Goal: Task Accomplishment & Management: Use online tool/utility

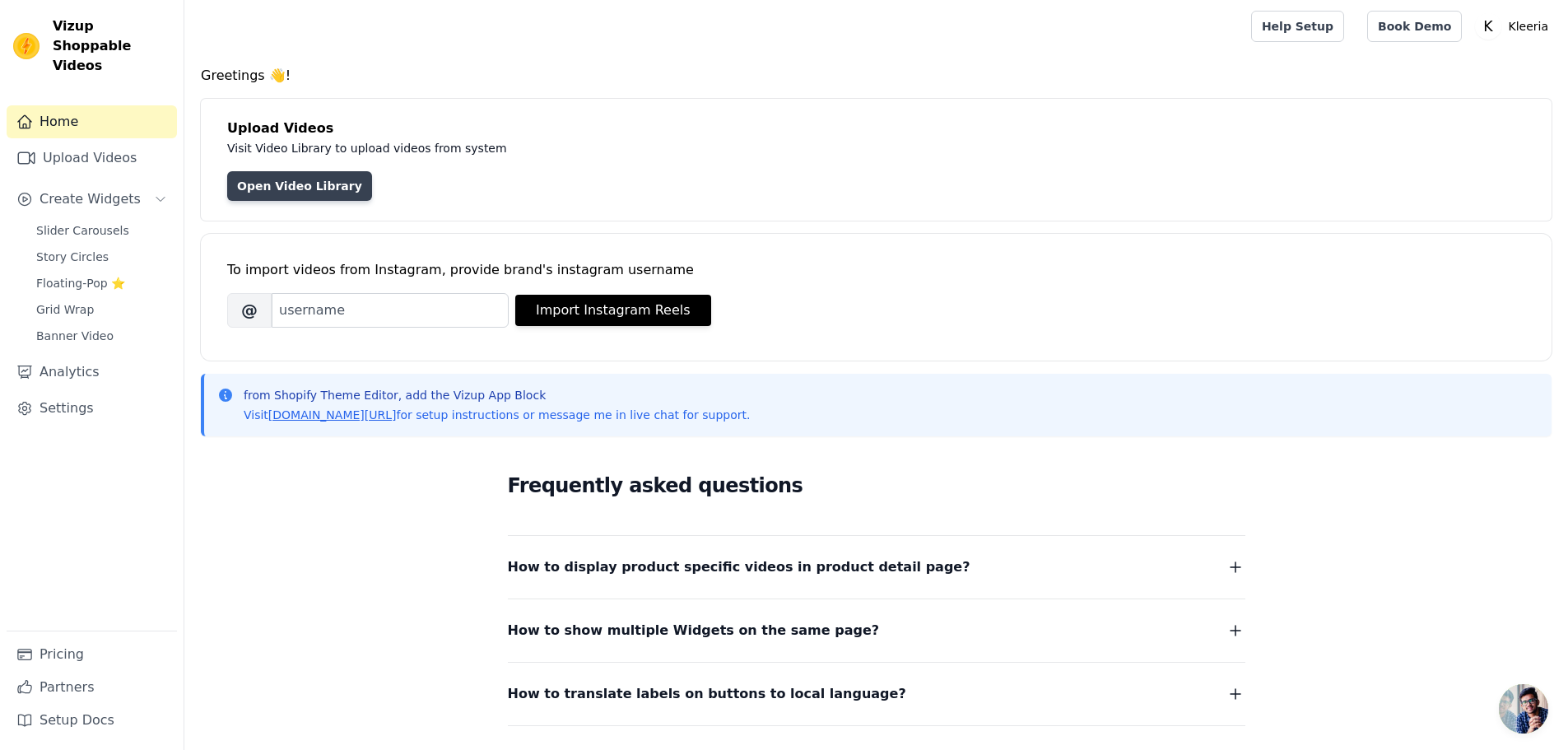
click at [311, 186] on link "Open Video Library" at bounding box center [300, 186] width 144 height 30
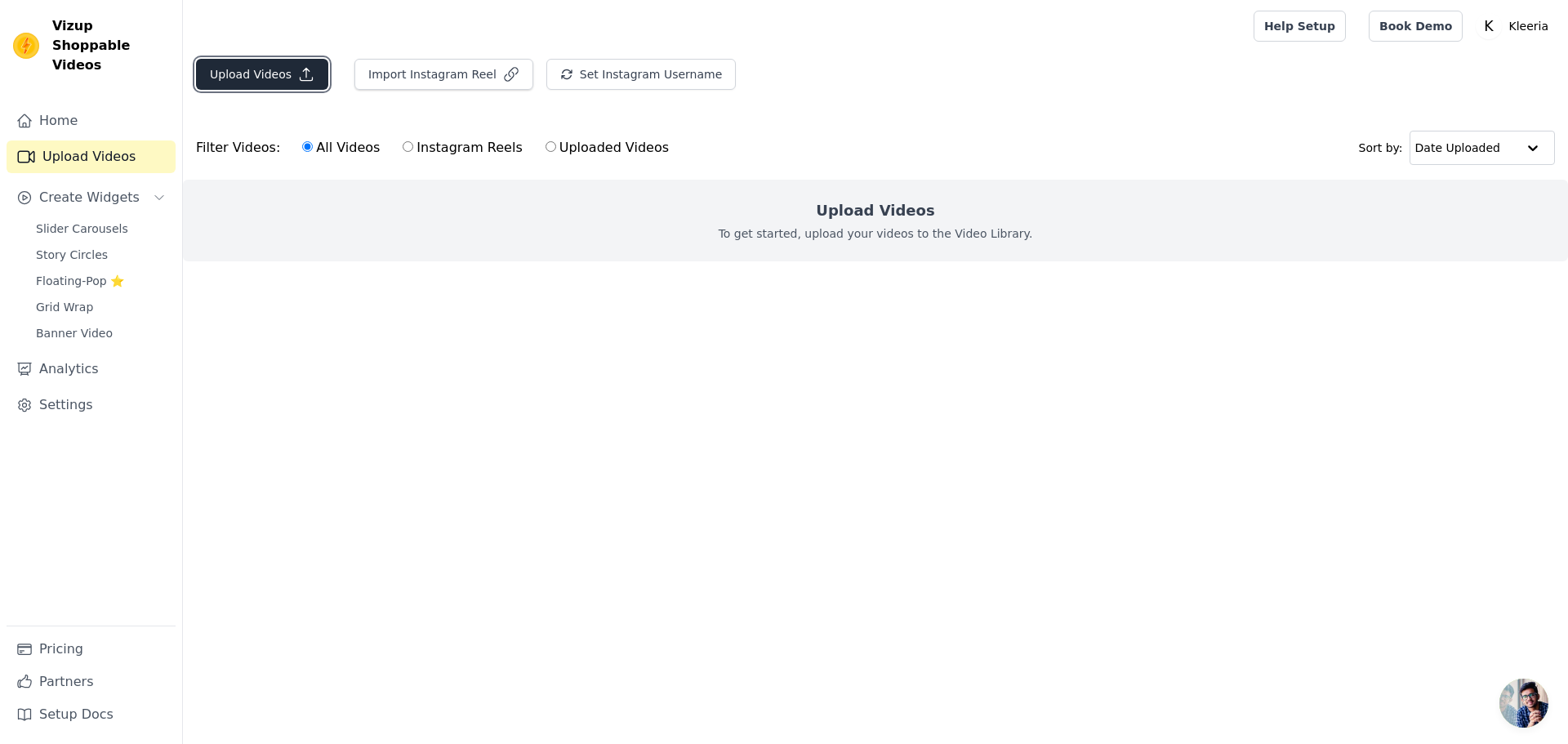
click at [311, 79] on button "Upload Videos" at bounding box center [262, 75] width 133 height 31
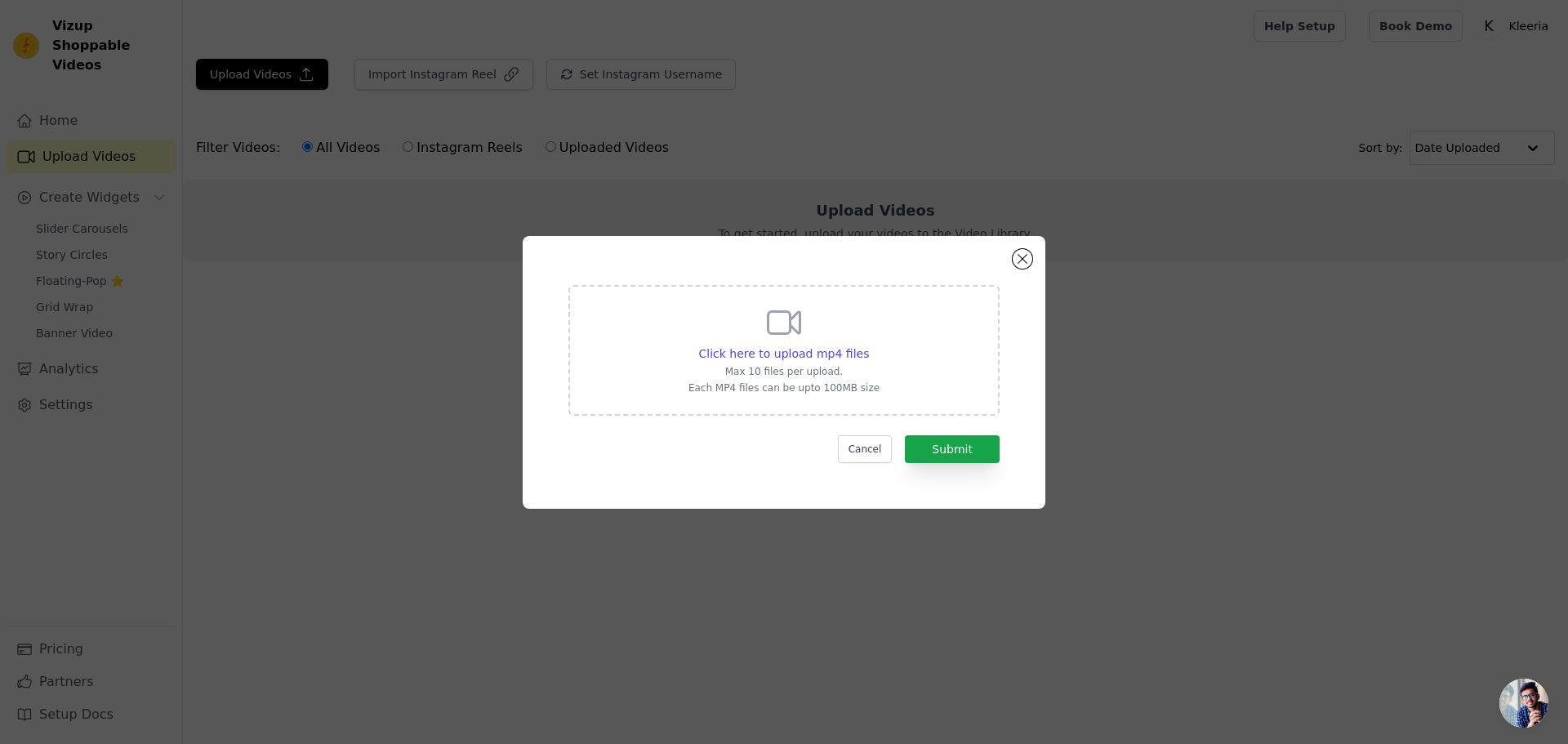
click at [821, 362] on div "Click here to upload mp4 files Max 10 files per upload. Each MP4 files can be u…" at bounding box center [784, 348] width 191 height 91
click at [868, 345] on input "Click here to upload mp4 files Max 10 files per upload. Each MP4 files can be u…" at bounding box center [868, 345] width 1 height 1
type input "C:\fakepath\cb1da5e6747e580c132db1ccb971aba5.mp4"
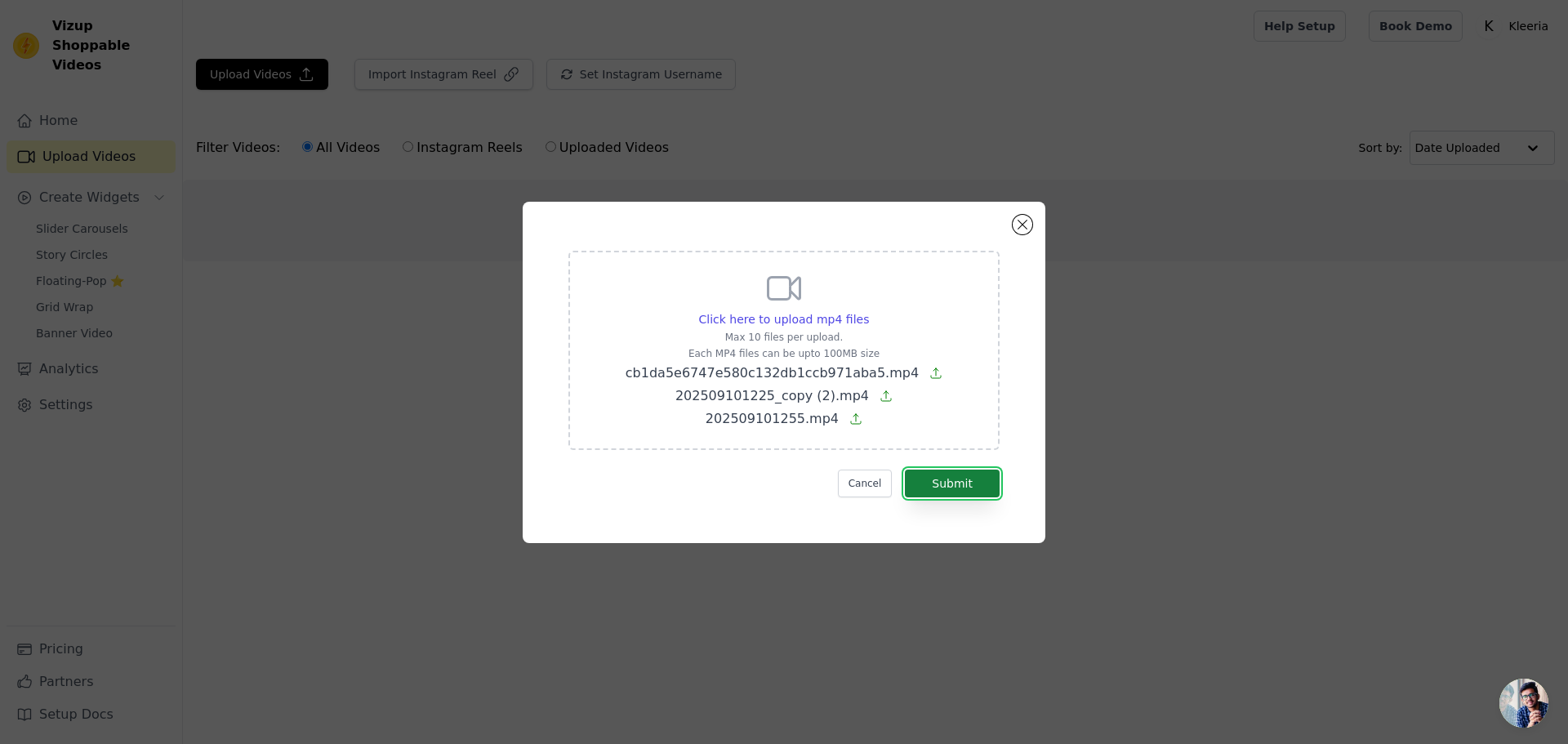
click at [977, 485] on button "Submit" at bounding box center [952, 483] width 94 height 27
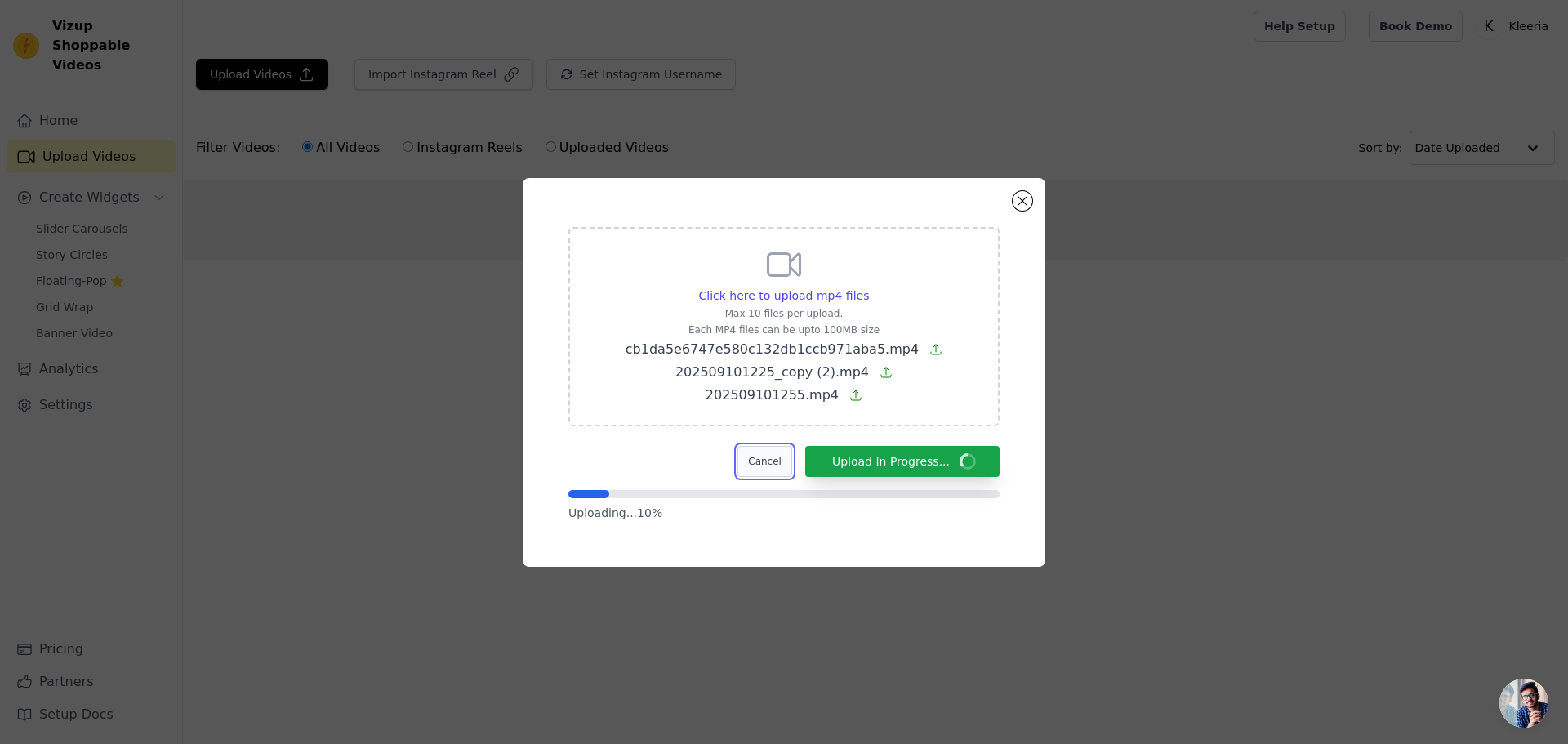
click at [766, 462] on button "Cancel" at bounding box center [765, 461] width 55 height 31
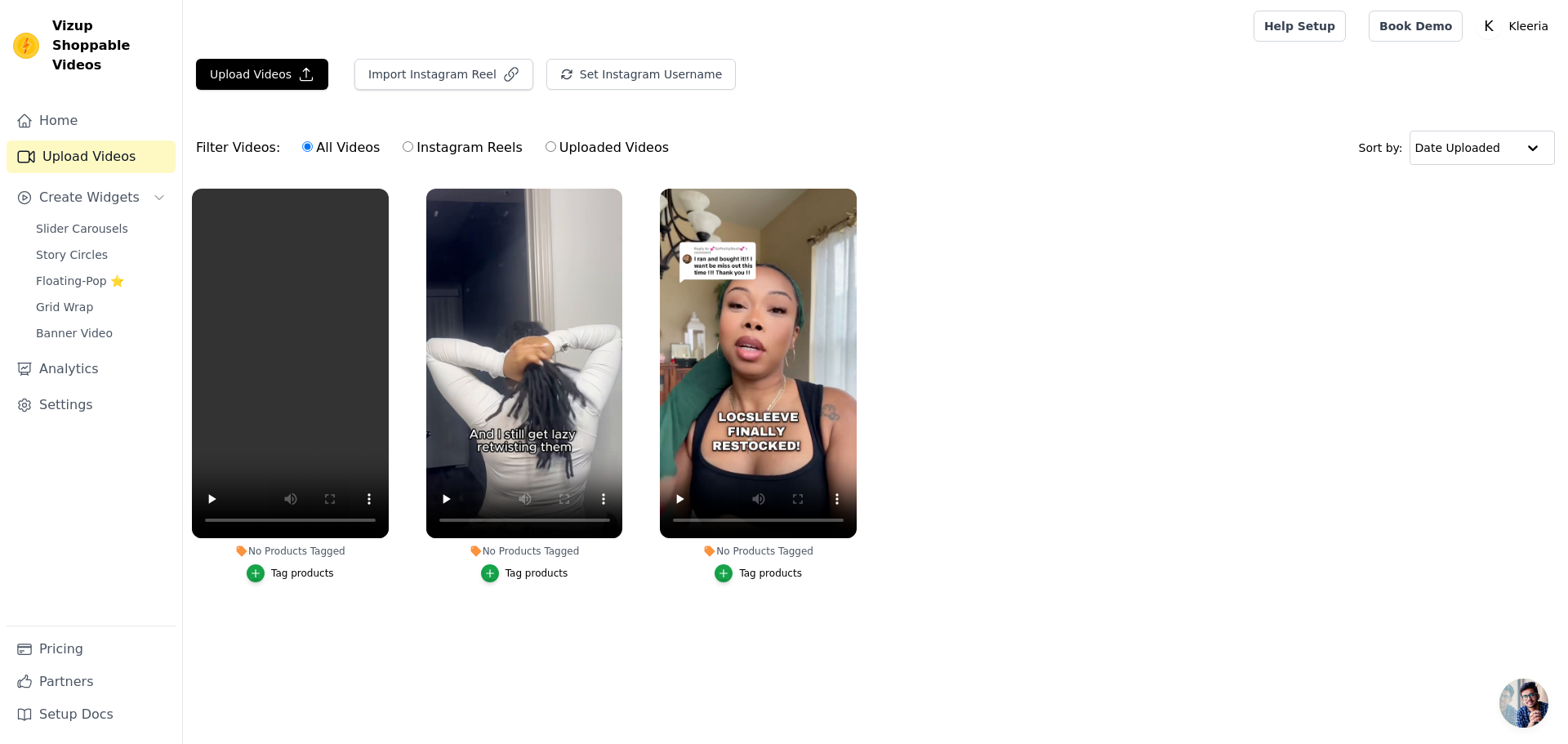
click at [392, 620] on ul "No Products Tagged Tag products No Products Tagged Tag products No Products Tag…" at bounding box center [875, 401] width 1385 height 445
click at [85, 221] on span "Slider Carousels" at bounding box center [82, 229] width 92 height 17
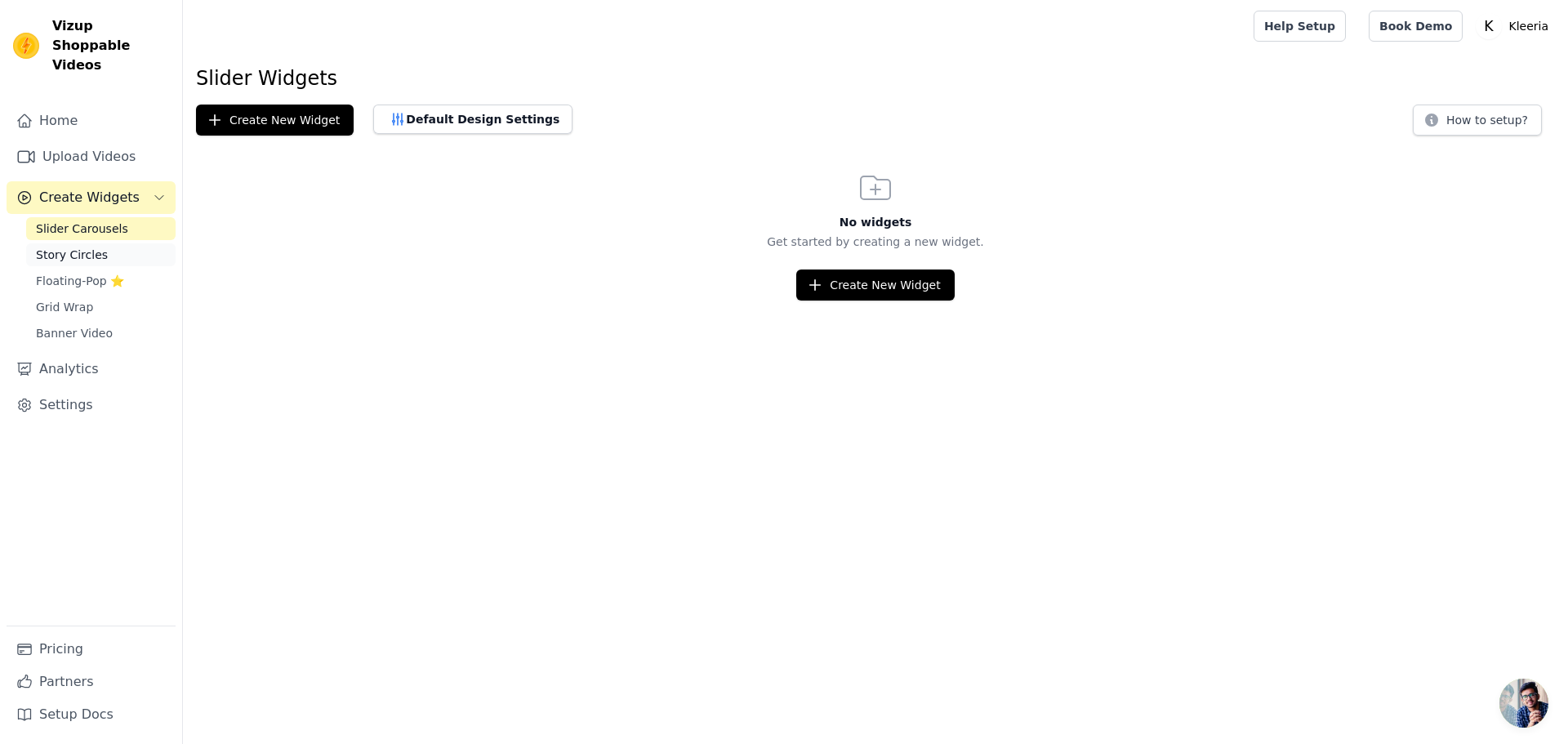
click at [119, 243] on link "Story Circles" at bounding box center [101, 254] width 149 height 23
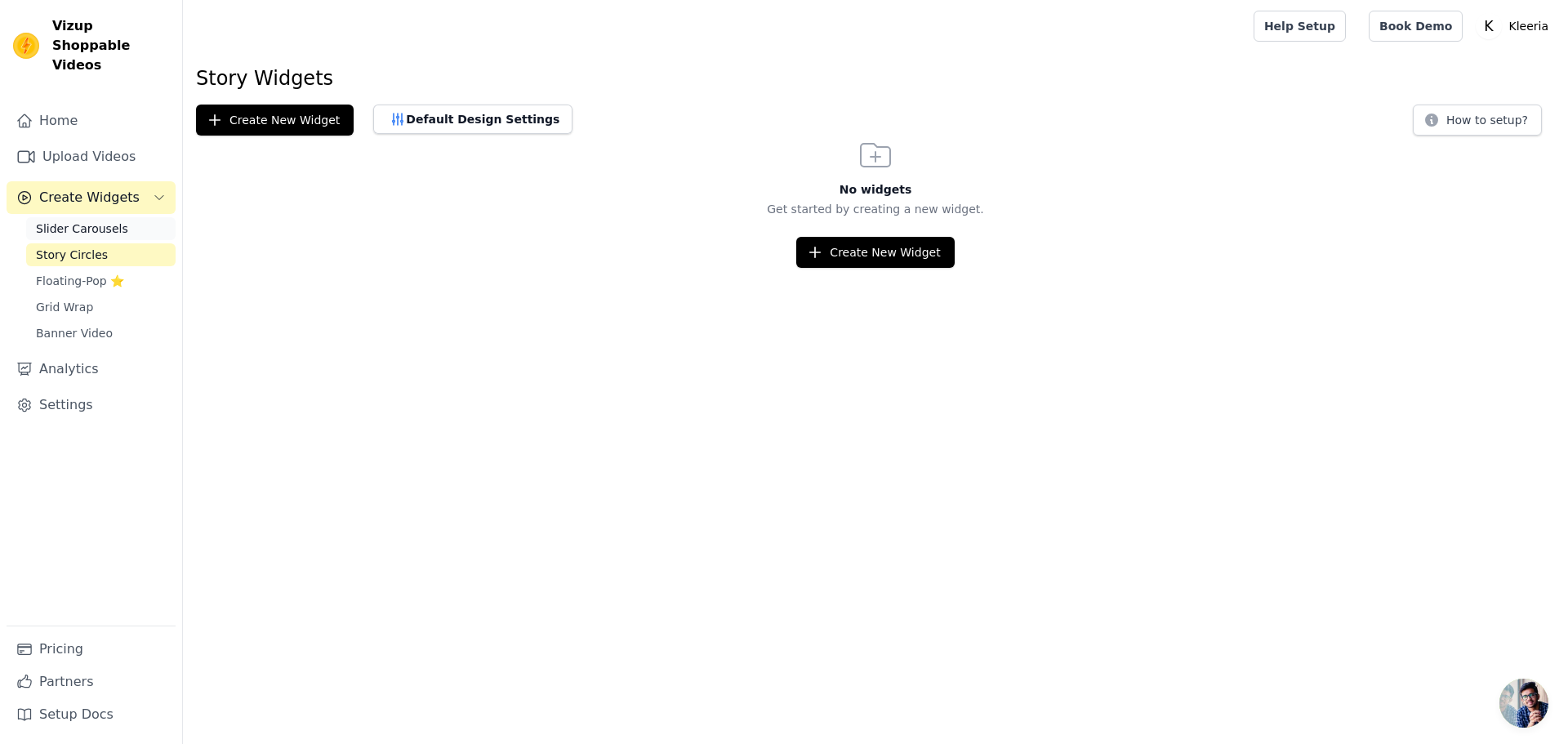
click at [119, 217] on link "Slider Carousels" at bounding box center [101, 228] width 149 height 23
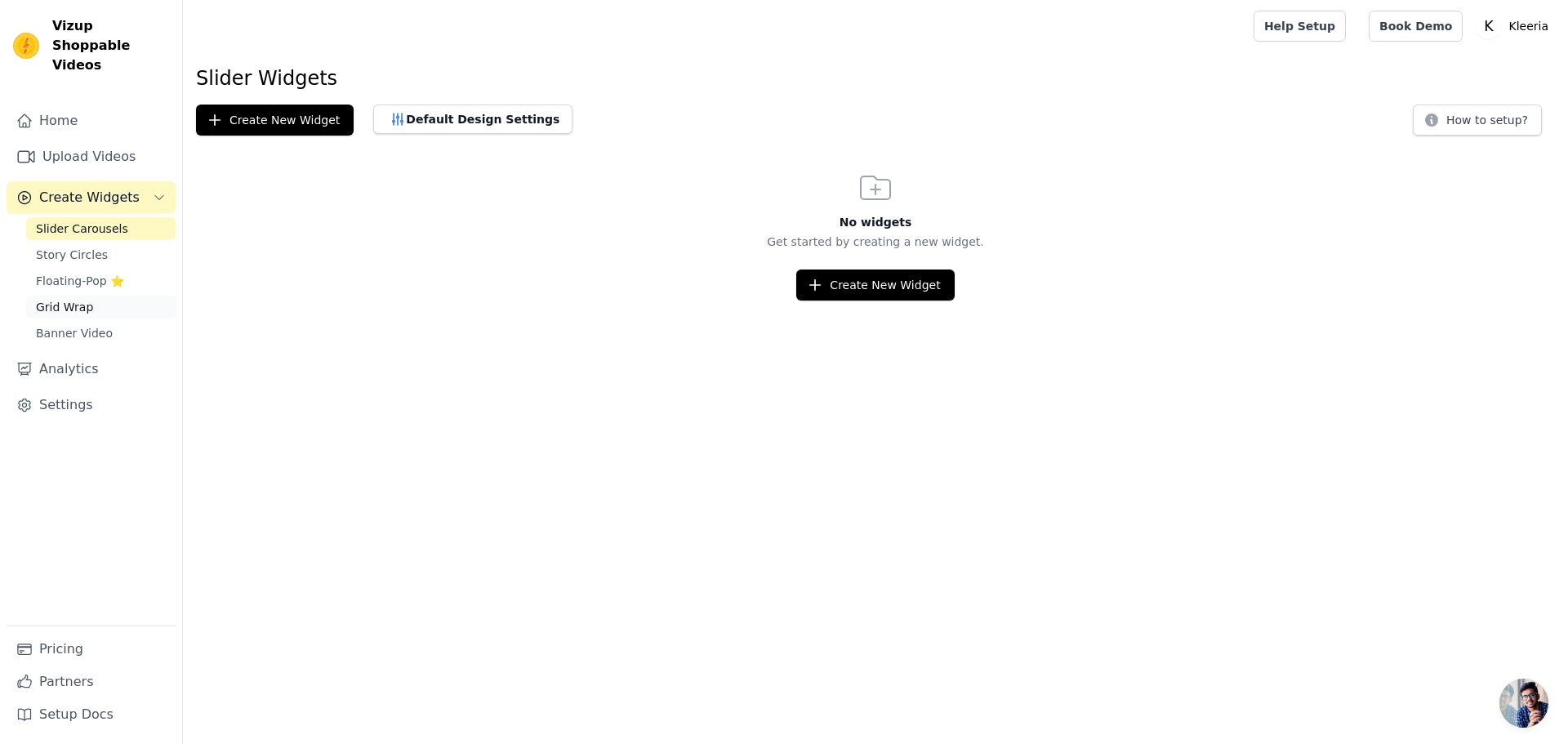
click at [106, 295] on link "Grid Wrap" at bounding box center [101, 306] width 149 height 23
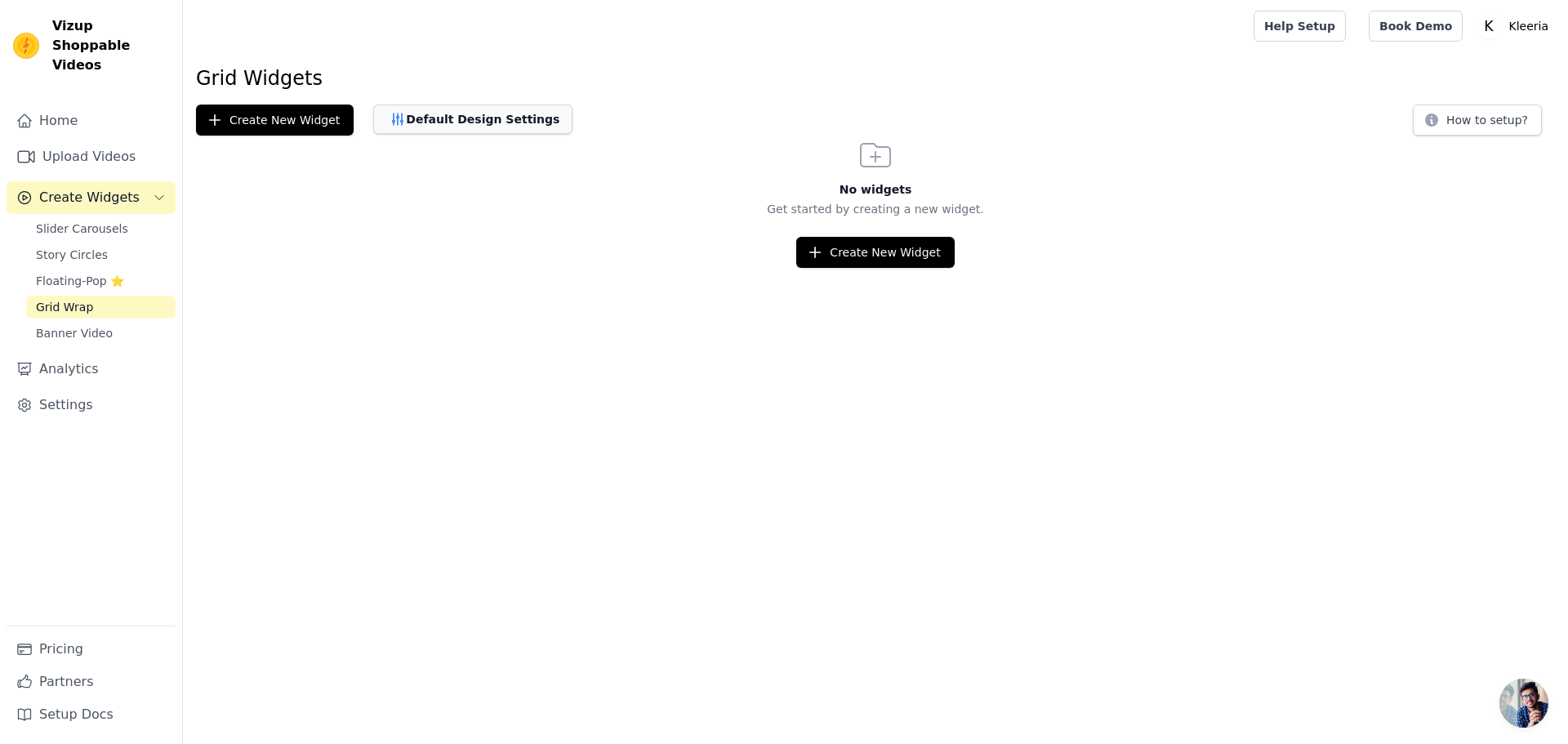
click at [486, 119] on button "Default Design Settings" at bounding box center [472, 119] width 199 height 29
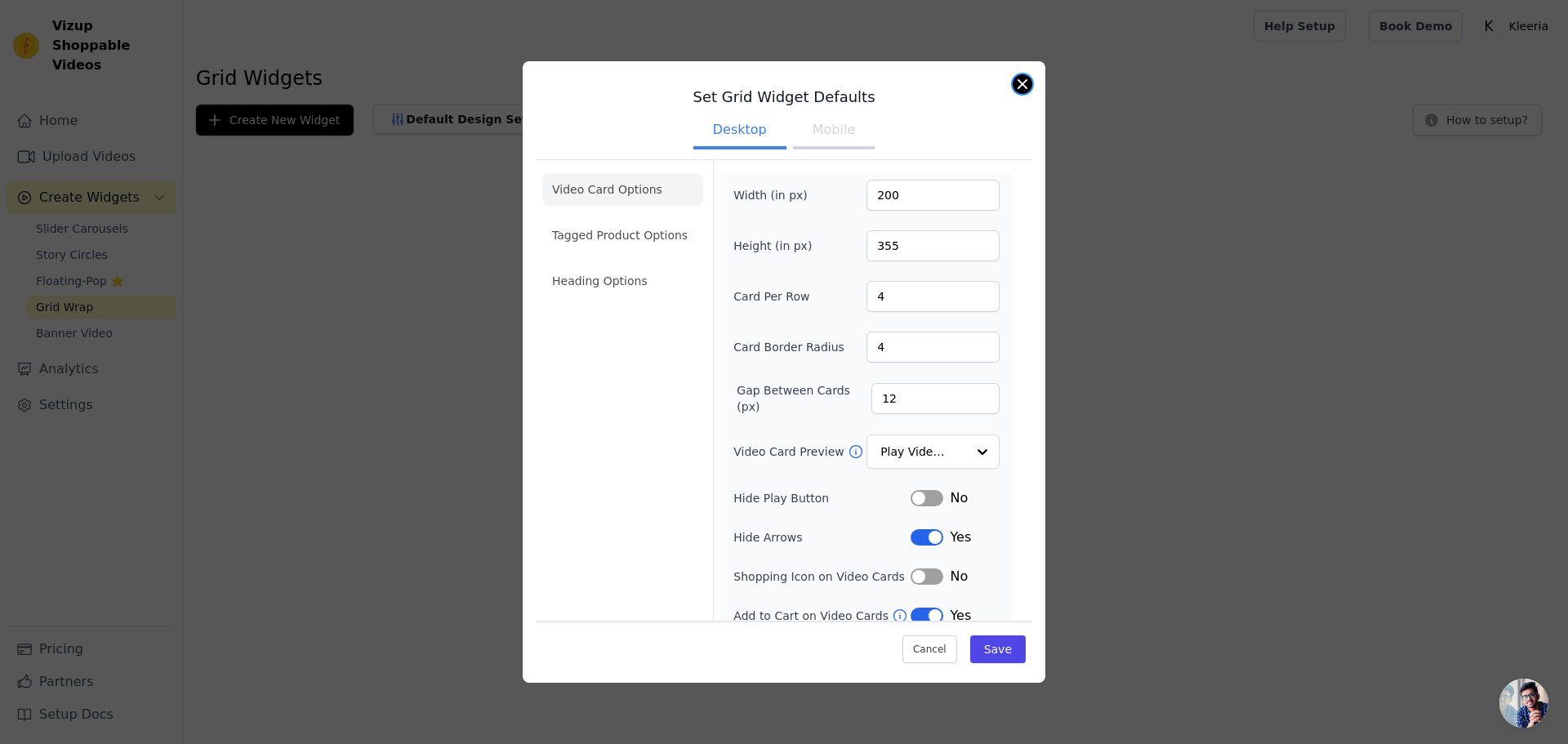
click at [1014, 82] on button "Close modal" at bounding box center [1022, 84] width 20 height 20
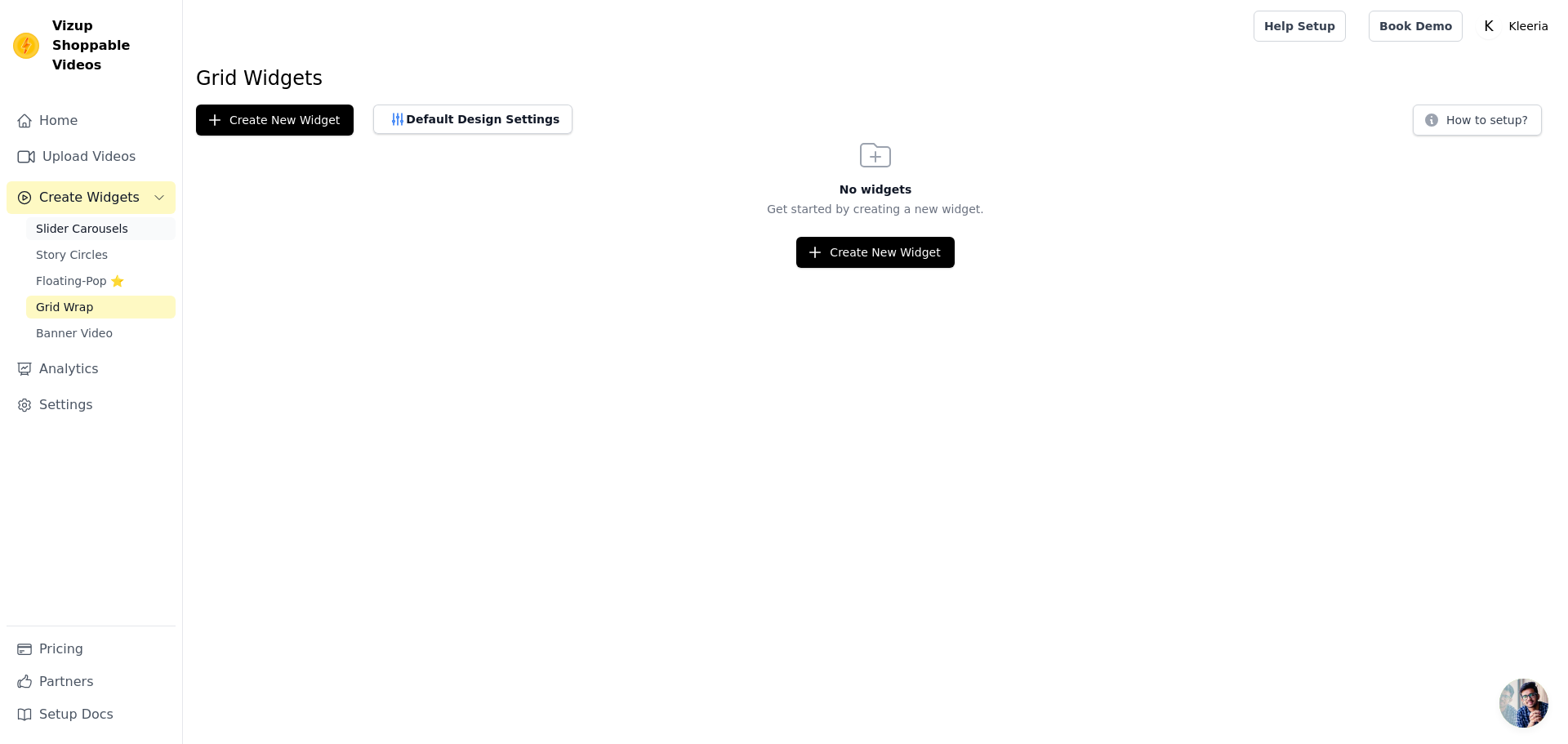
click at [91, 221] on span "Slider Carousels" at bounding box center [82, 229] width 92 height 17
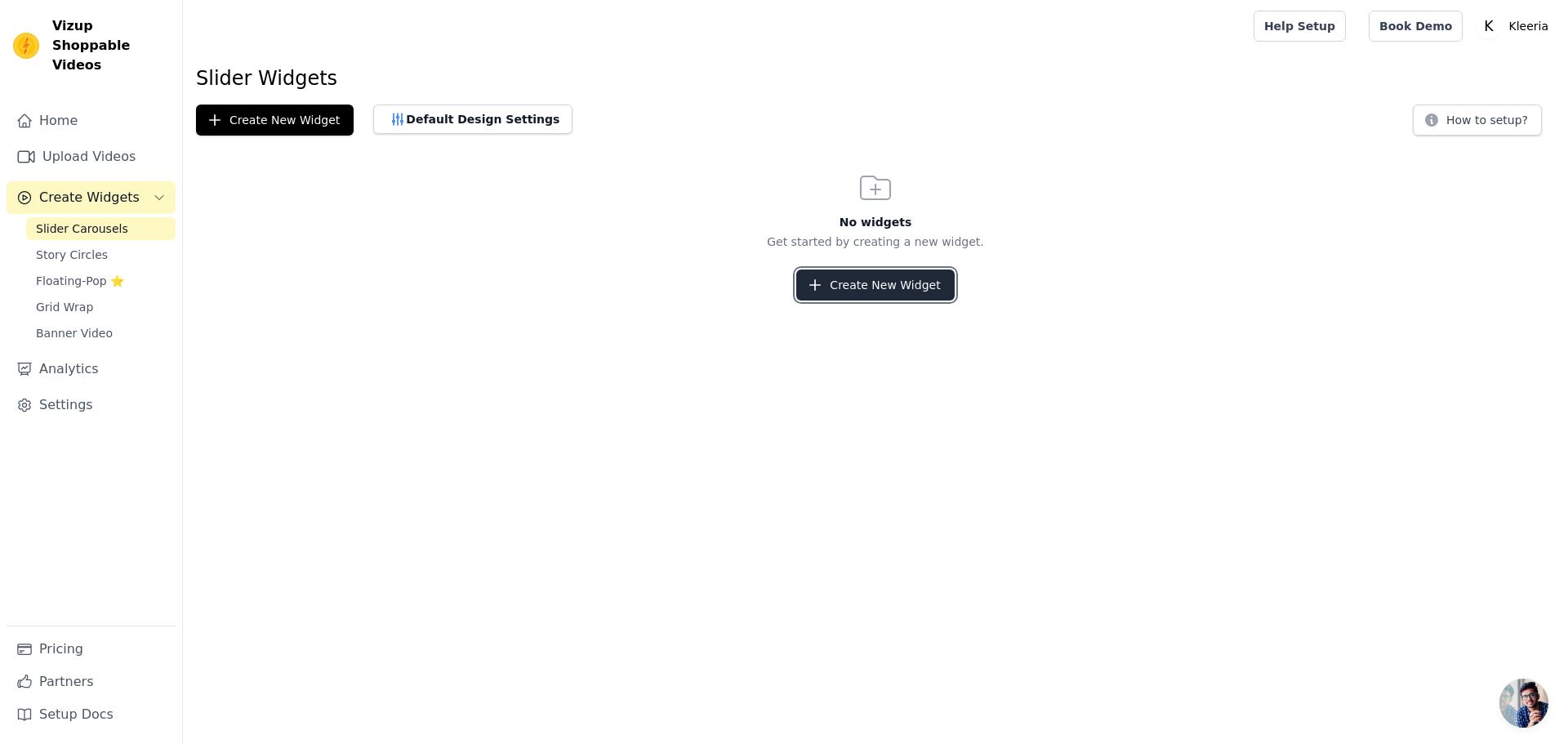
click at [870, 278] on button "Create New Widget" at bounding box center [875, 286] width 158 height 31
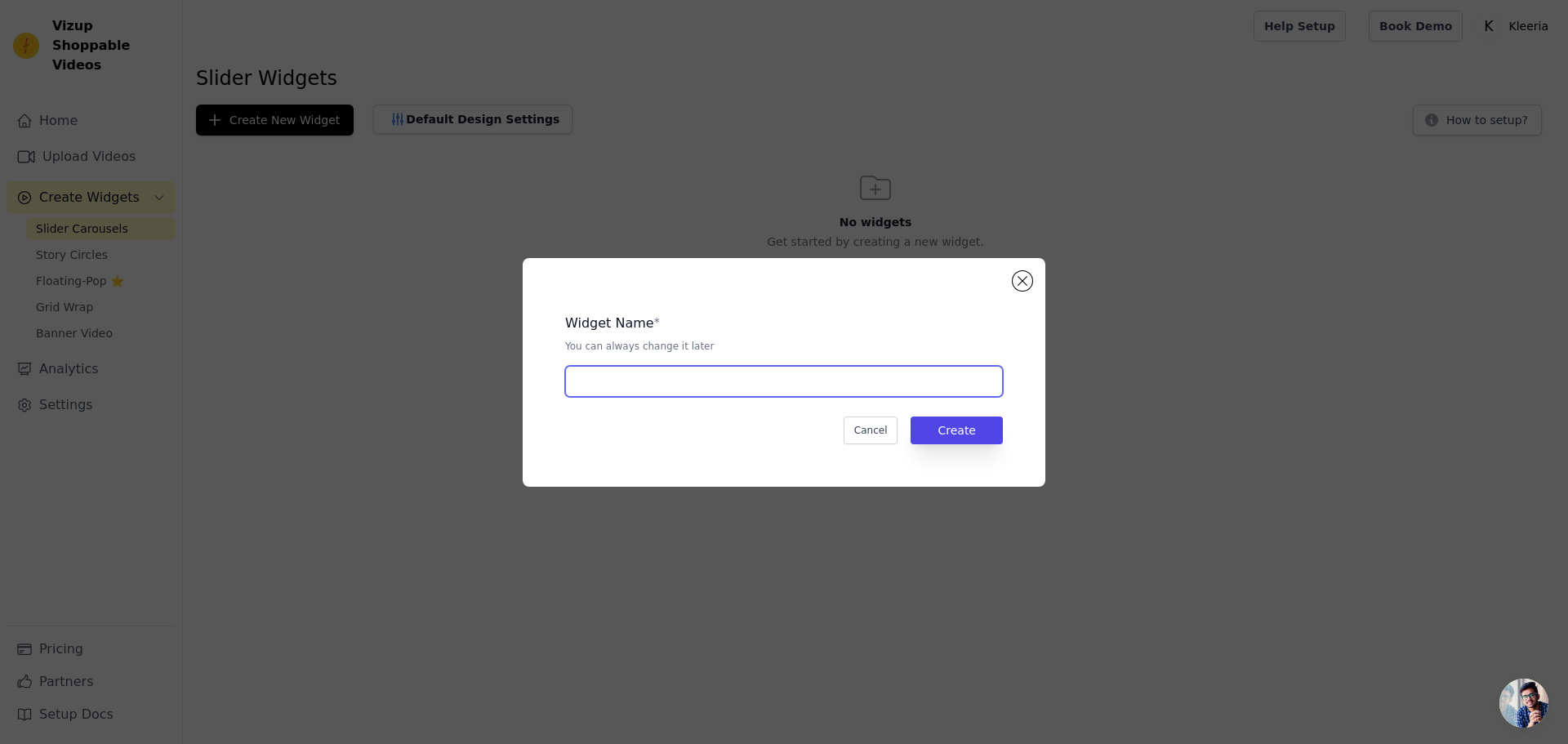
click at [760, 376] on input "text" at bounding box center [784, 382] width 438 height 31
type input "A"
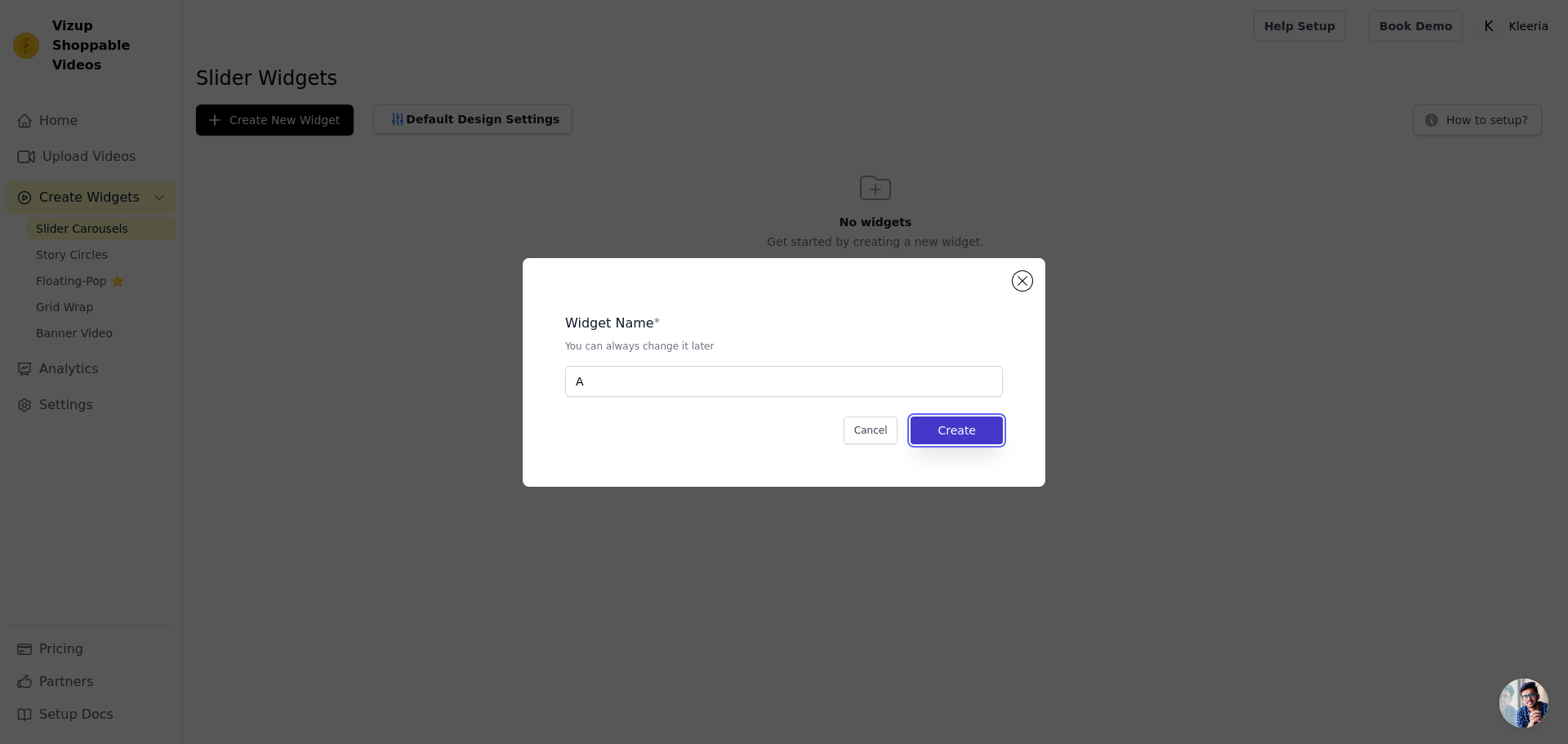
click at [984, 435] on button "Create" at bounding box center [956, 430] width 92 height 27
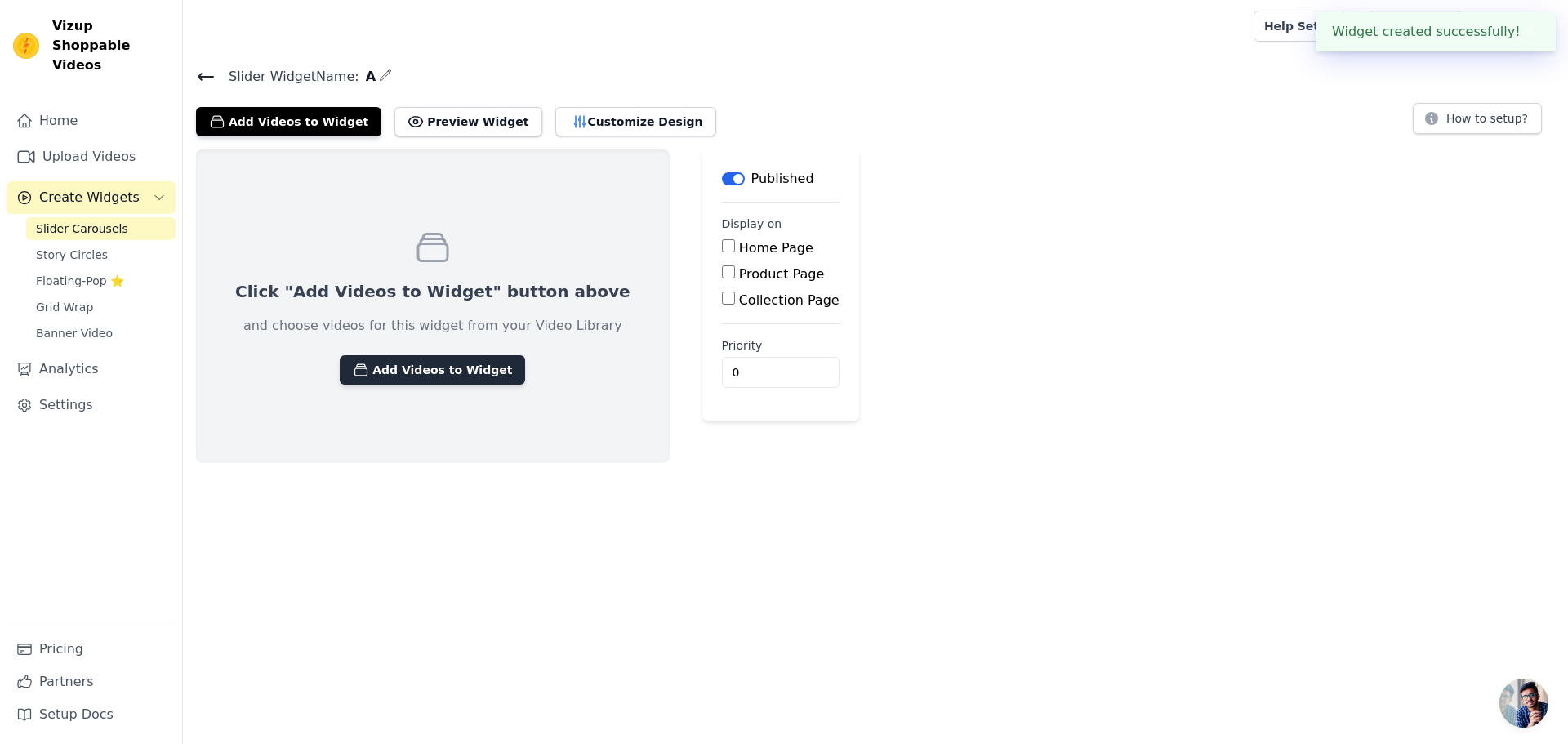
click at [392, 381] on button "Add Videos to Widget" at bounding box center [432, 370] width 186 height 29
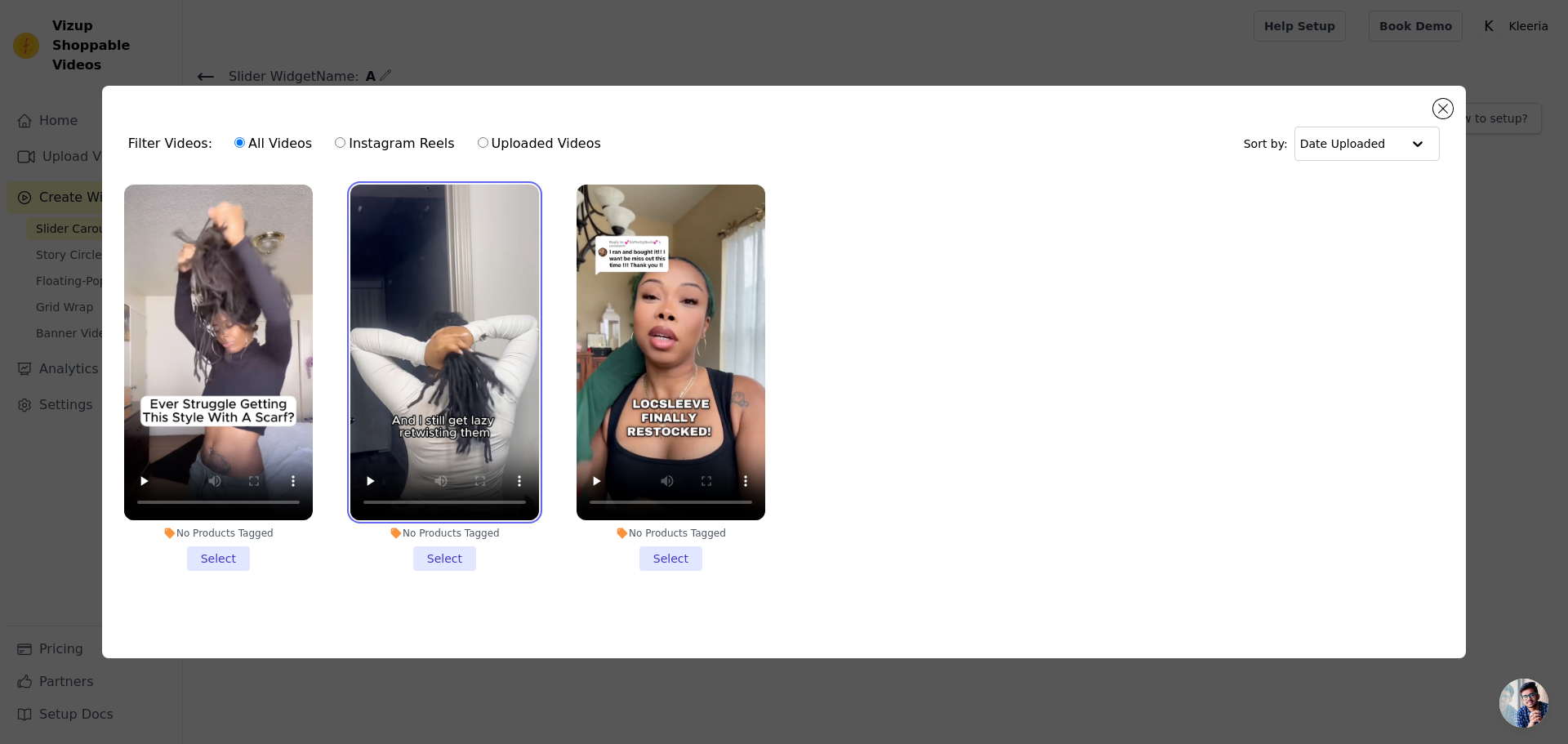
click at [459, 331] on video at bounding box center [445, 352] width 189 height 336
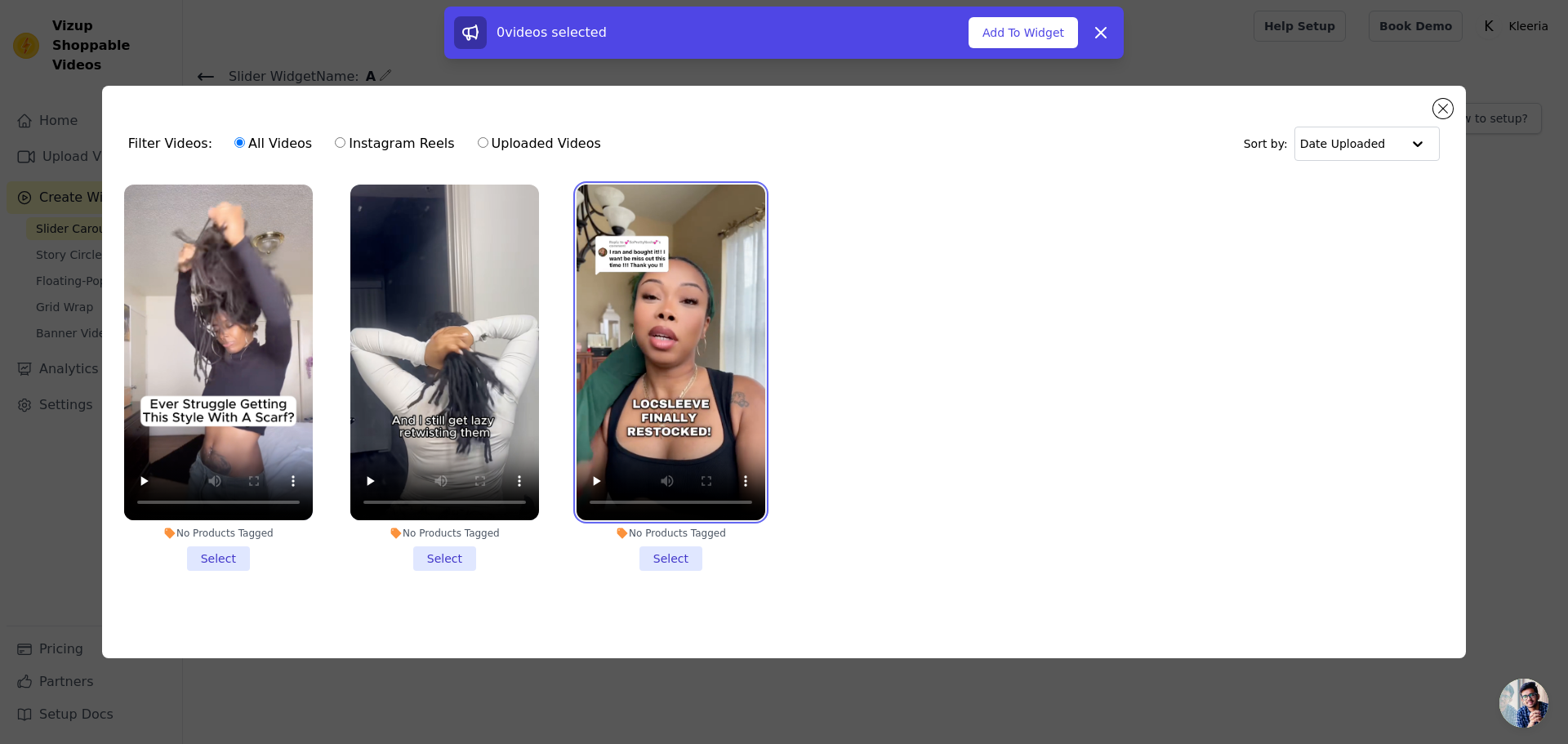
click at [643, 323] on video at bounding box center [671, 352] width 189 height 336
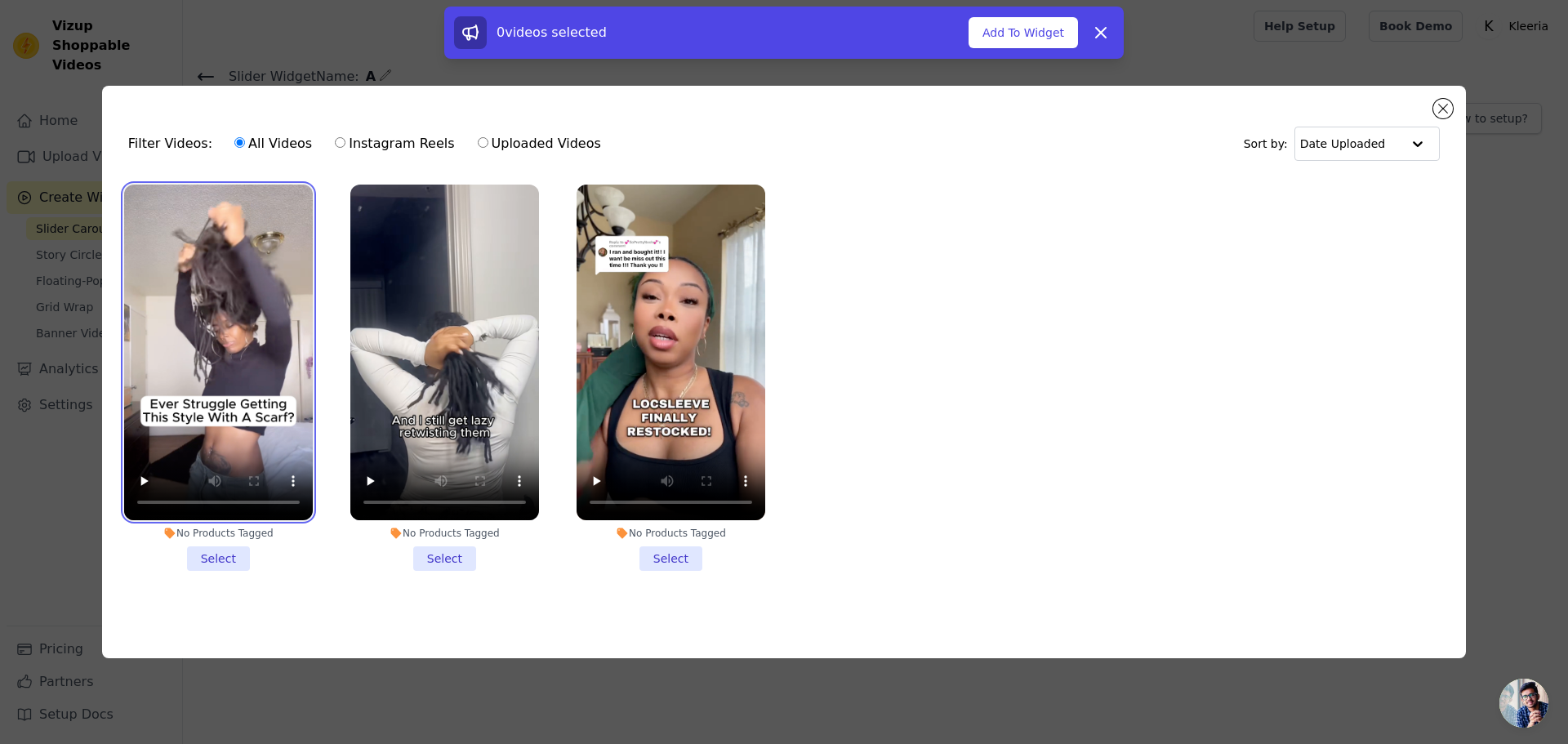
click at [271, 346] on video at bounding box center [218, 352] width 189 height 336
click at [203, 552] on li "No Products Tagged Select" at bounding box center [218, 377] width 189 height 386
click at [0, 0] on input "No Products Tagged Select" at bounding box center [0, 0] width 0 height 0
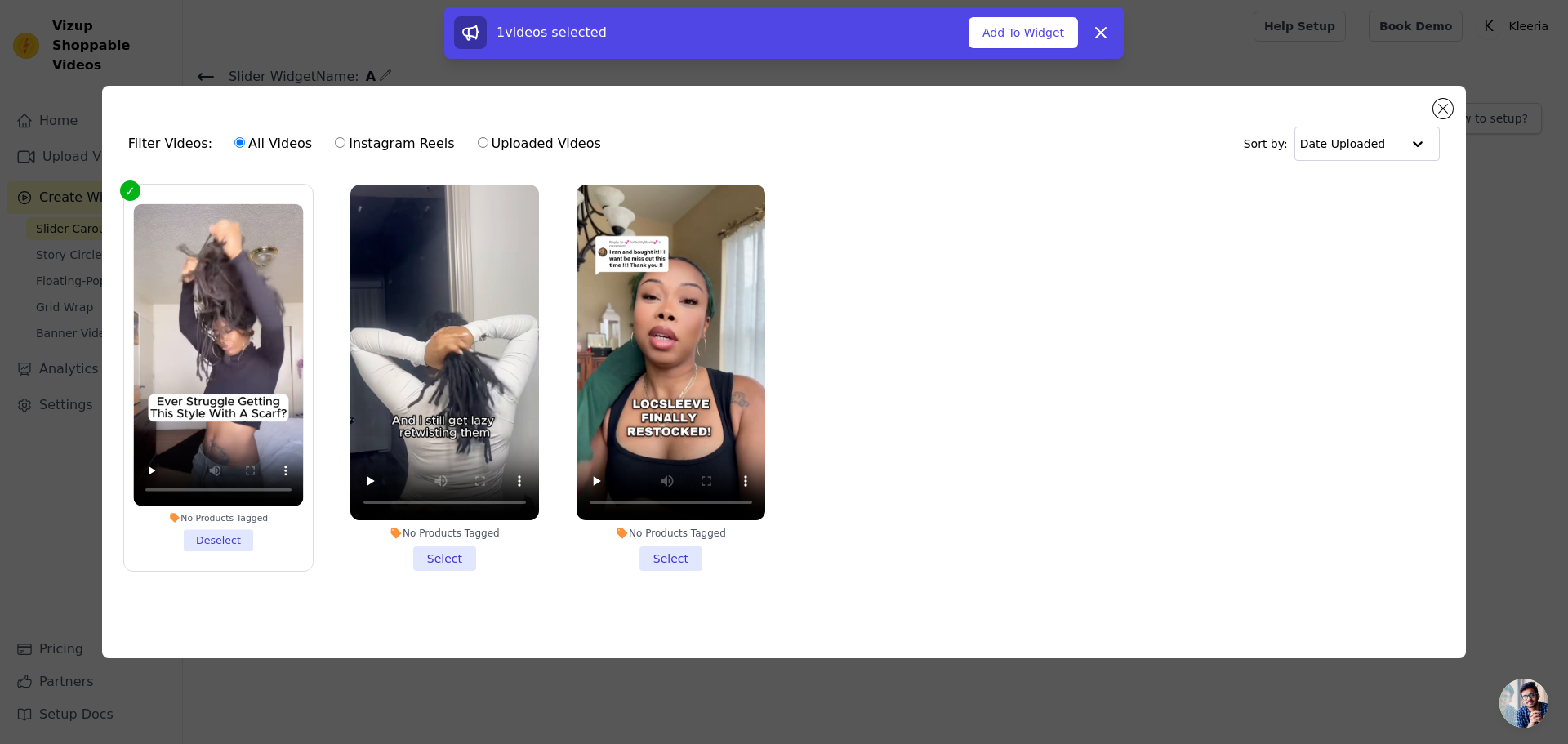
click at [435, 556] on li "No Products Tagged Select" at bounding box center [445, 377] width 189 height 386
click at [0, 0] on input "No Products Tagged Select" at bounding box center [0, 0] width 0 height 0
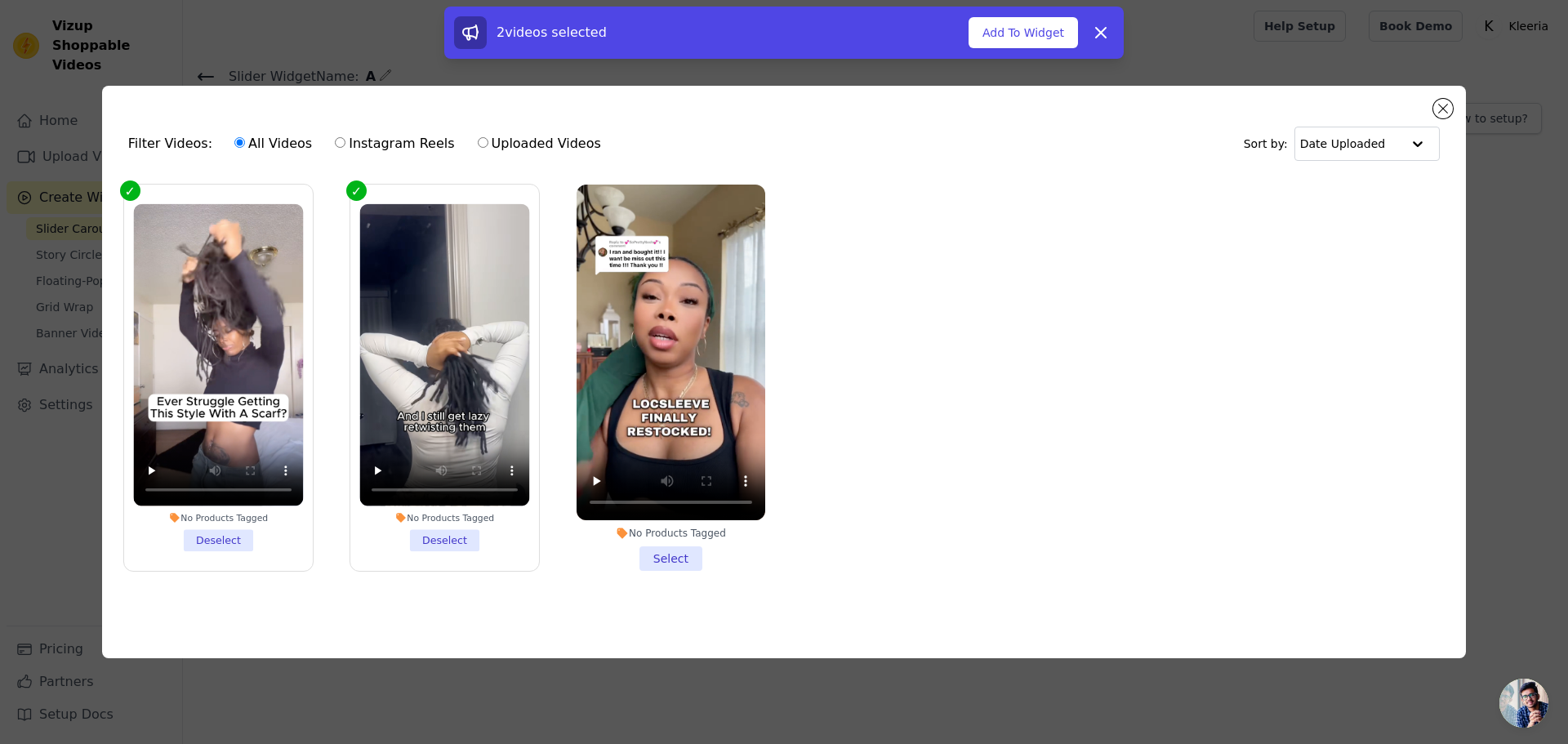
click at [653, 557] on li "No Products Tagged Select" at bounding box center [671, 377] width 189 height 386
click at [0, 0] on input "No Products Tagged Select" at bounding box center [0, 0] width 0 height 0
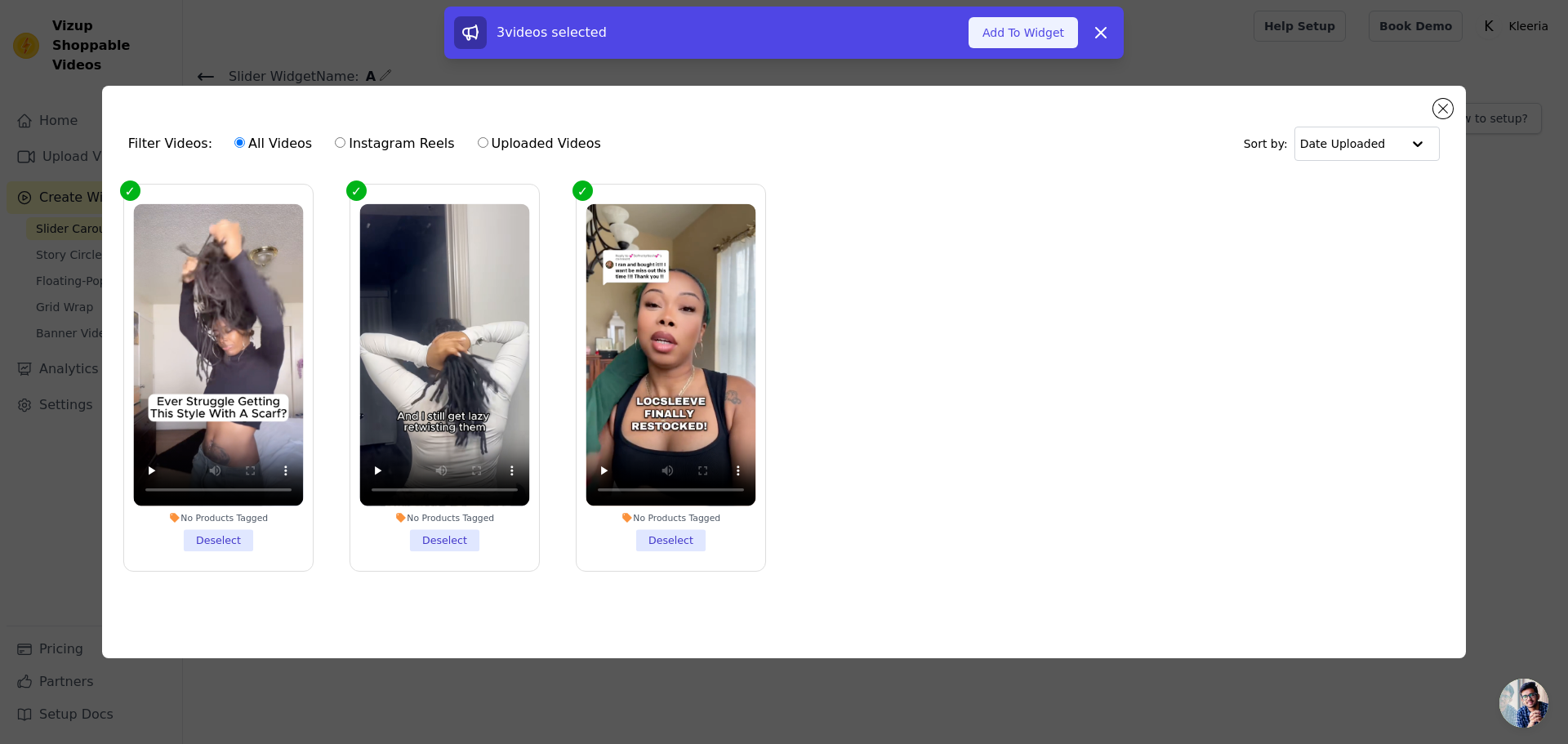
click at [1037, 27] on button "Add To Widget" at bounding box center [1023, 32] width 109 height 31
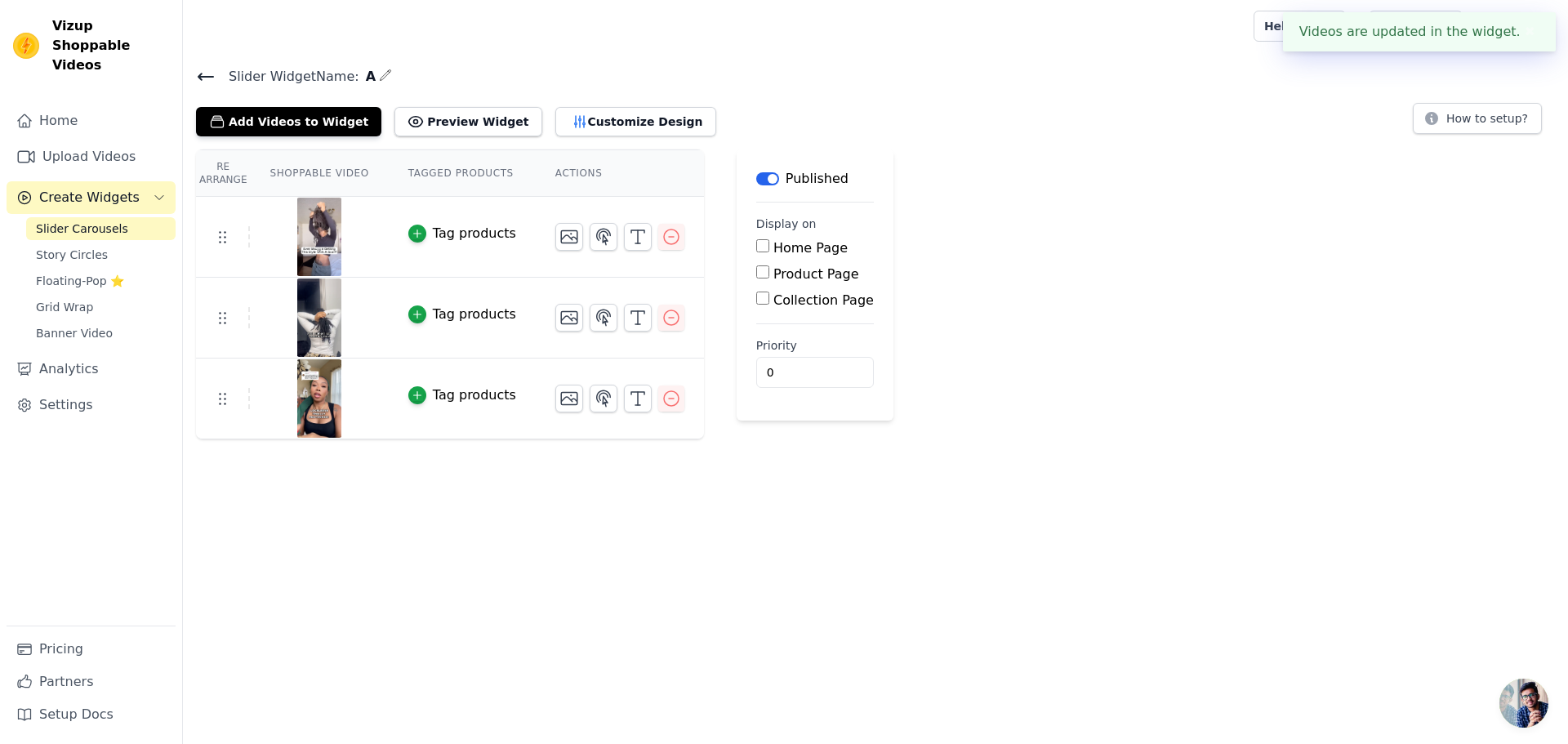
click at [756, 269] on input "Product Page" at bounding box center [762, 271] width 13 height 13
checkbox input "true"
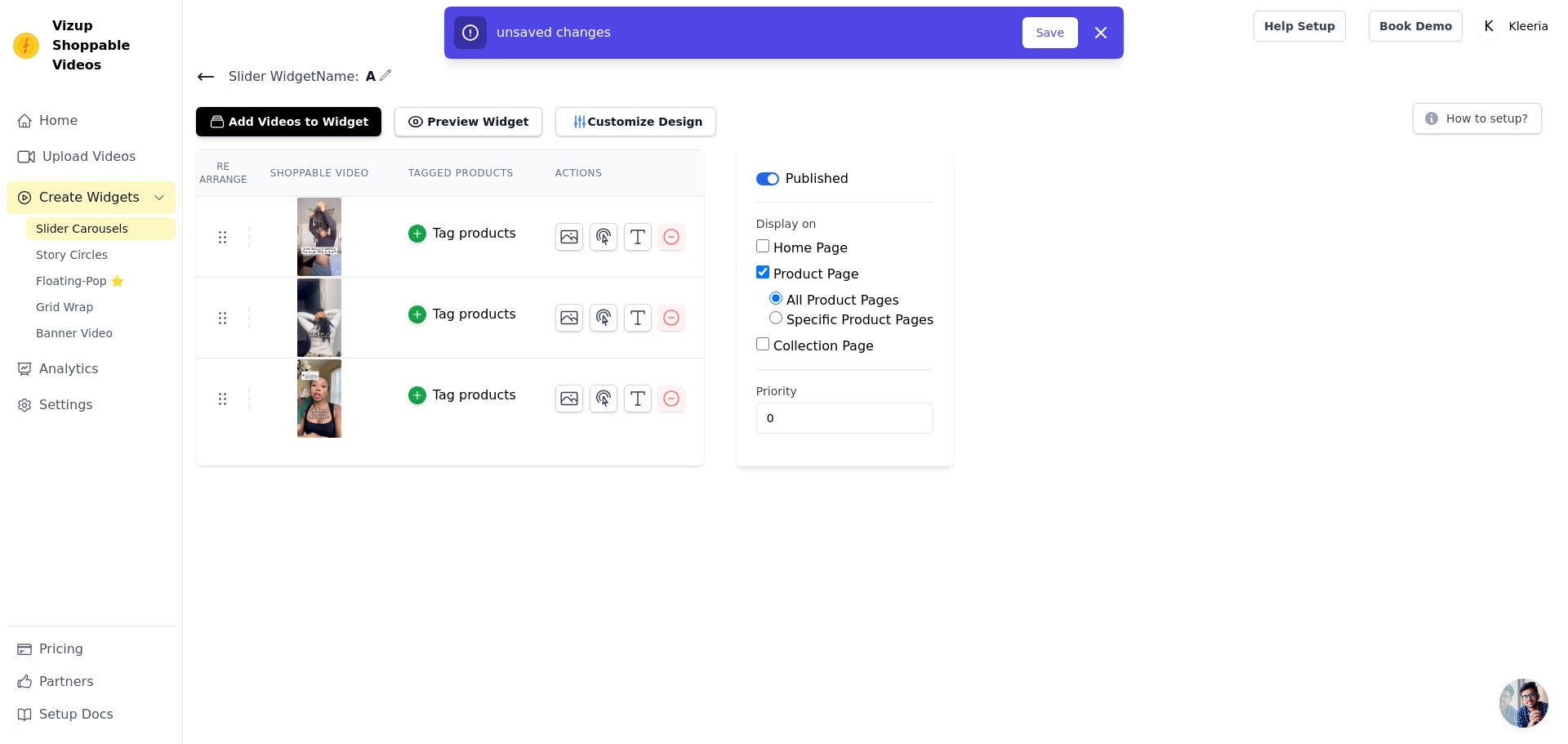
click at [770, 323] on input "Specific Product Pages" at bounding box center [776, 317] width 13 height 13
radio input "true"
click at [784, 365] on button "Select Products" at bounding box center [824, 356] width 109 height 27
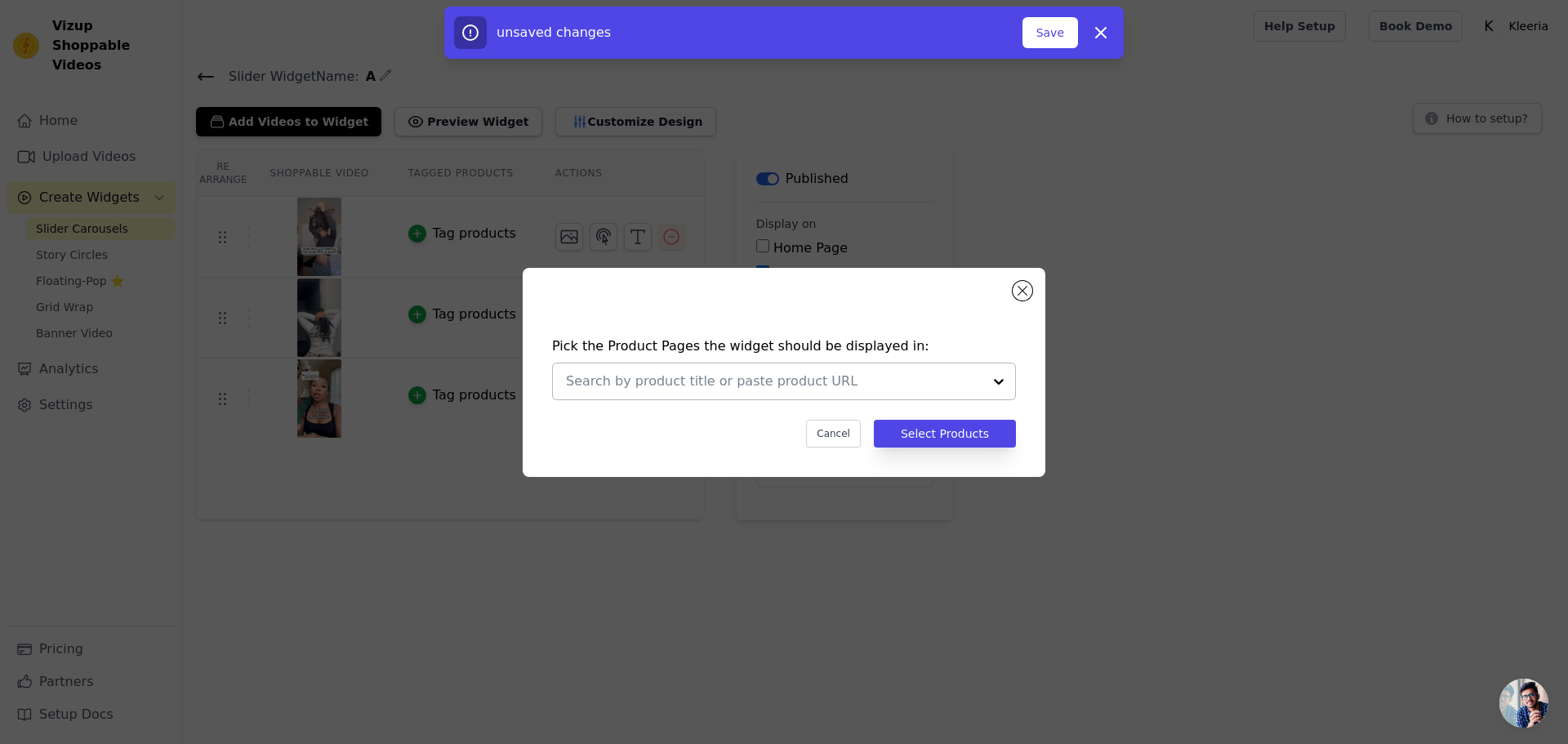
click at [887, 380] on input "text" at bounding box center [774, 381] width 416 height 20
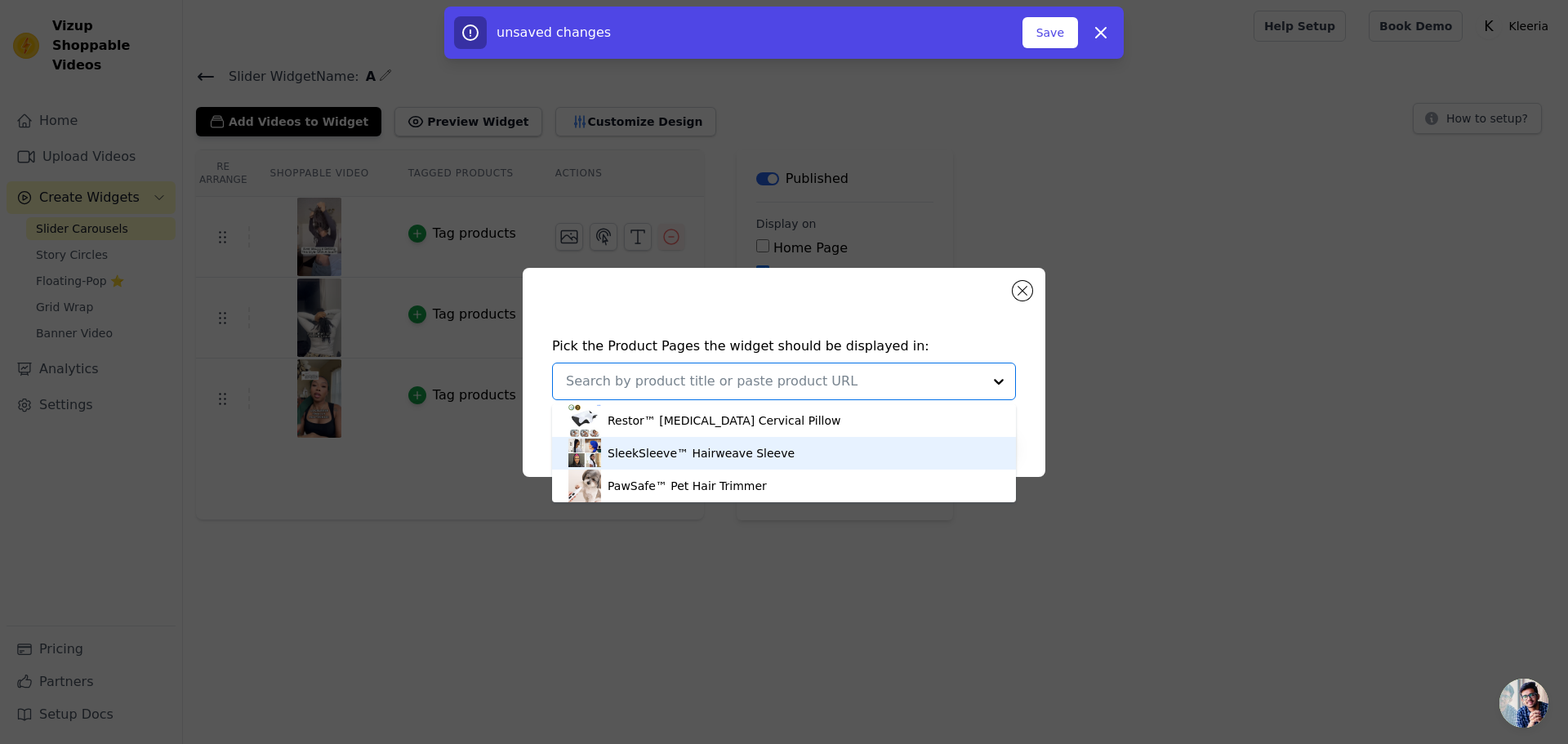
click at [686, 466] on div "SleekSleeve™ Hairweave Sleeve" at bounding box center [784, 452] width 431 height 32
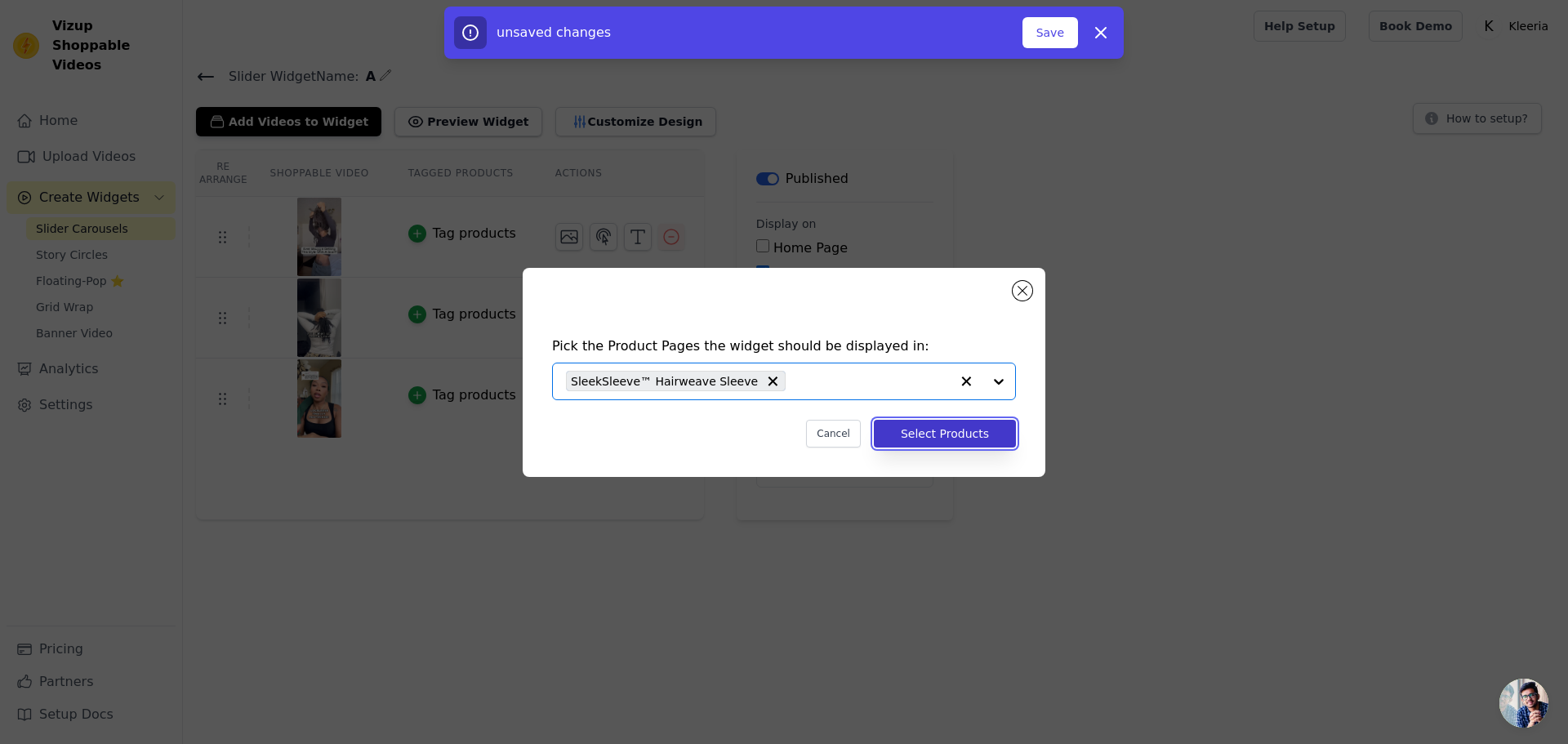
click at [950, 433] on button "Select Products" at bounding box center [945, 434] width 142 height 27
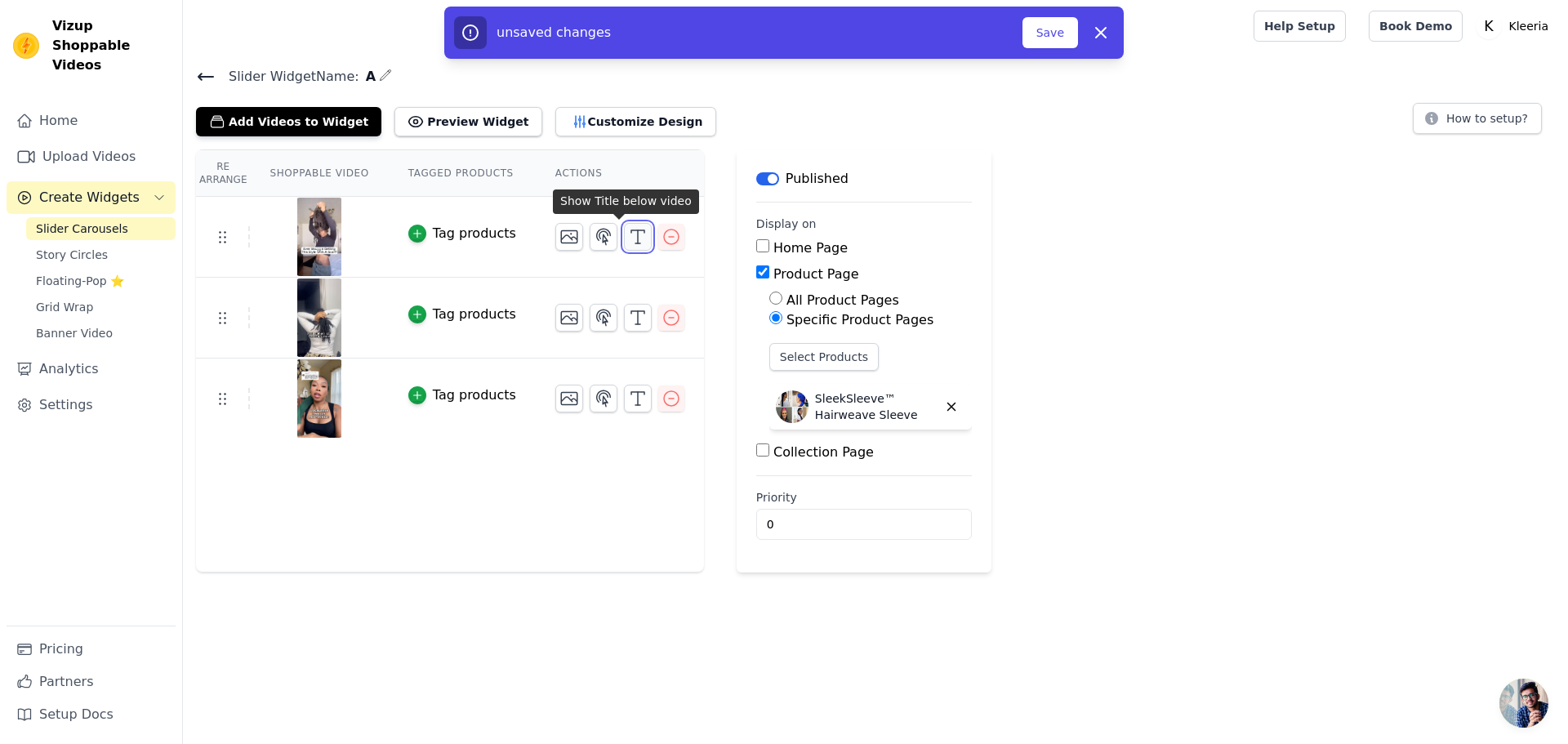
click at [629, 234] on button "button" at bounding box center [638, 237] width 27 height 27
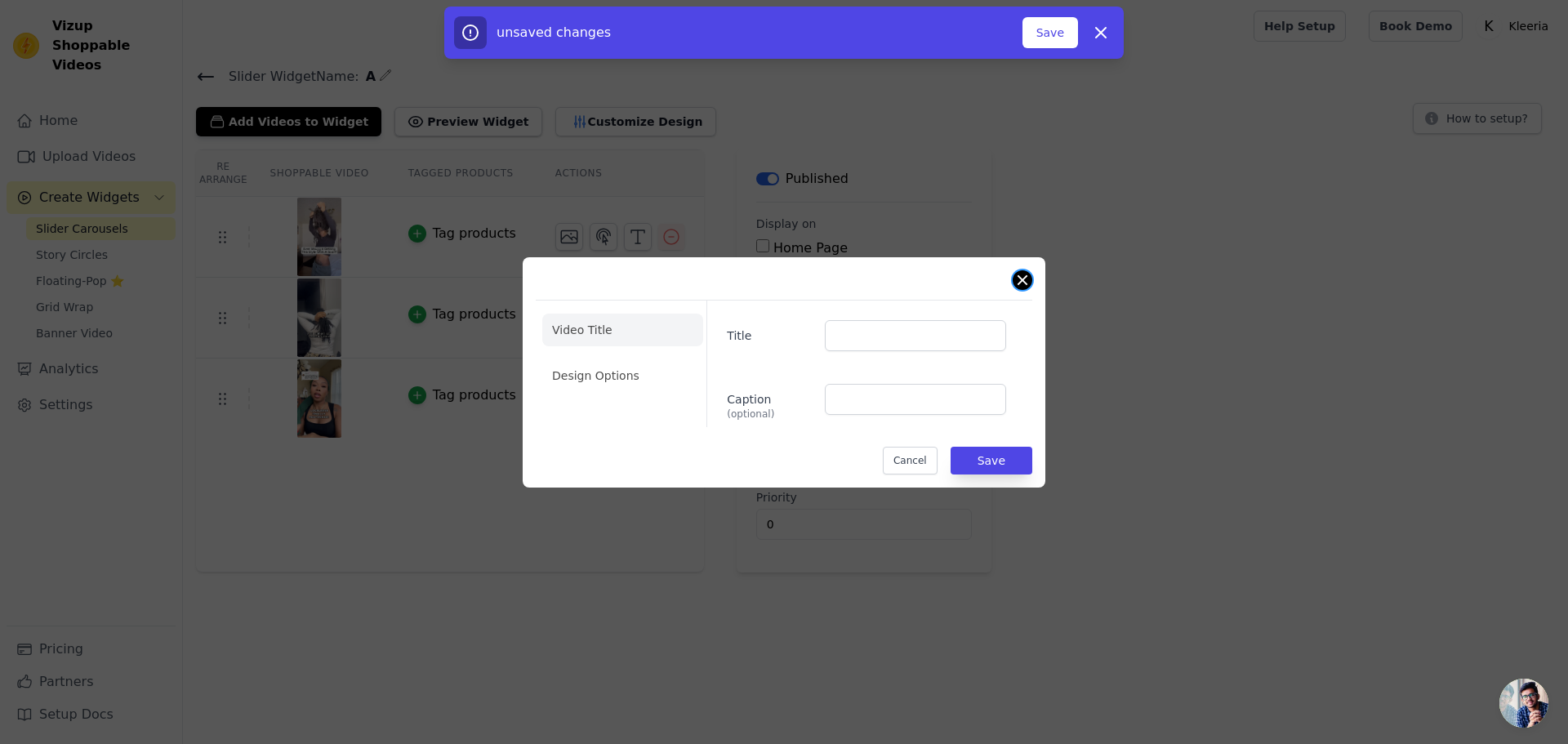
click at [1024, 277] on button "Close modal" at bounding box center [1022, 280] width 20 height 20
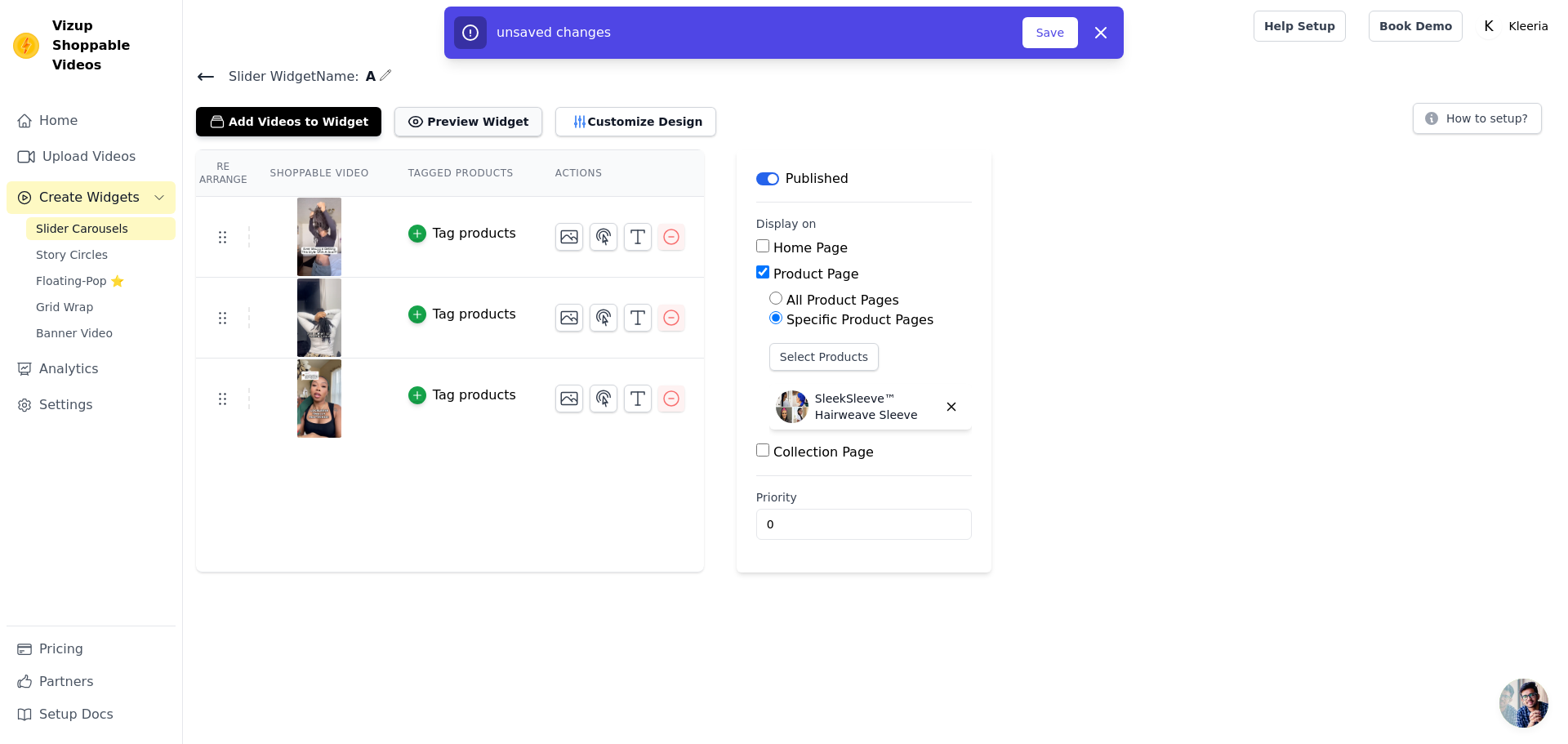
click at [468, 124] on button "Preview Widget" at bounding box center [468, 122] width 147 height 29
click at [585, 112] on button "Customize Design" at bounding box center [636, 122] width 161 height 29
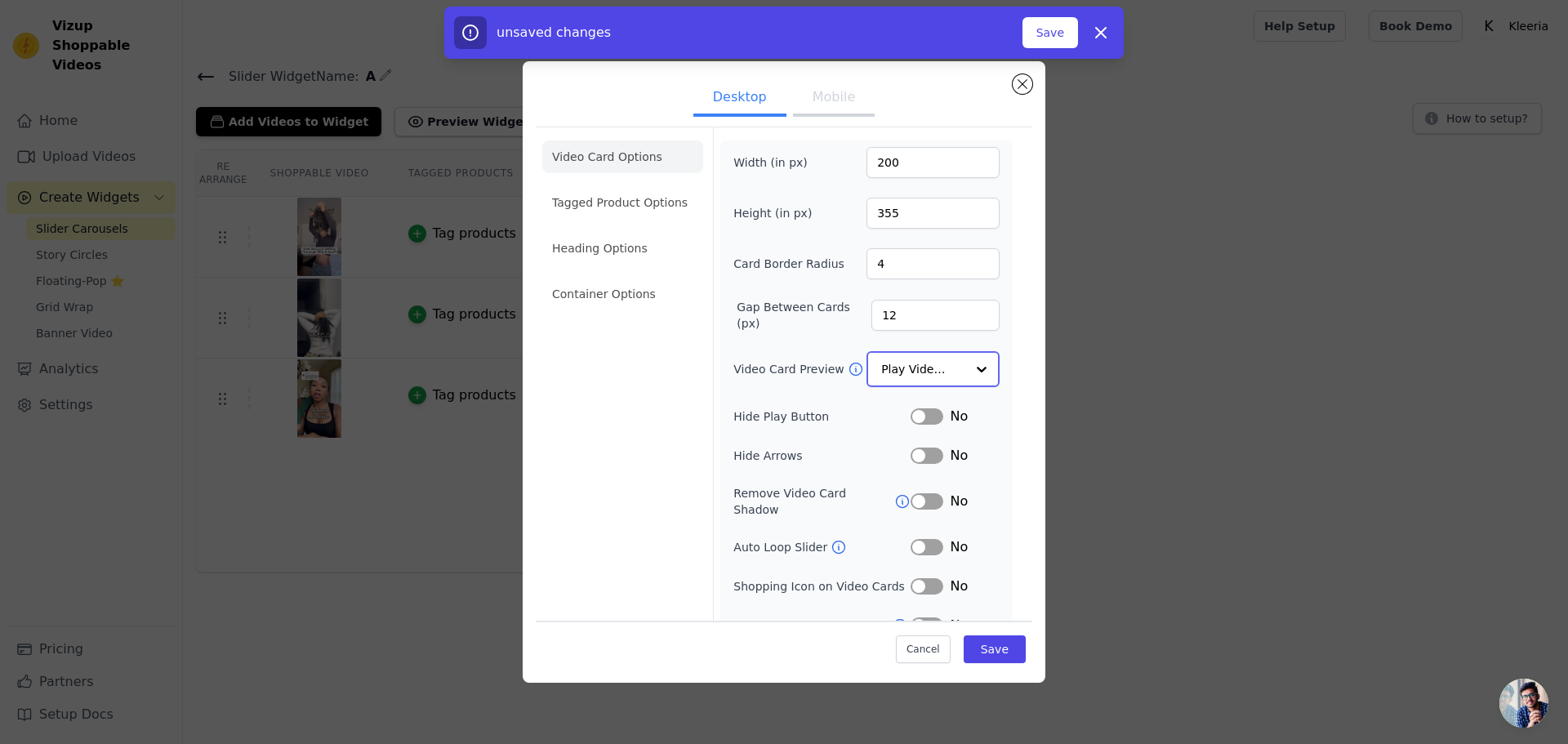
click at [949, 369] on input "Video Card Preview" at bounding box center [924, 368] width 84 height 32
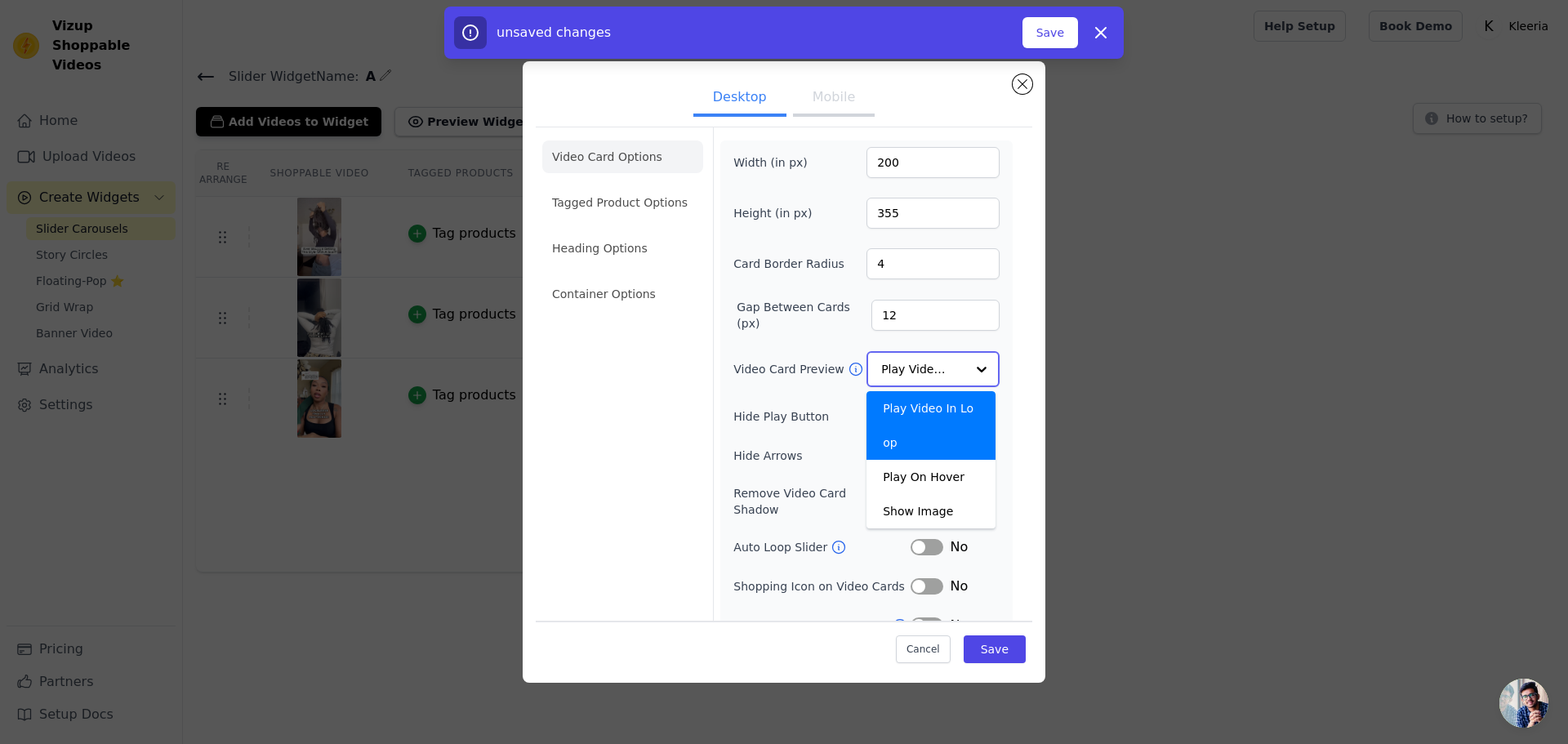
click at [941, 371] on input "Video Card Preview" at bounding box center [924, 368] width 84 height 32
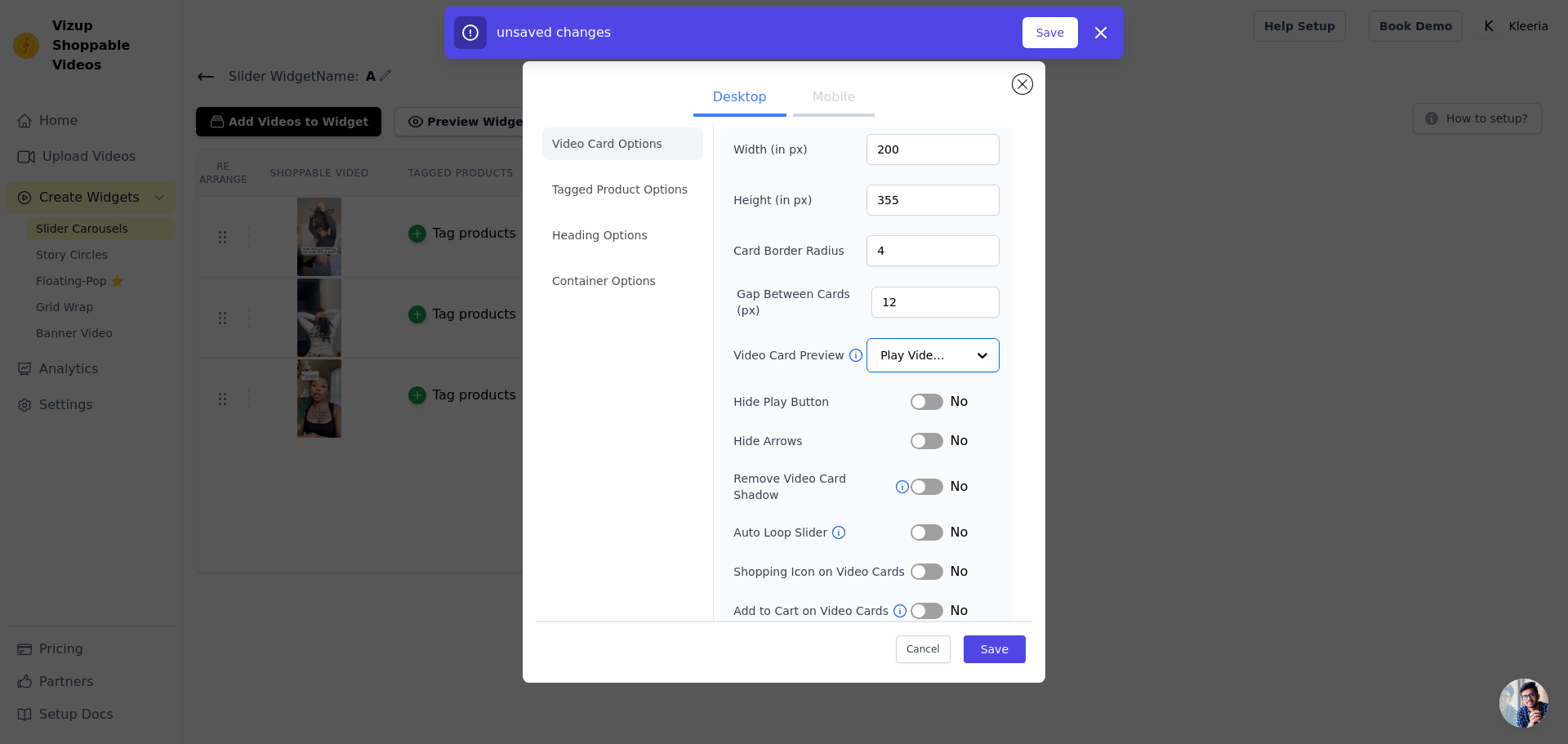
scroll to position [12, 0]
click at [833, 90] on button "Mobile" at bounding box center [834, 98] width 81 height 36
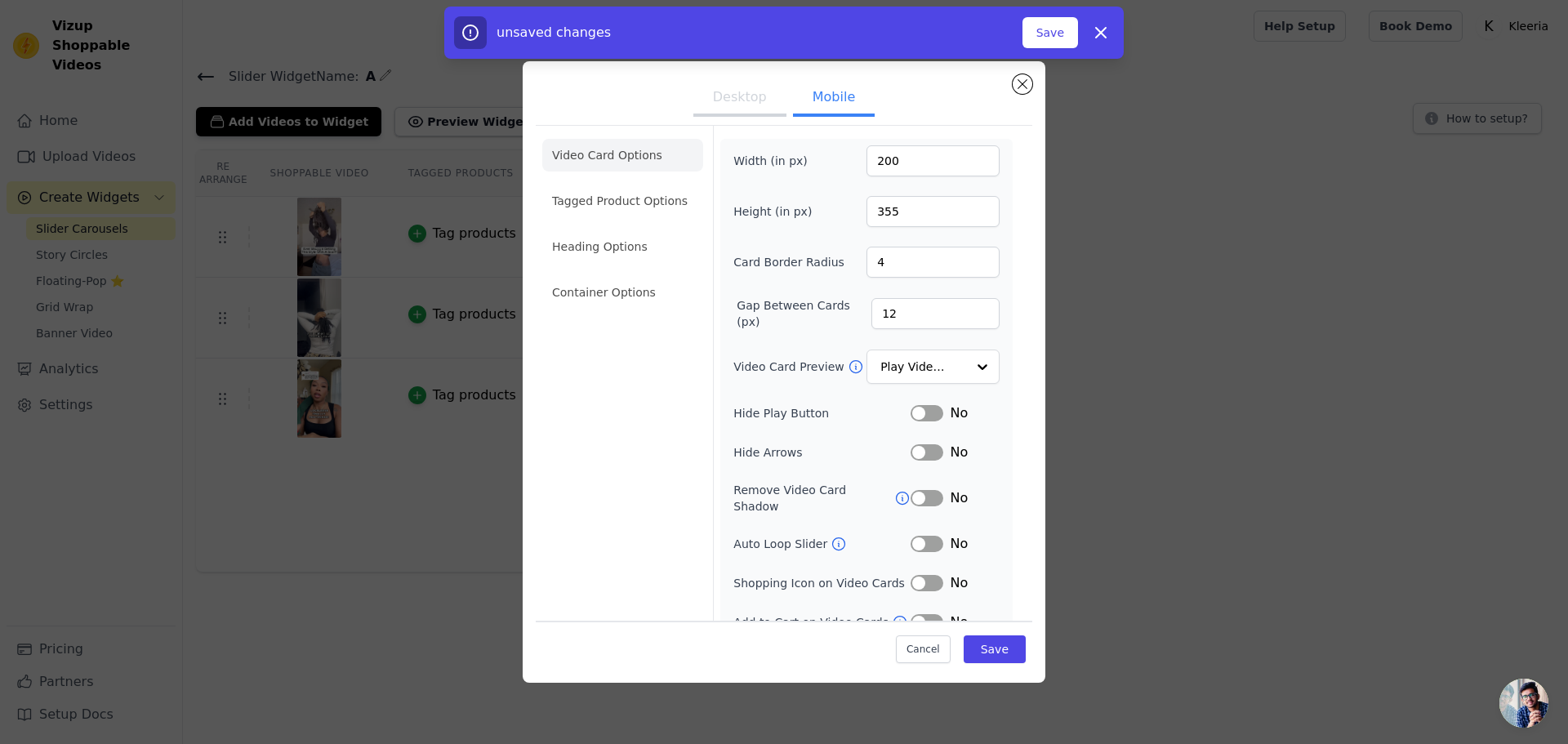
scroll to position [0, 0]
click at [661, 199] on li "Tagged Product Options" at bounding box center [622, 202] width 161 height 32
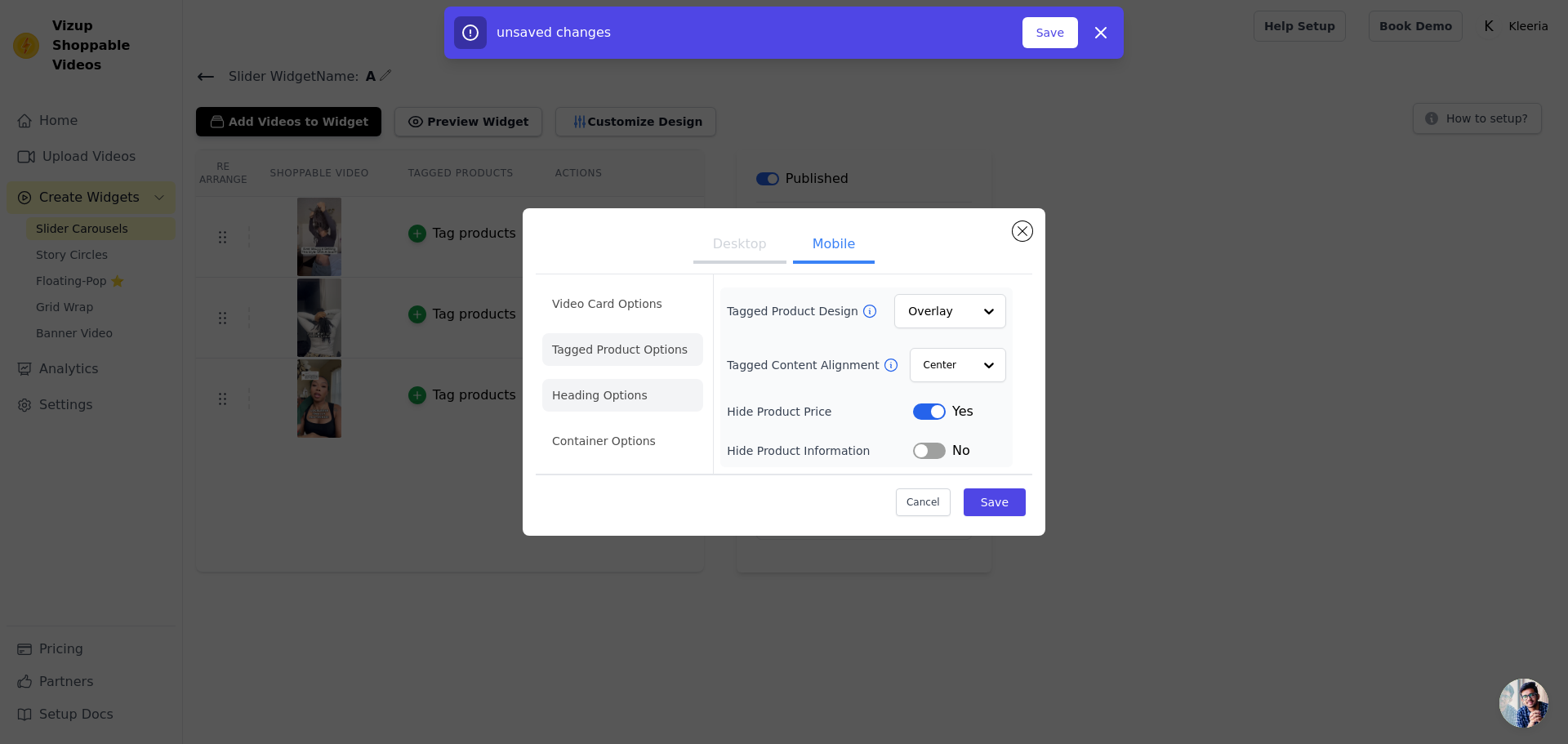
click at [602, 386] on li "Heading Options" at bounding box center [622, 395] width 161 height 32
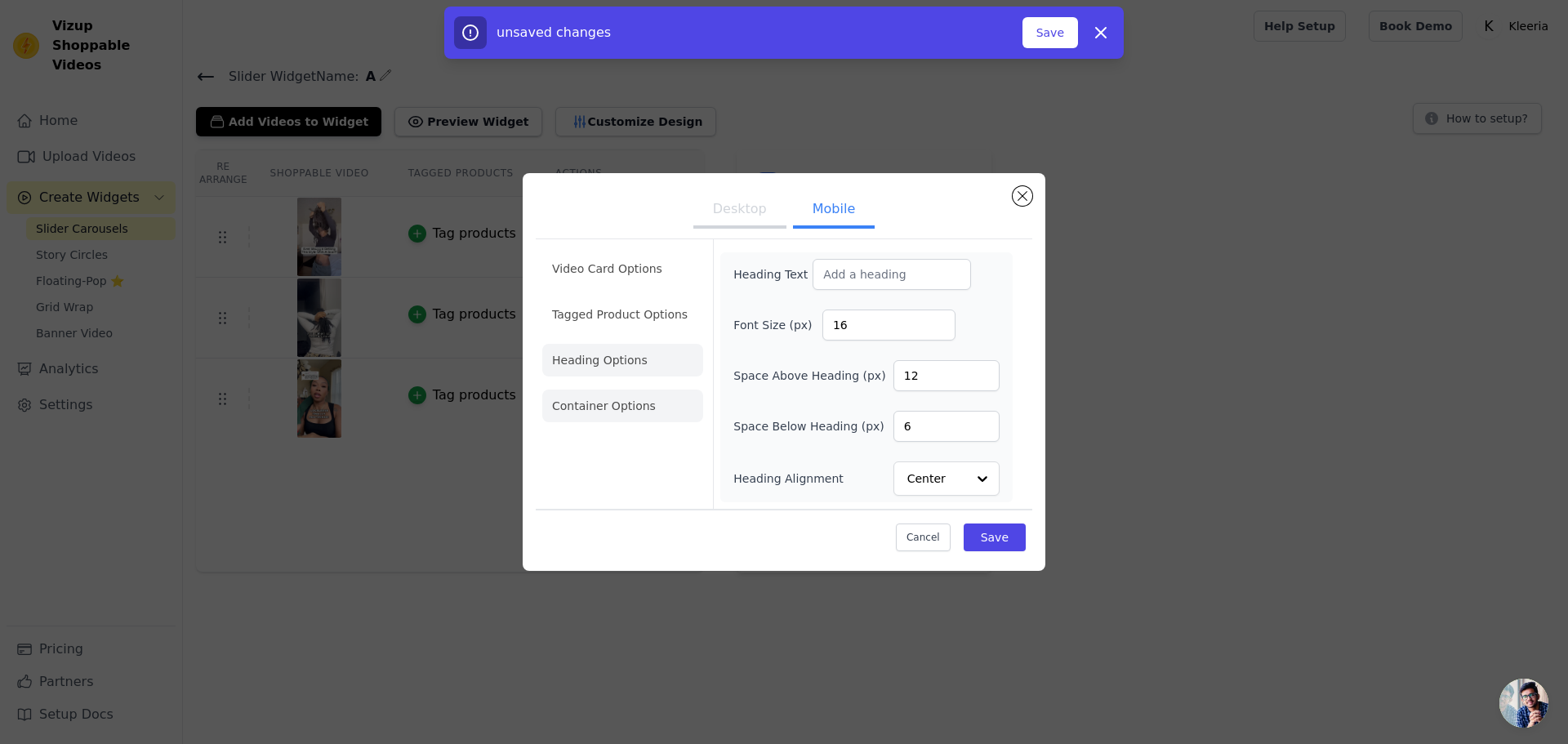
click at [582, 419] on li "Container Options" at bounding box center [622, 405] width 161 height 32
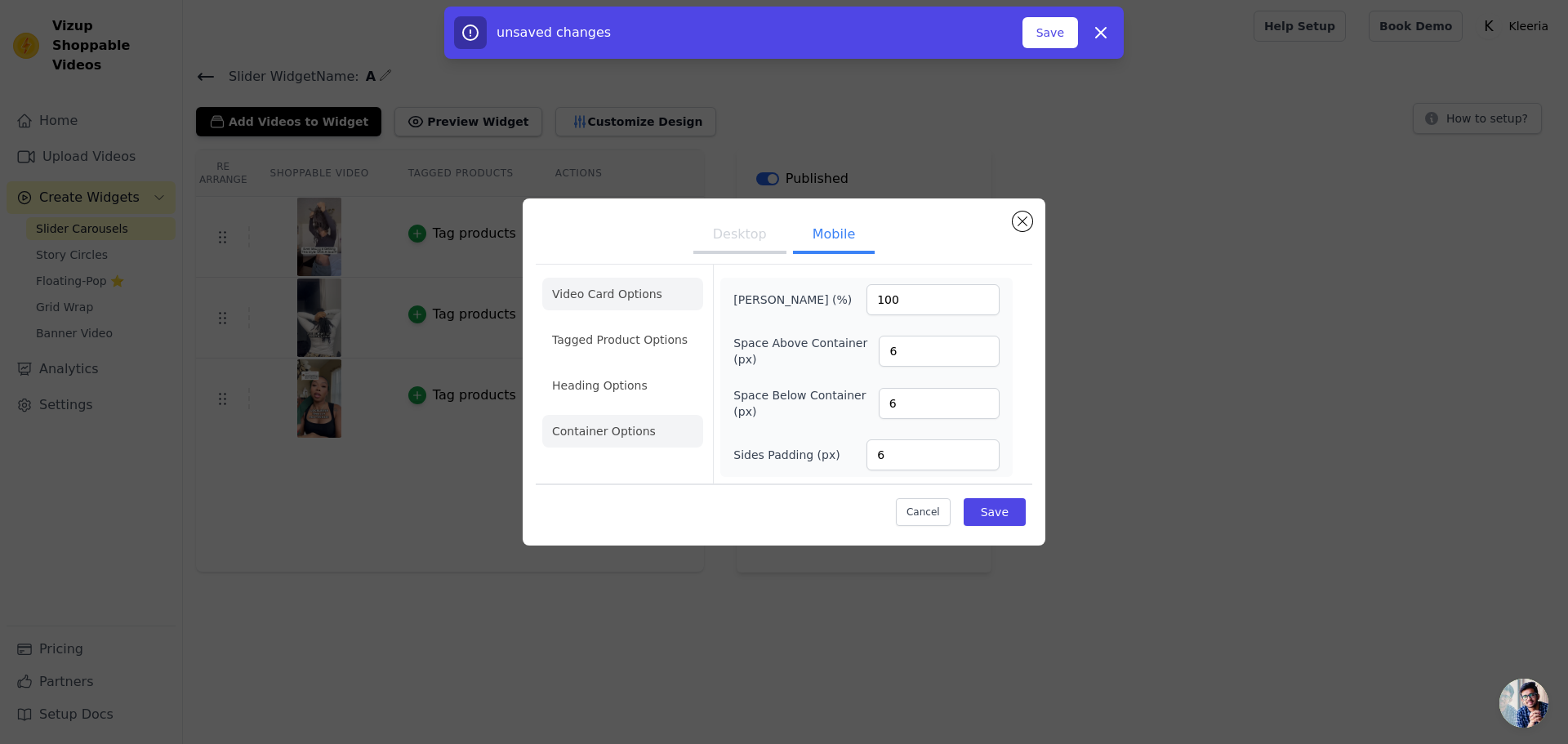
click at [624, 293] on li "Video Card Options" at bounding box center [622, 293] width 161 height 32
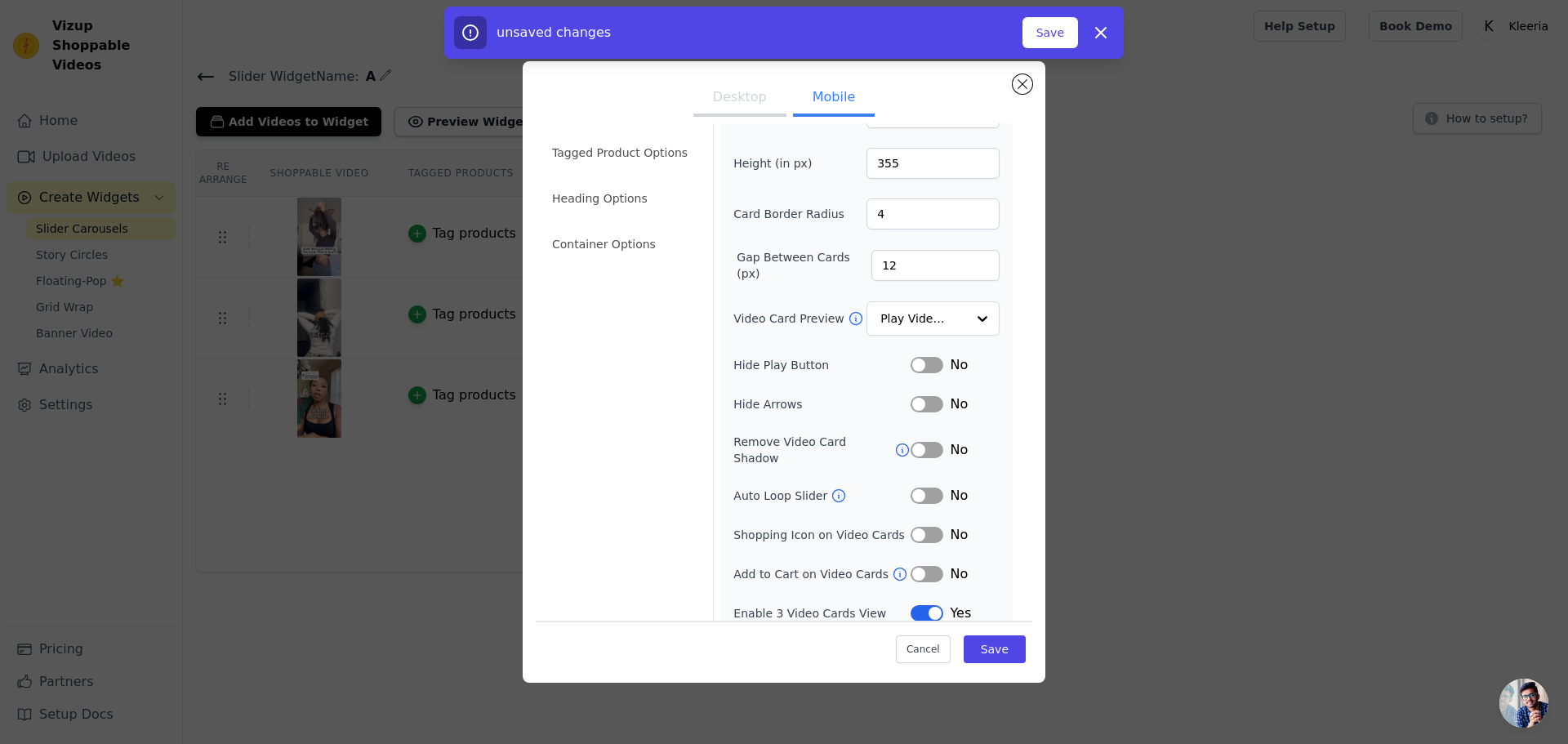
scroll to position [51, 0]
click at [1022, 79] on button "Close modal" at bounding box center [1022, 84] width 20 height 20
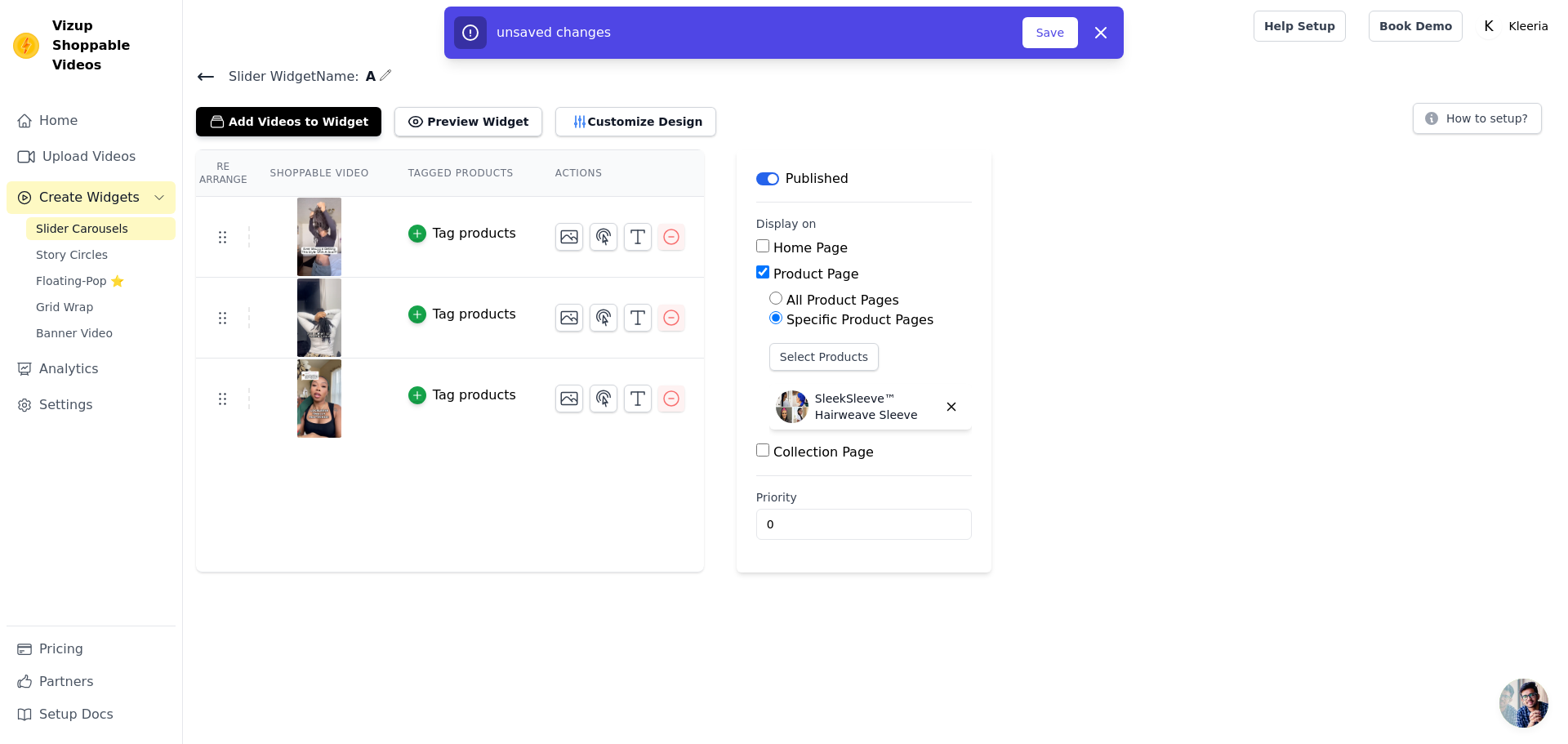
click at [756, 175] on button "Label" at bounding box center [767, 179] width 23 height 13
click at [1061, 28] on button "Save" at bounding box center [1050, 32] width 56 height 31
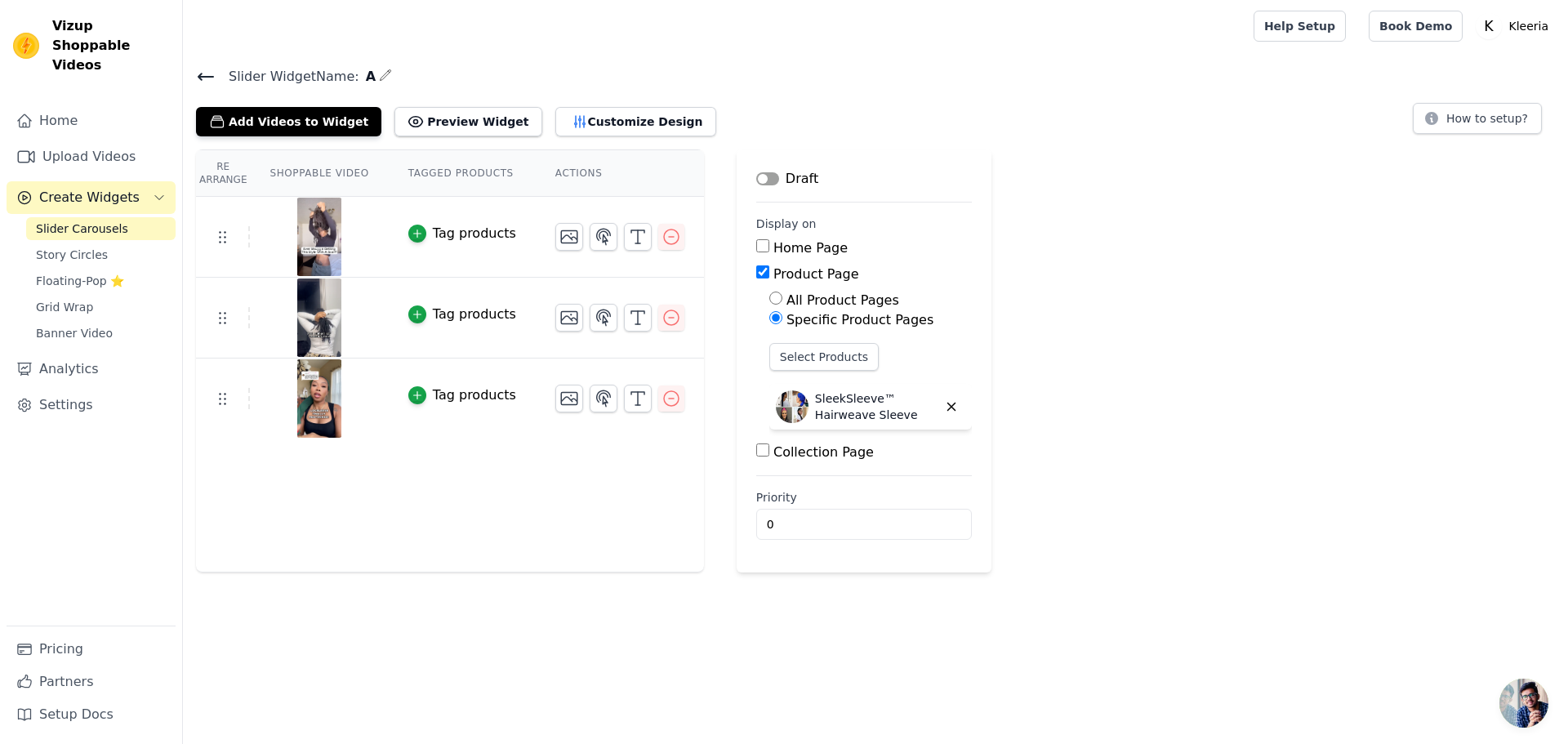
click at [216, 77] on span "Slider Widget Name:" at bounding box center [288, 77] width 143 height 20
click at [206, 78] on icon at bounding box center [206, 77] width 20 height 20
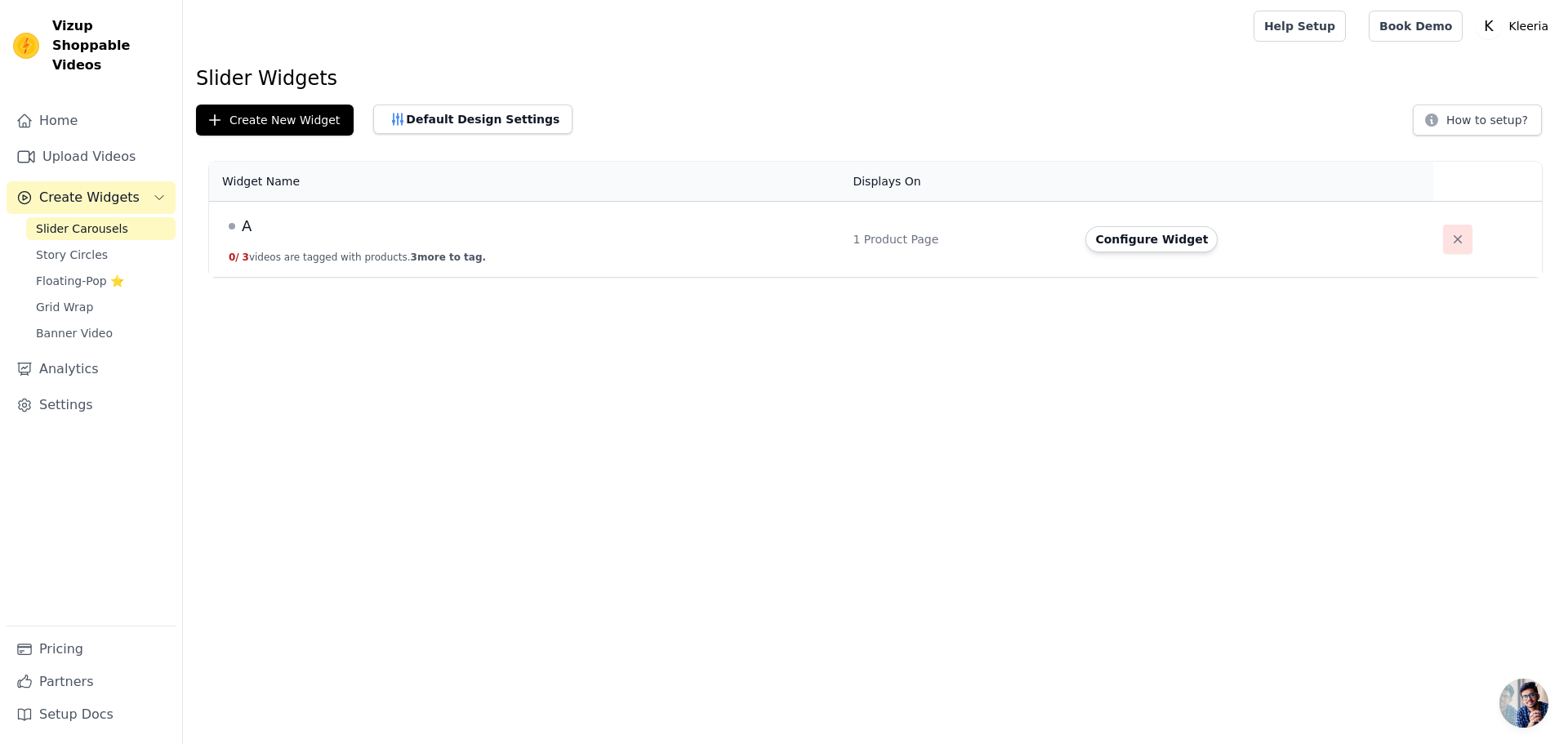
click at [1443, 231] on button "button" at bounding box center [1458, 239] width 29 height 29
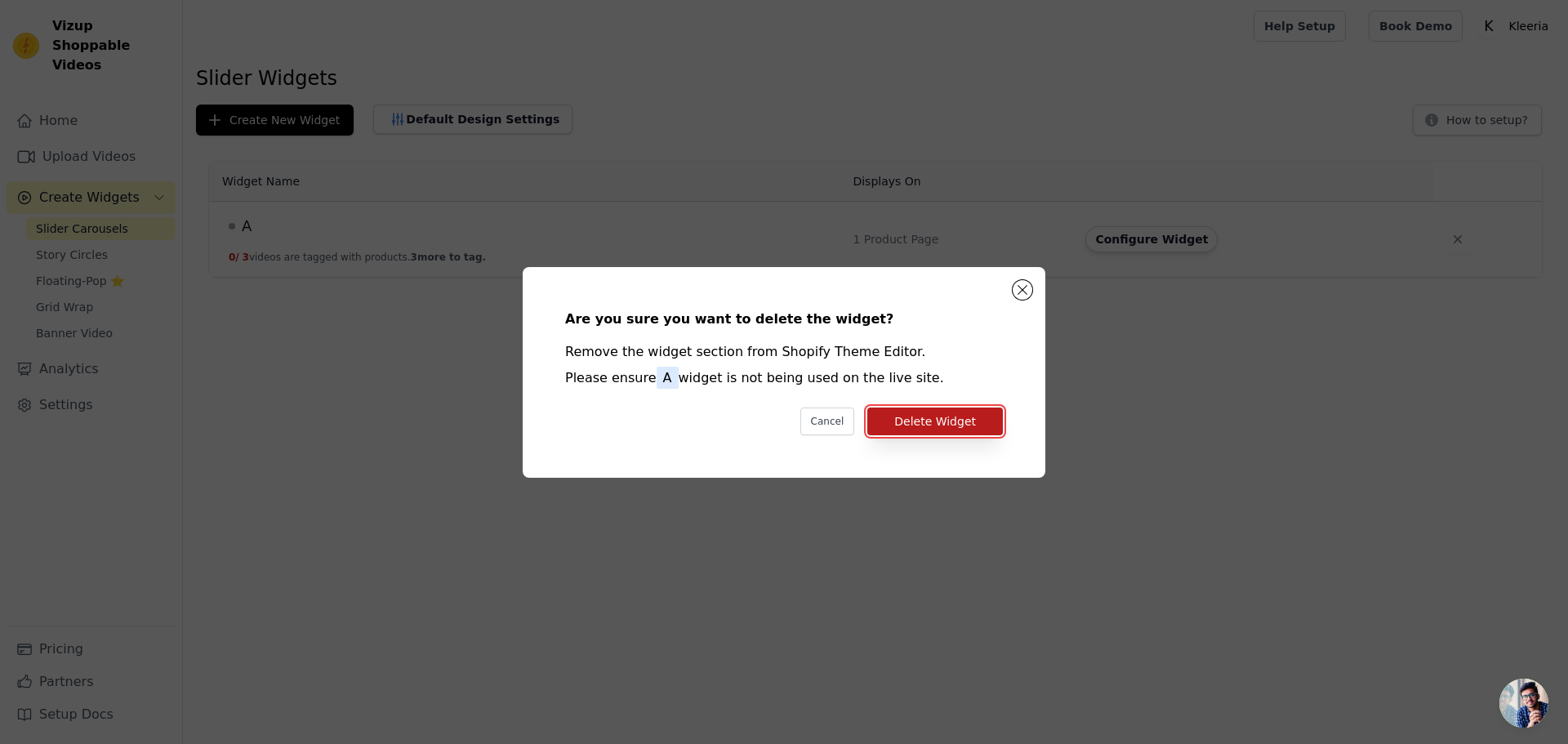
click at [970, 416] on button "Delete Widget" at bounding box center [935, 421] width 135 height 27
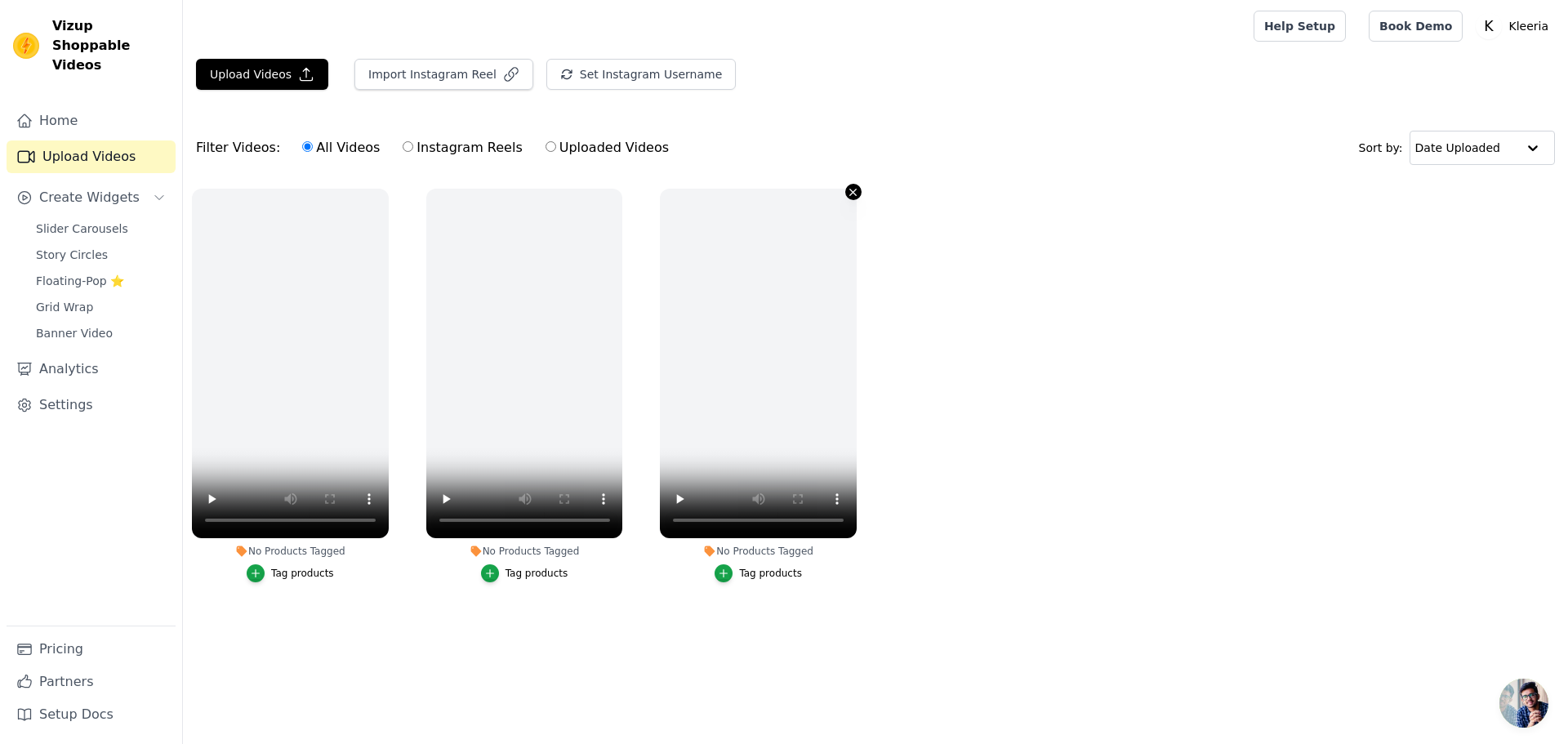
click at [846, 191] on button "No Products Tagged Tag products" at bounding box center [853, 191] width 17 height 17
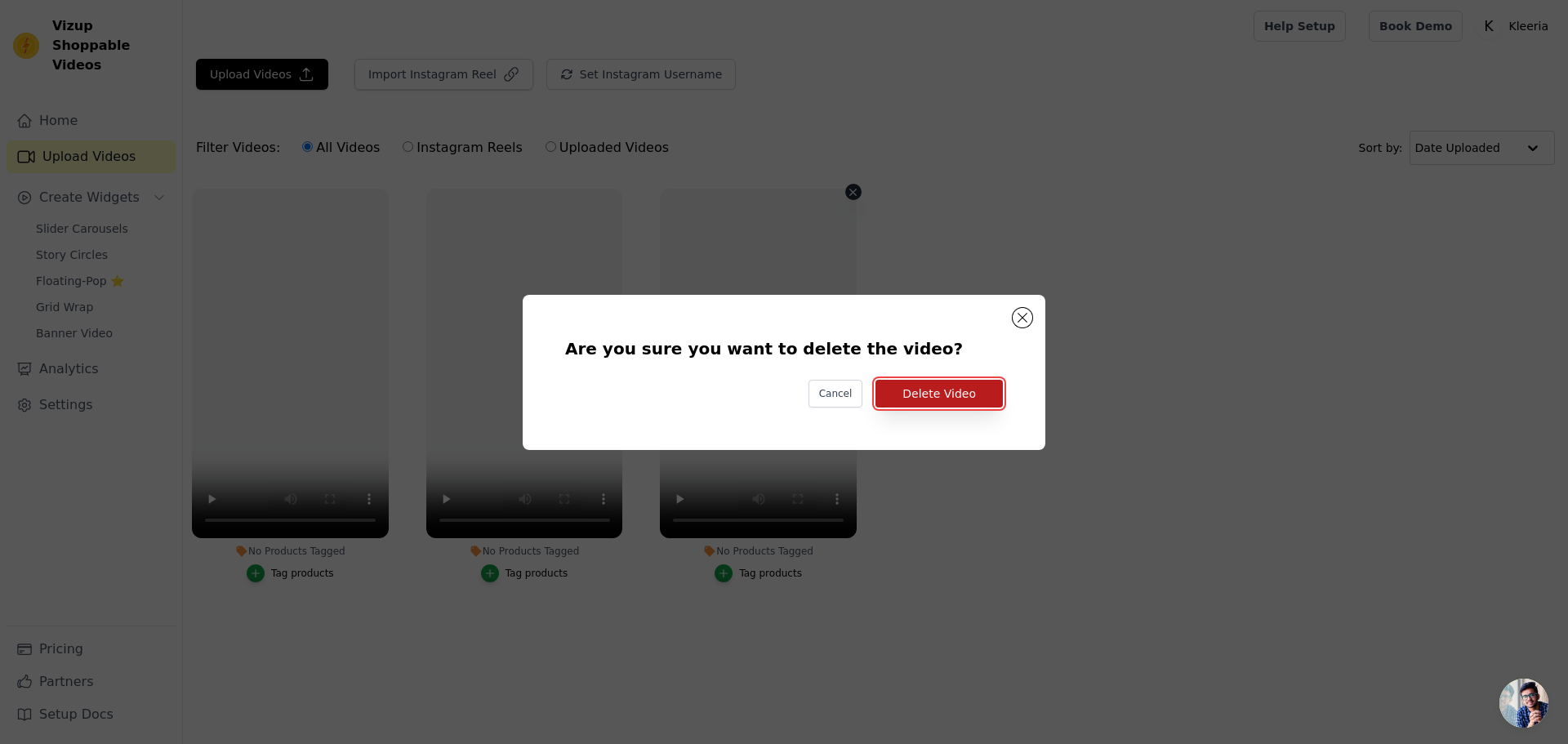
click at [944, 392] on button "Delete Video" at bounding box center [940, 394] width 128 height 27
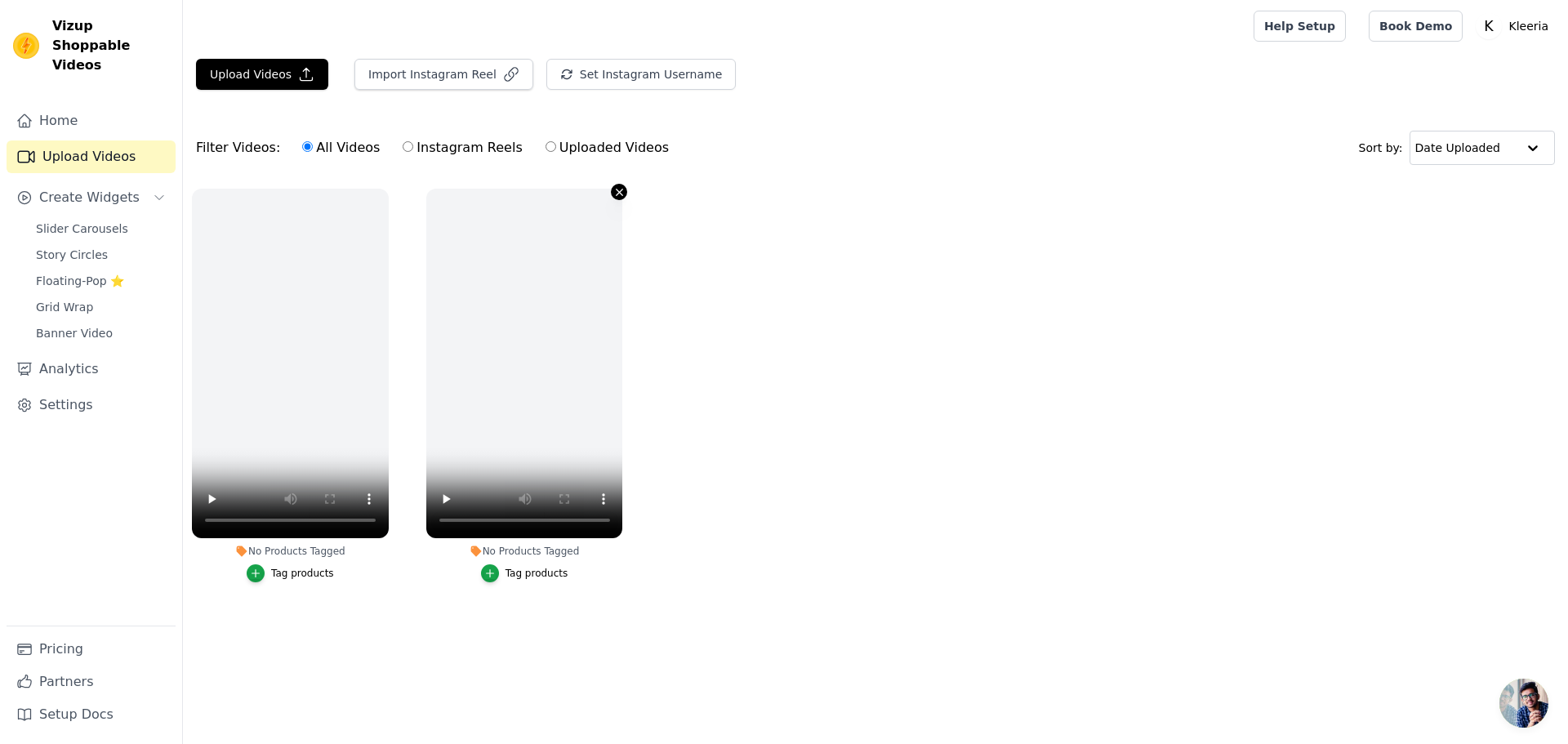
click at [615, 187] on icon "button" at bounding box center [620, 192] width 12 height 12
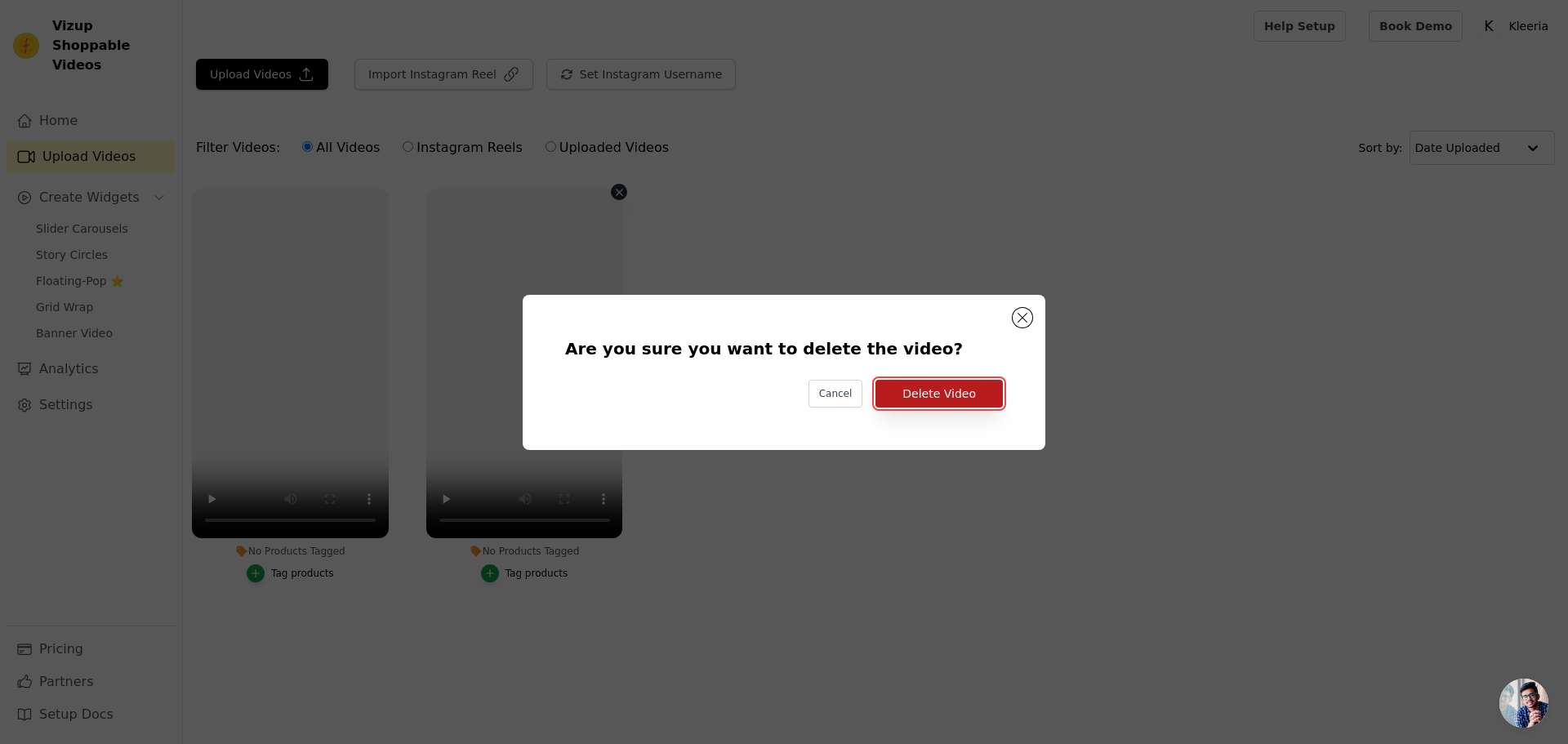
click at [933, 406] on button "Delete Video" at bounding box center [940, 394] width 128 height 27
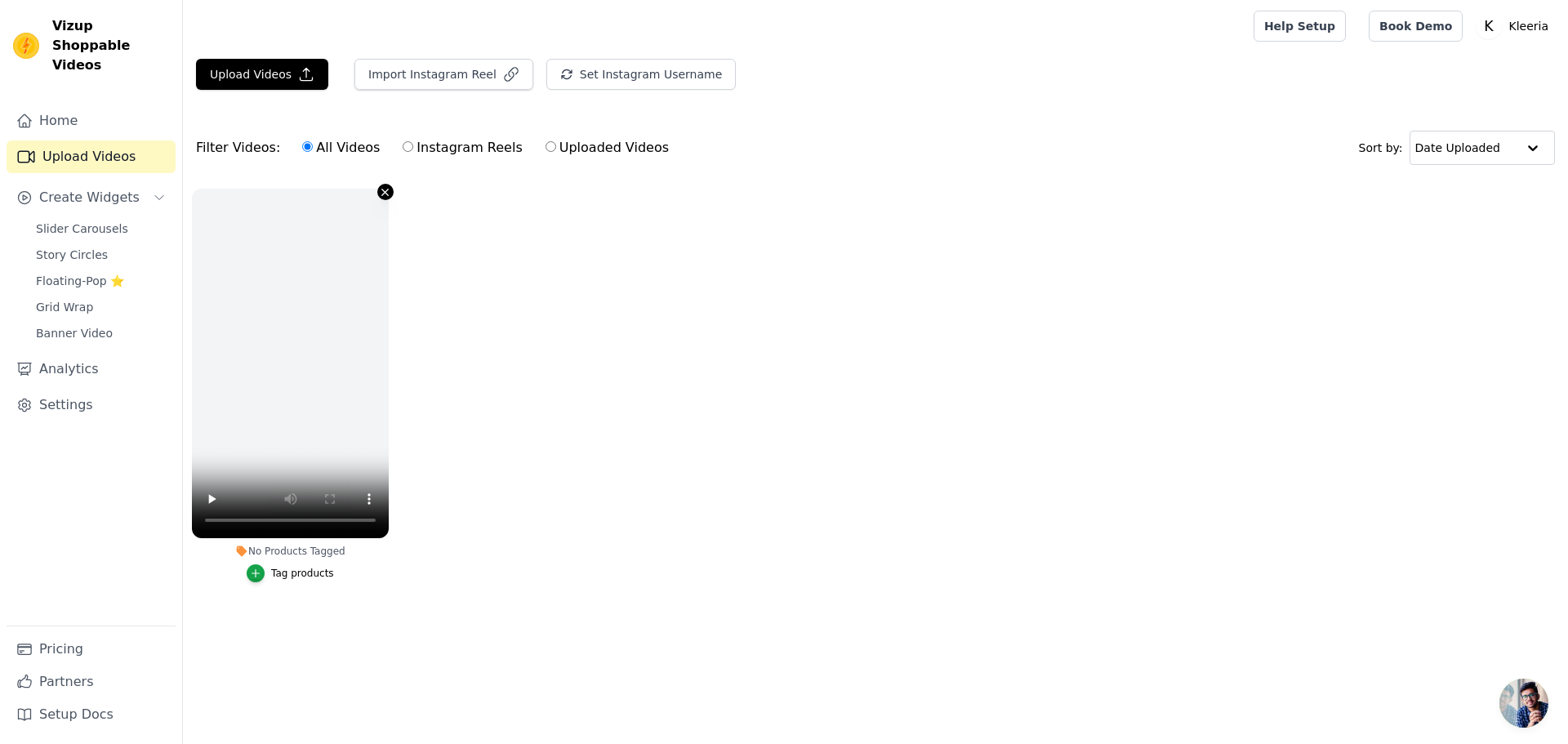
click at [381, 191] on icon "button" at bounding box center [385, 192] width 12 height 12
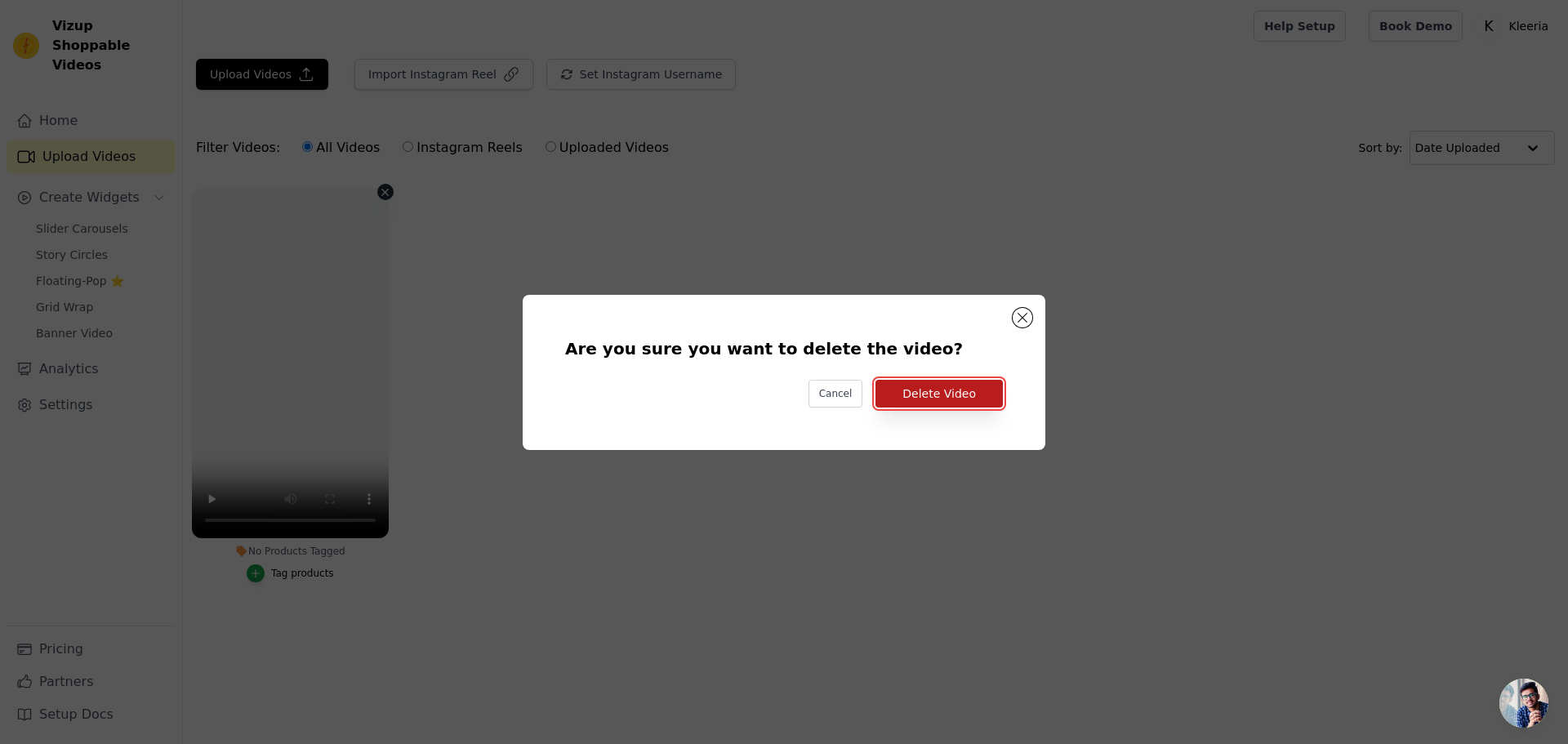
click at [947, 400] on button "Delete Video" at bounding box center [940, 394] width 128 height 27
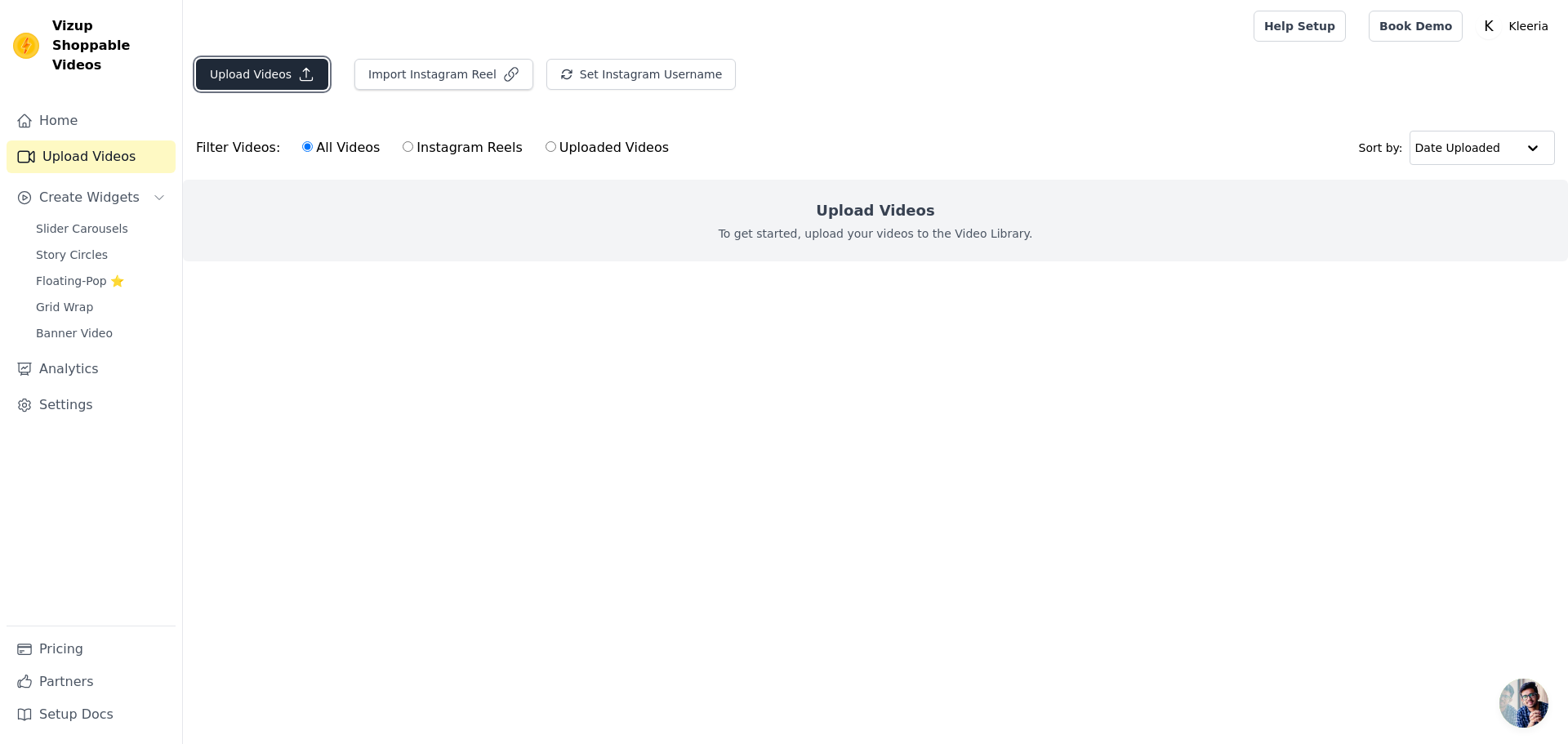
click at [252, 69] on button "Upload Videos" at bounding box center [262, 75] width 133 height 31
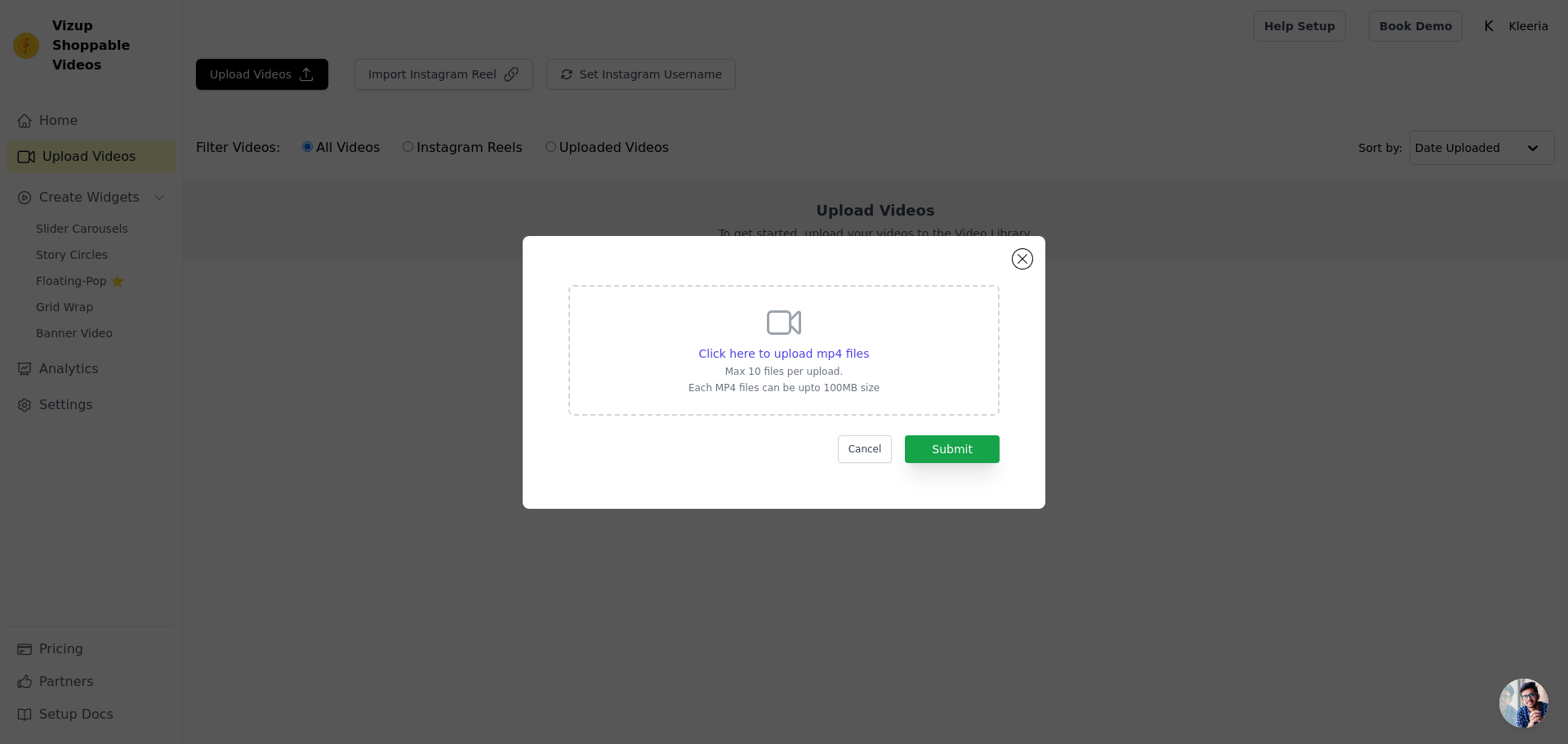
click at [823, 338] on div "Click here to upload mp4 files Max 10 files per upload. Each MP4 files can be u…" at bounding box center [784, 348] width 191 height 91
click at [868, 345] on input "Click here to upload mp4 files Max 10 files per upload. Each MP4 files can be u…" at bounding box center [868, 345] width 1 height 1
type input "C:\fakepath\viral 3.mp4"
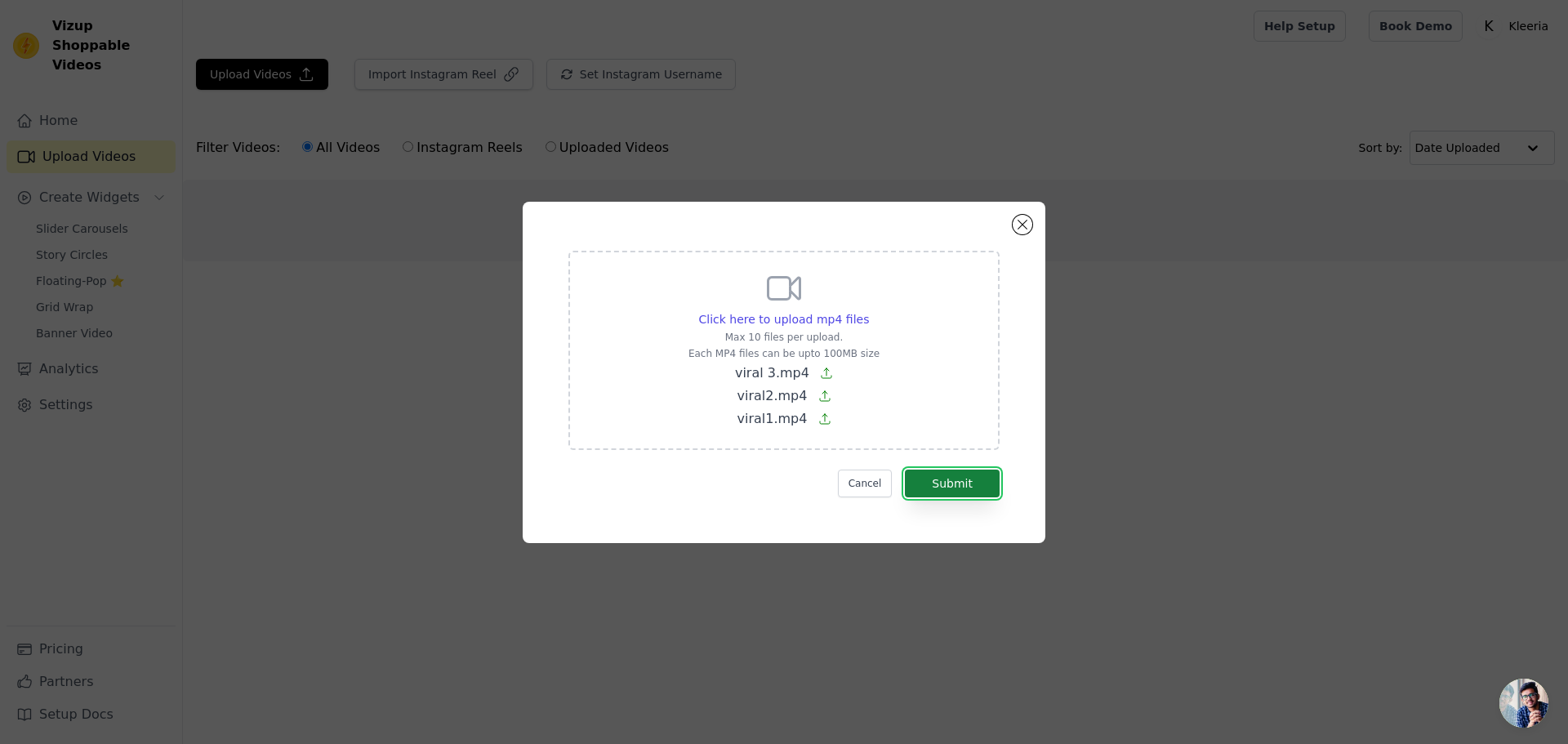
click at [951, 478] on button "Submit" at bounding box center [952, 483] width 94 height 27
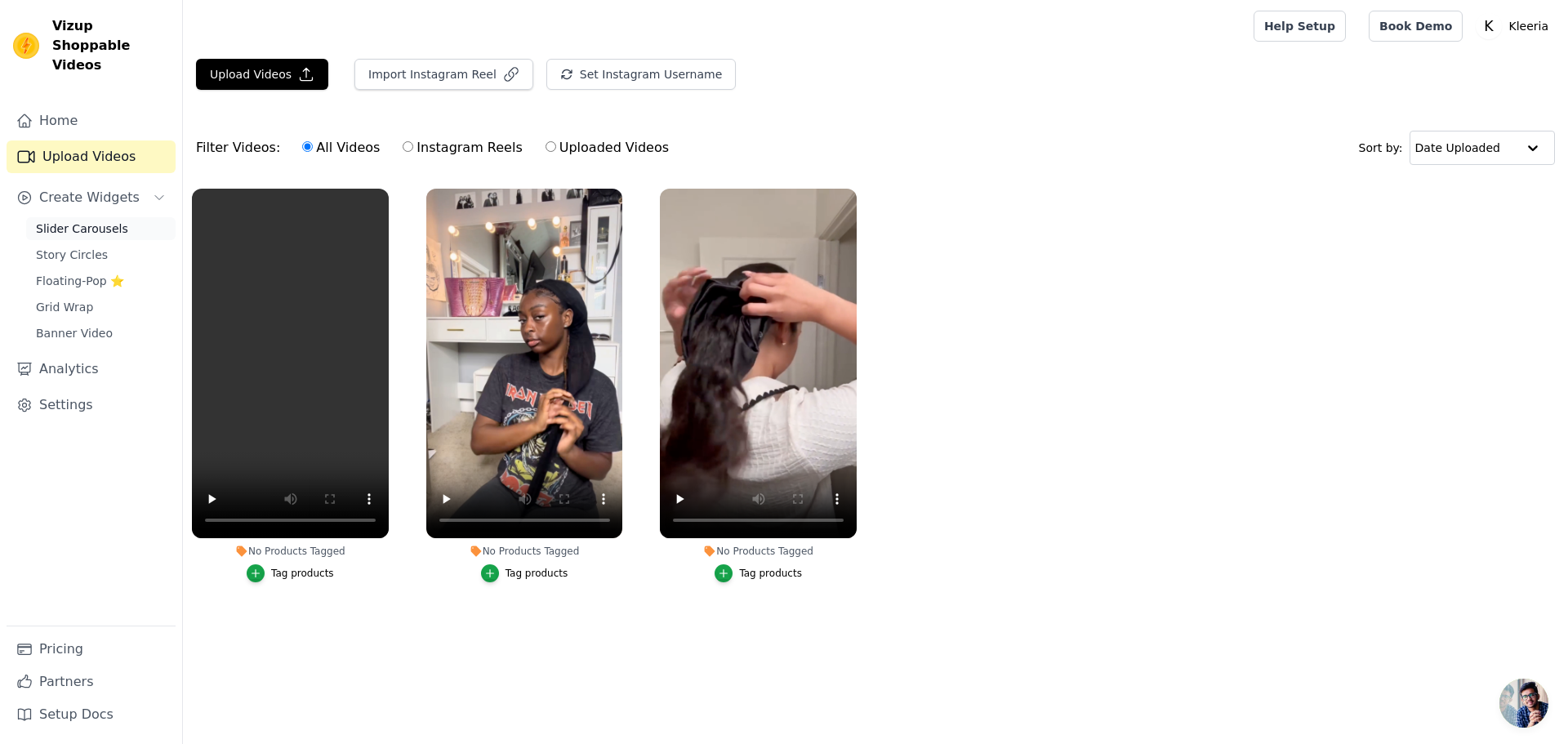
click at [84, 221] on span "Slider Carousels" at bounding box center [82, 229] width 92 height 17
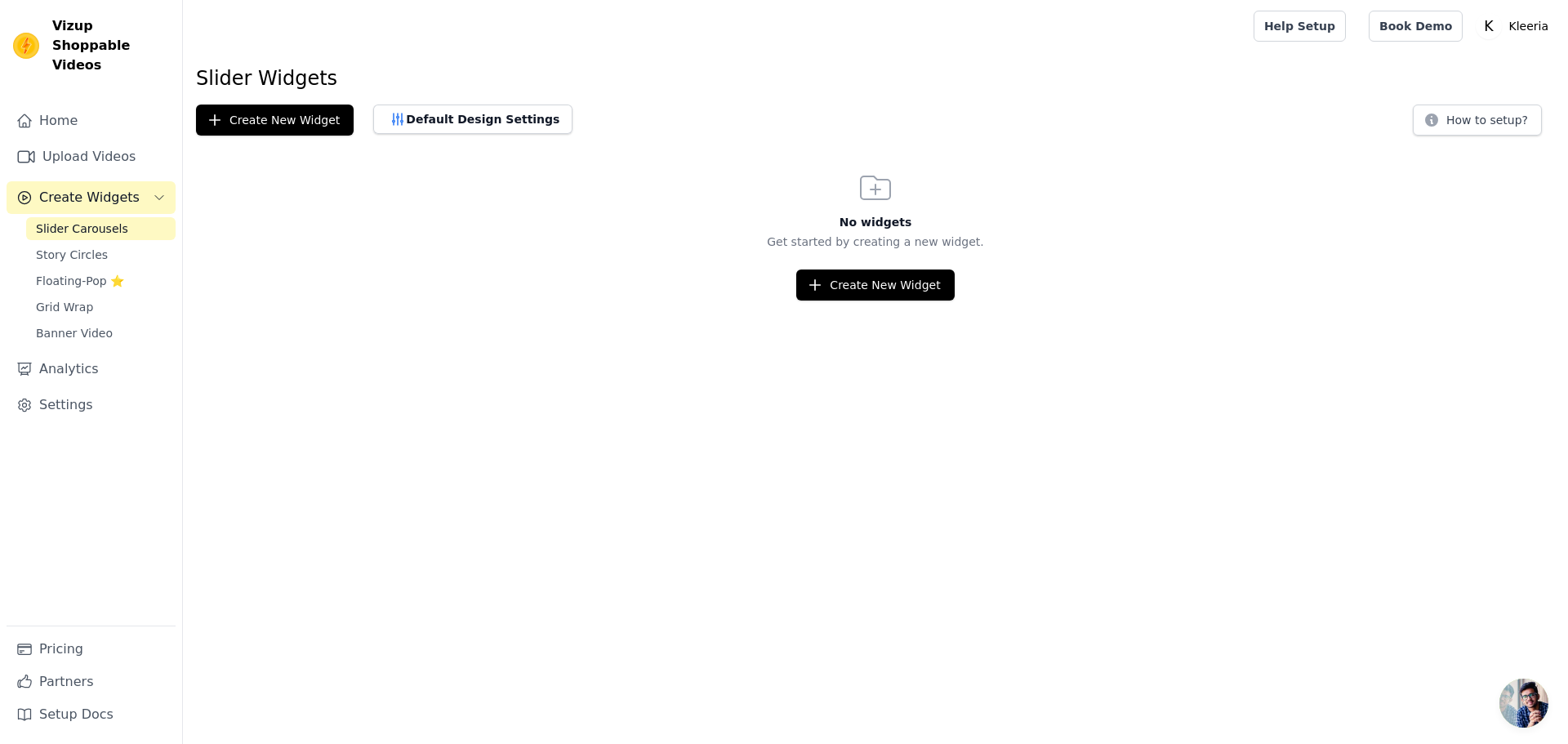
click at [903, 300] on html "Vizup Shoppable Videos Home Upload Videos Create Widgets Slider Carousels Story…" at bounding box center [784, 150] width 1568 height 300
click at [909, 284] on button "Create New Widget" at bounding box center [875, 286] width 158 height 31
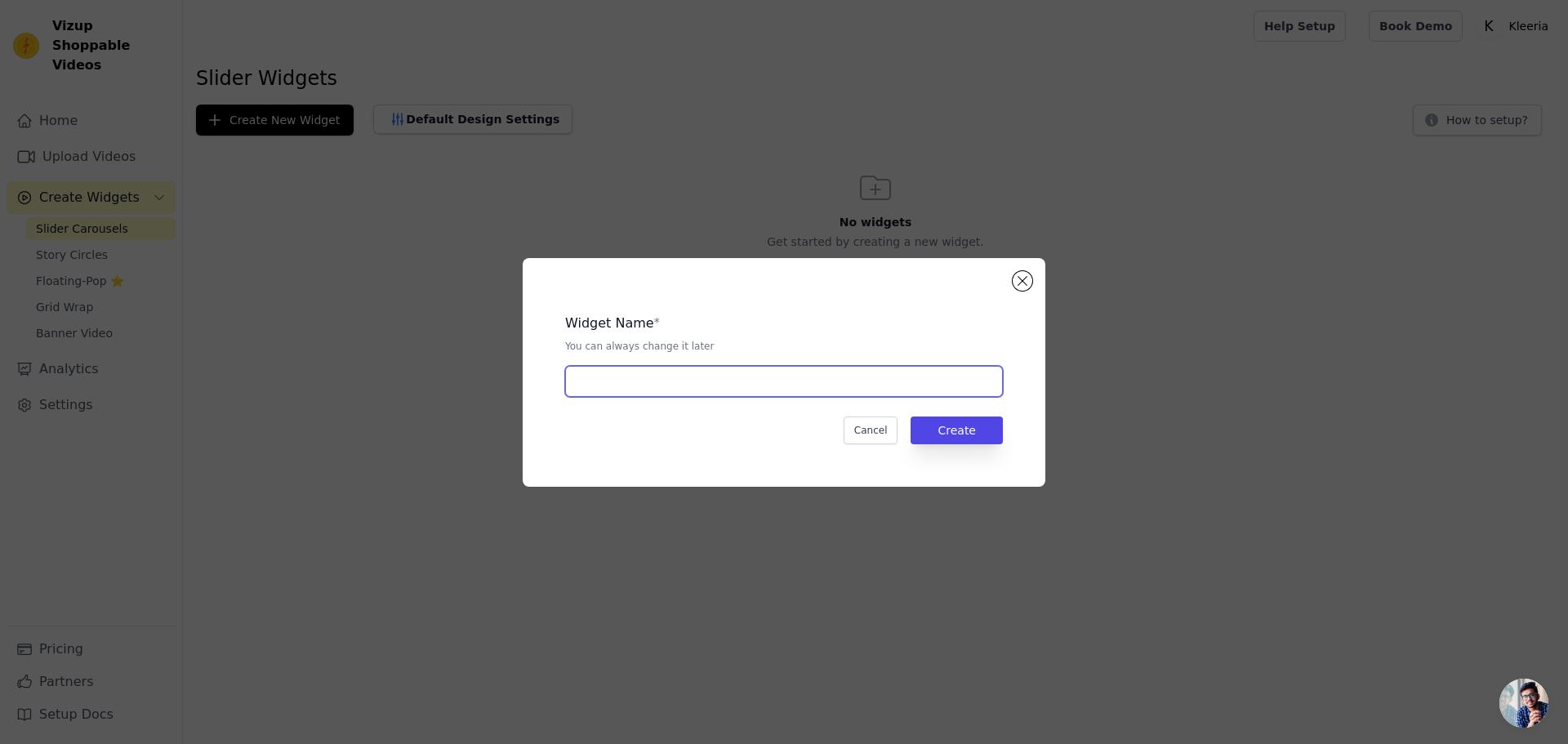
click at [767, 367] on input "text" at bounding box center [784, 382] width 438 height 31
type input "AA"
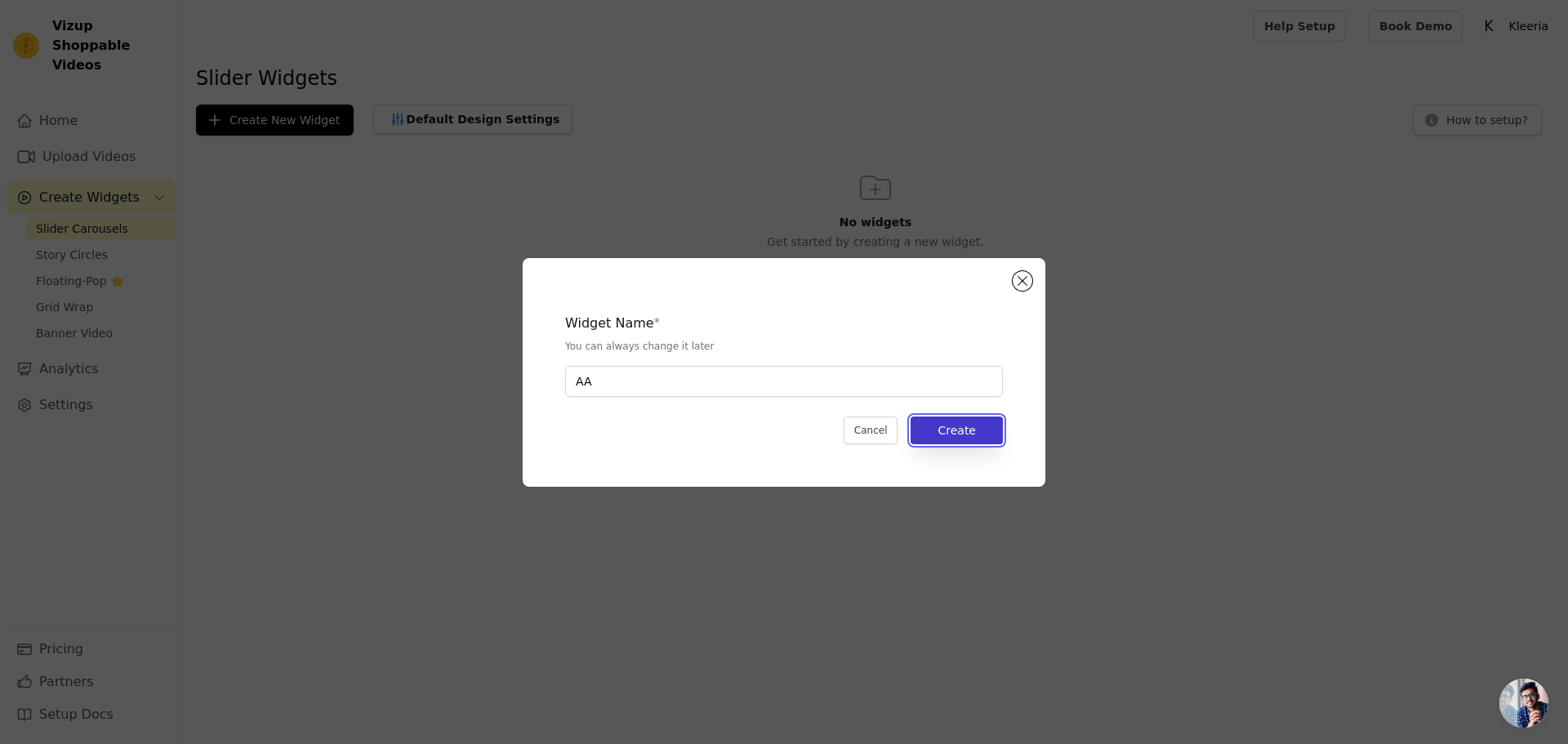
click at [958, 430] on button "Create" at bounding box center [956, 430] width 92 height 27
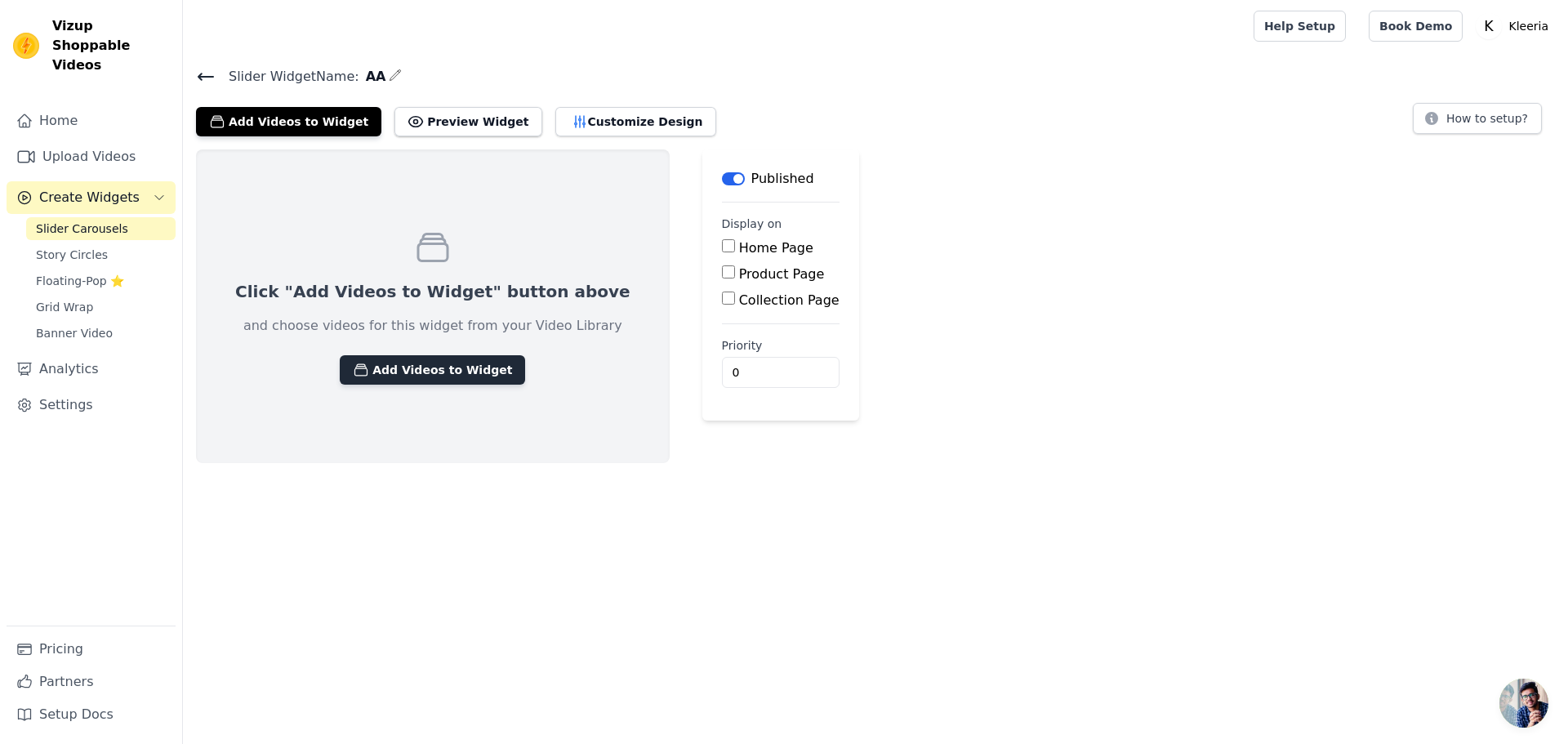
click at [461, 362] on button "Add Videos to Widget" at bounding box center [432, 370] width 186 height 29
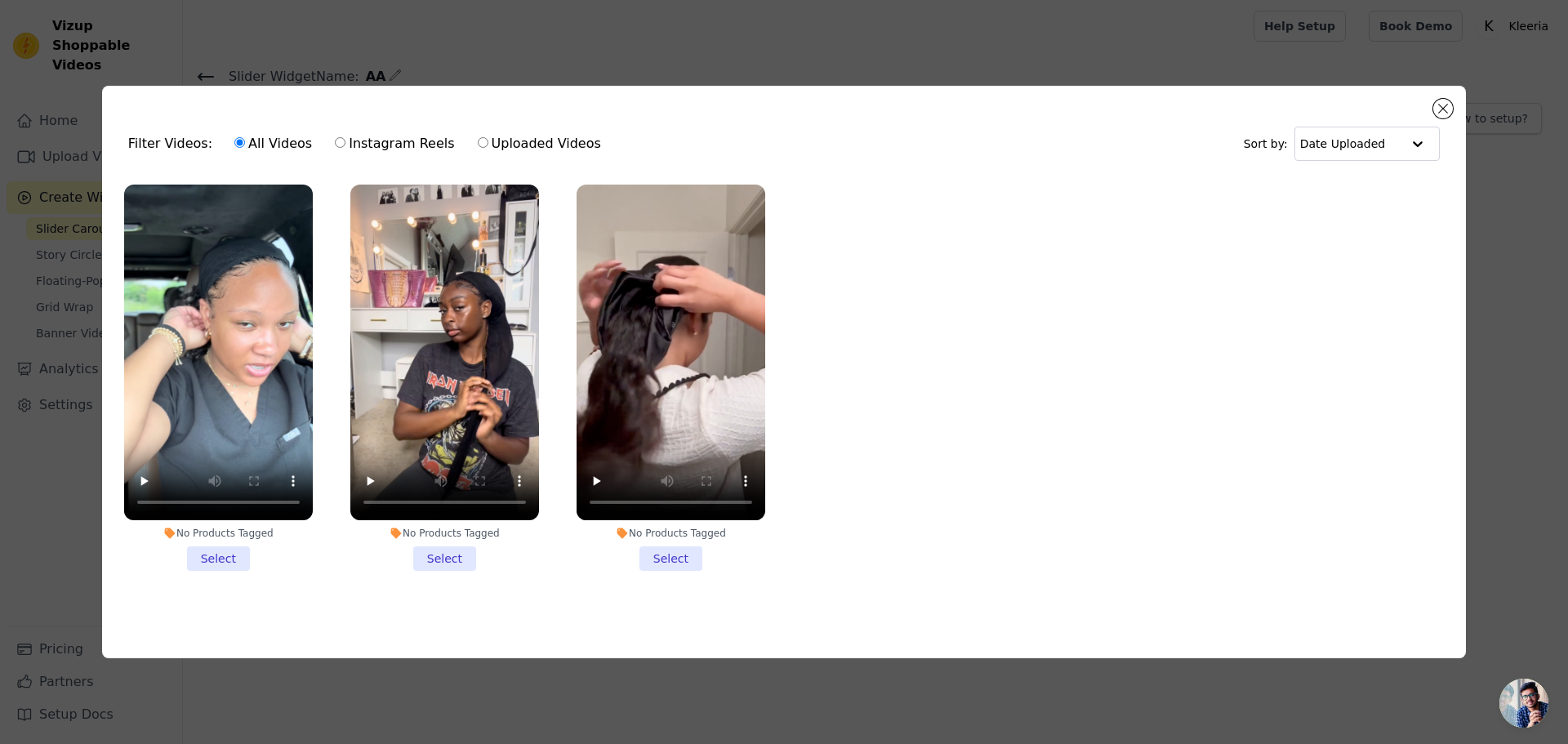
click at [203, 551] on li "No Products Tagged Select" at bounding box center [218, 377] width 189 height 386
click at [0, 0] on input "No Products Tagged Select" at bounding box center [0, 0] width 0 height 0
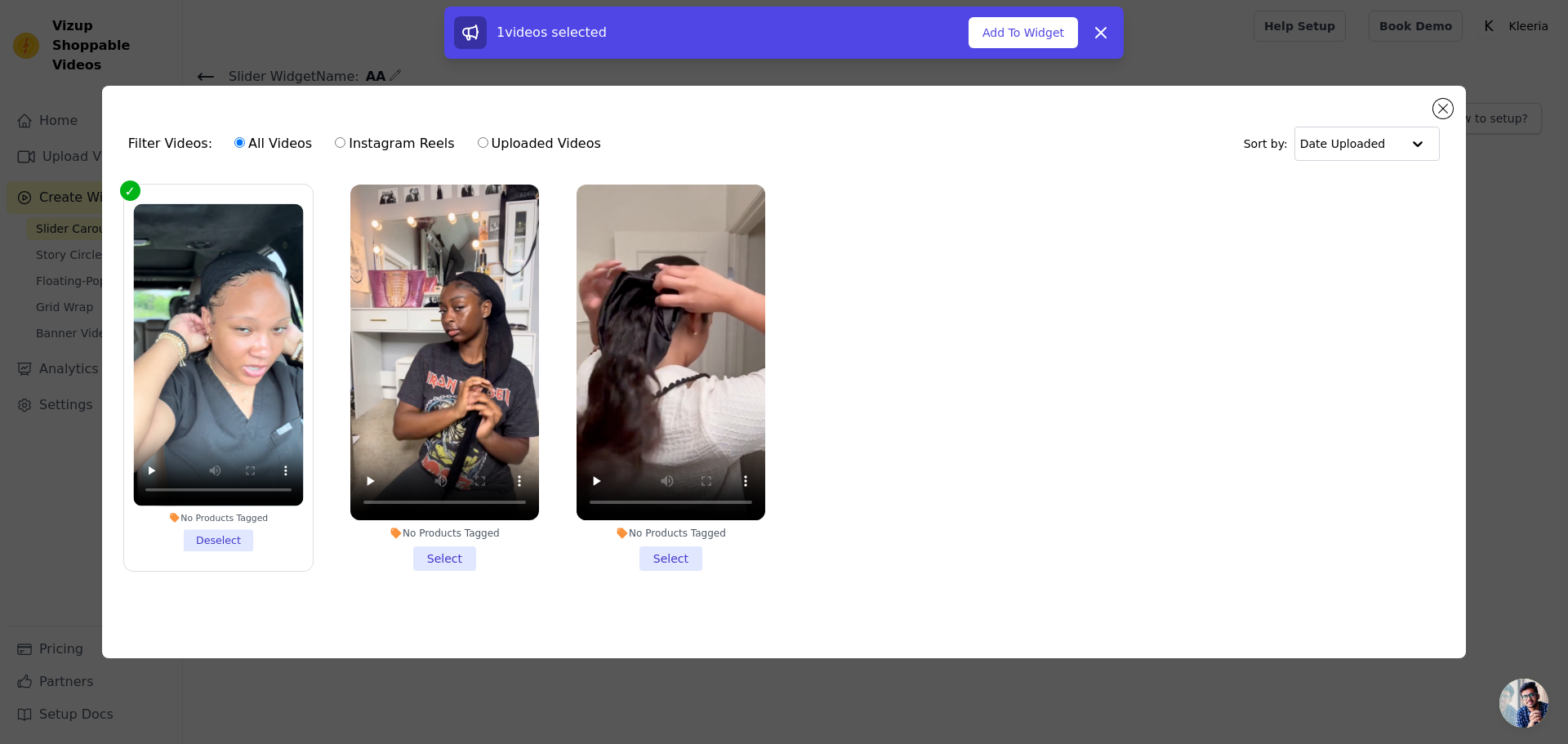
click at [437, 556] on li "No Products Tagged Select" at bounding box center [445, 377] width 189 height 386
click at [0, 0] on input "No Products Tagged Select" at bounding box center [0, 0] width 0 height 0
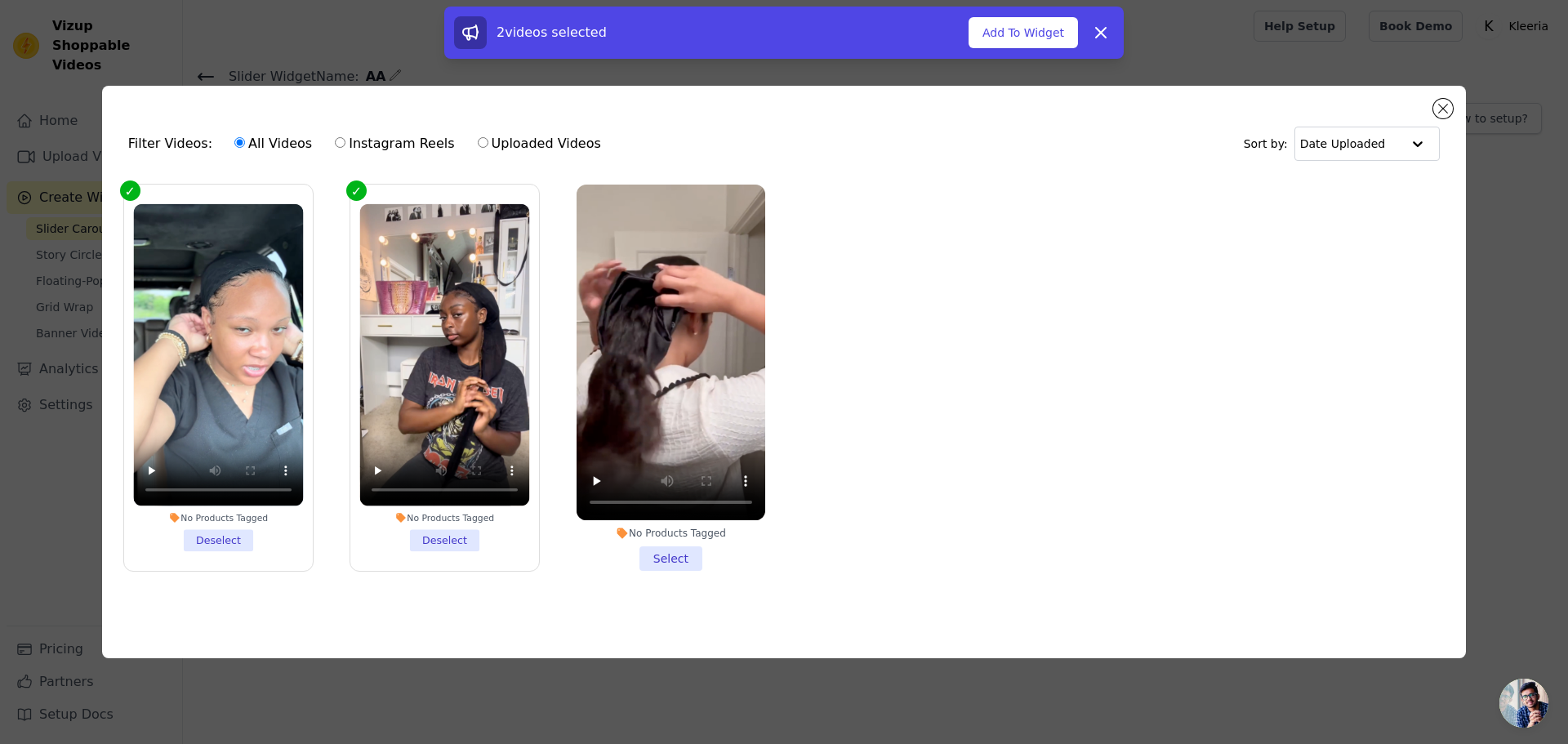
click at [666, 557] on li "No Products Tagged Select" at bounding box center [671, 377] width 189 height 386
click at [0, 0] on input "No Products Tagged Select" at bounding box center [0, 0] width 0 height 0
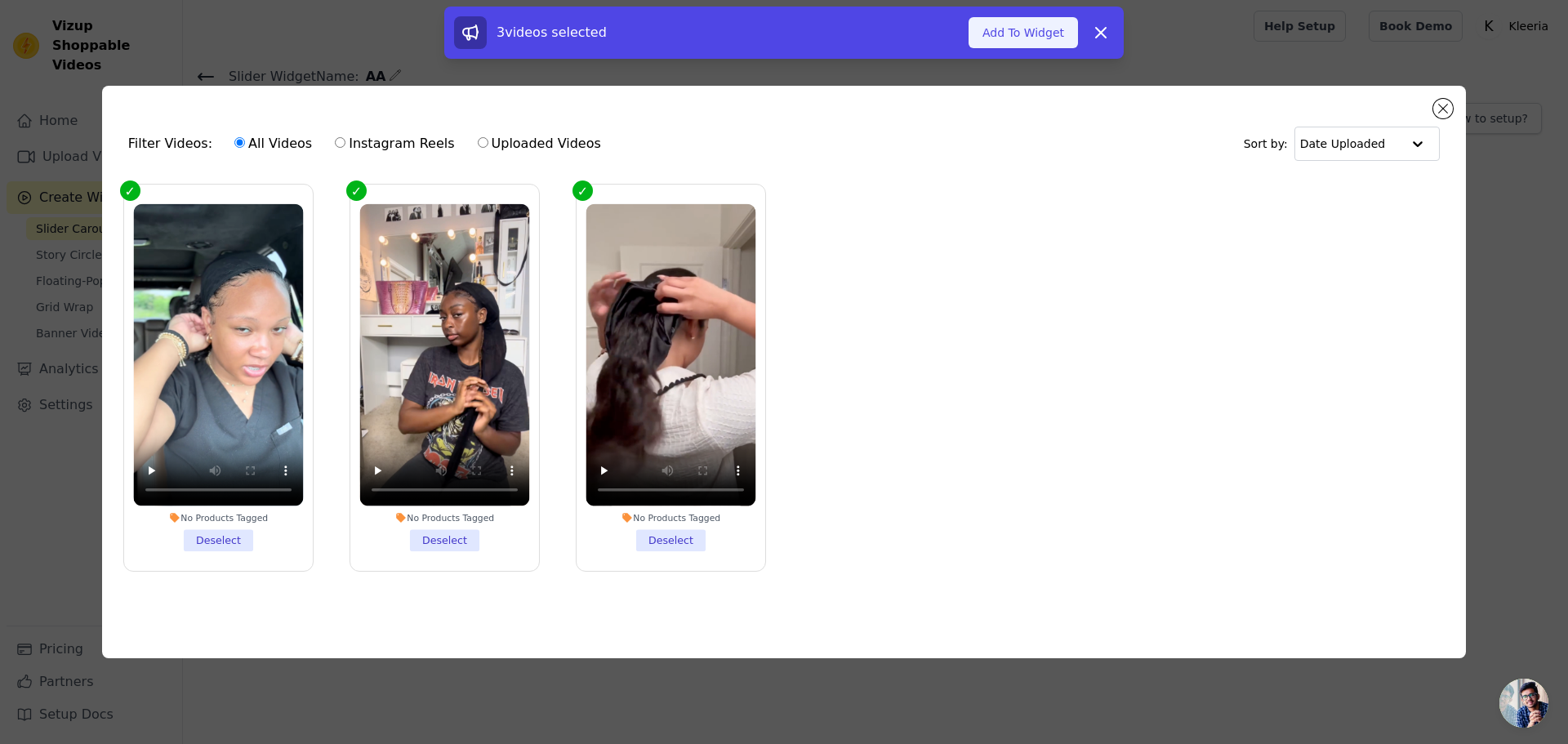
click at [1023, 28] on button "Add To Widget" at bounding box center [1023, 32] width 109 height 31
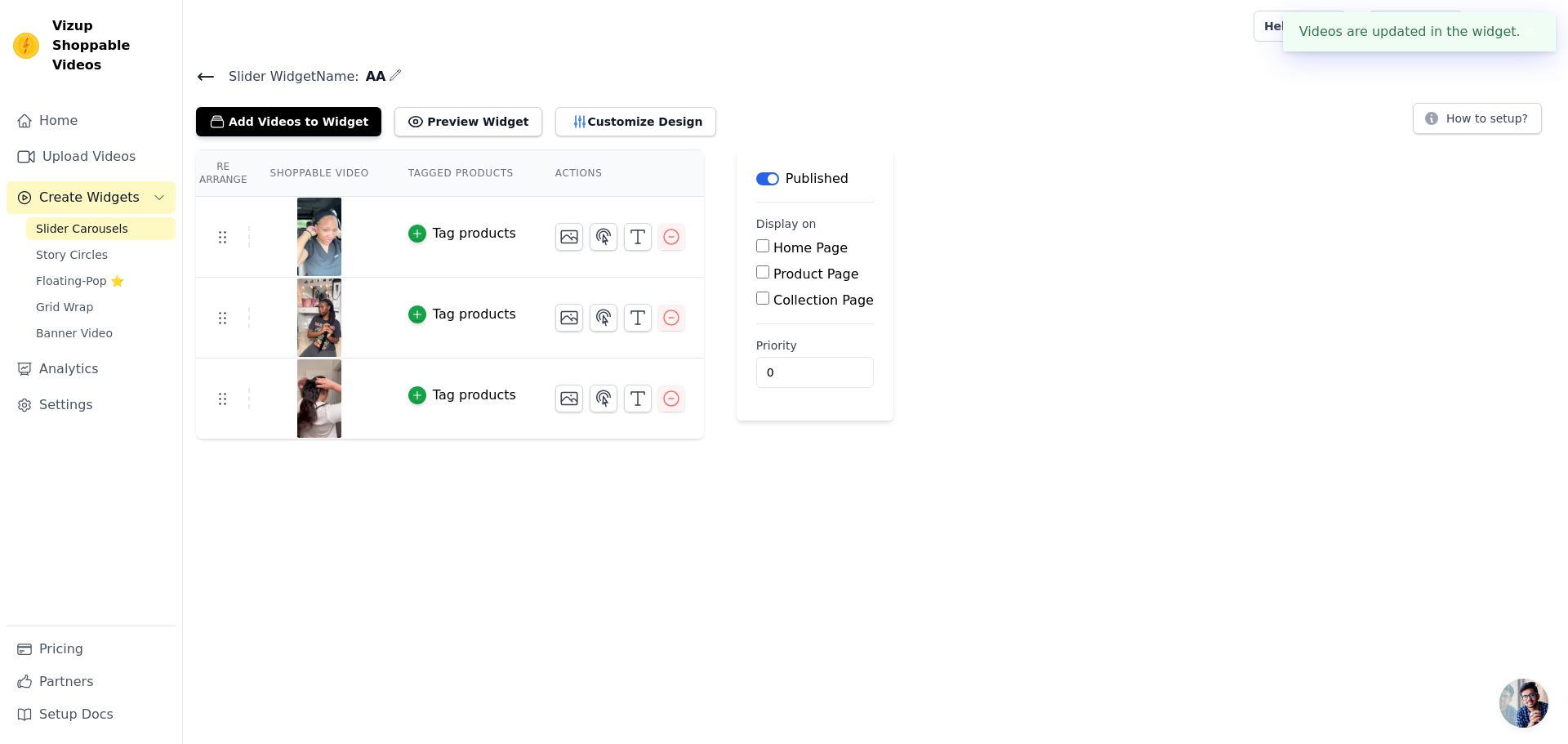
click at [756, 279] on div "Product Page" at bounding box center [815, 275] width 118 height 20
click at [756, 266] on input "Product Page" at bounding box center [762, 271] width 13 height 13
checkbox input "true"
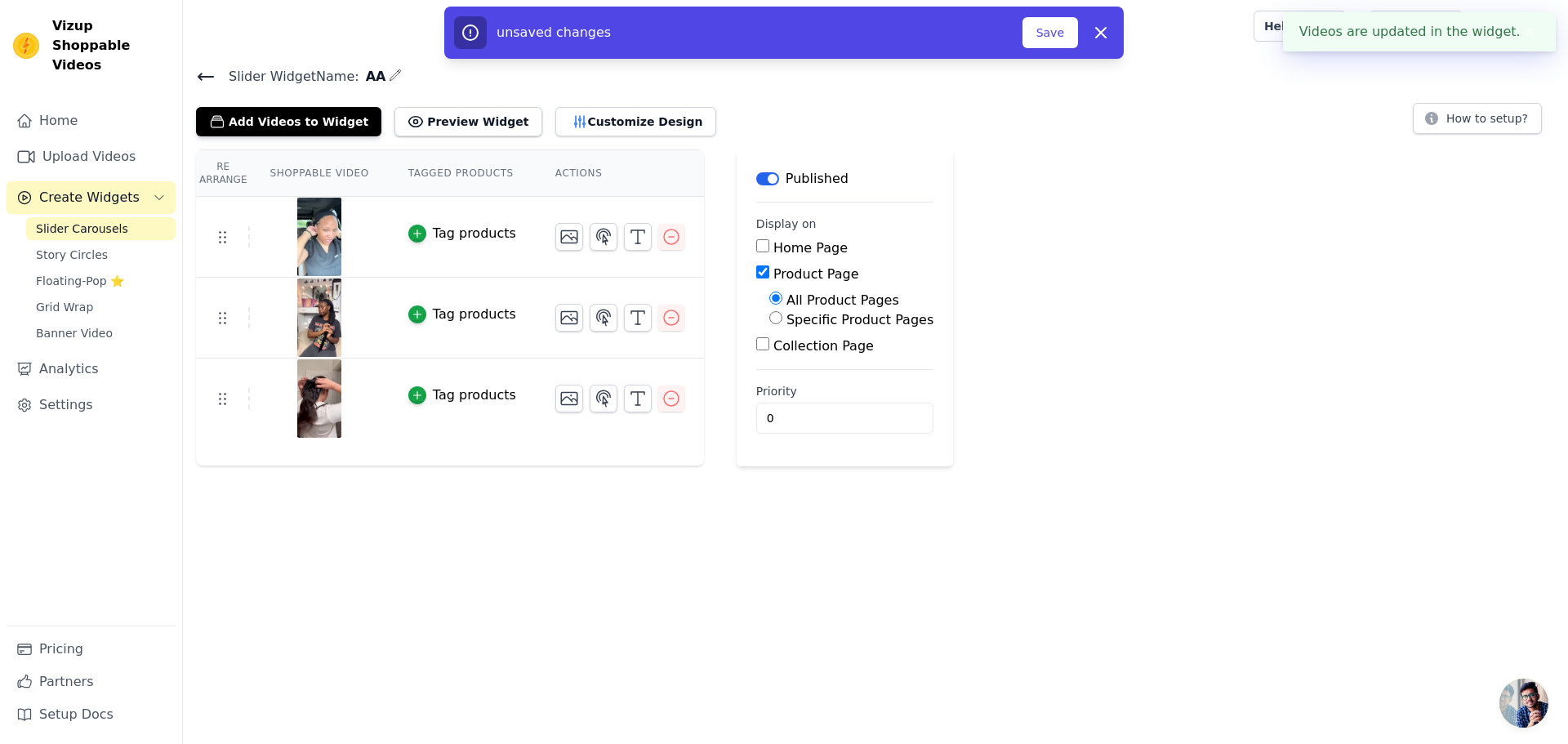
click at [756, 317] on div "All Product Pages Specific Product Pages" at bounding box center [844, 310] width 178 height 39
click at [770, 318] on input "Specific Product Pages" at bounding box center [776, 317] width 13 height 13
radio input "true"
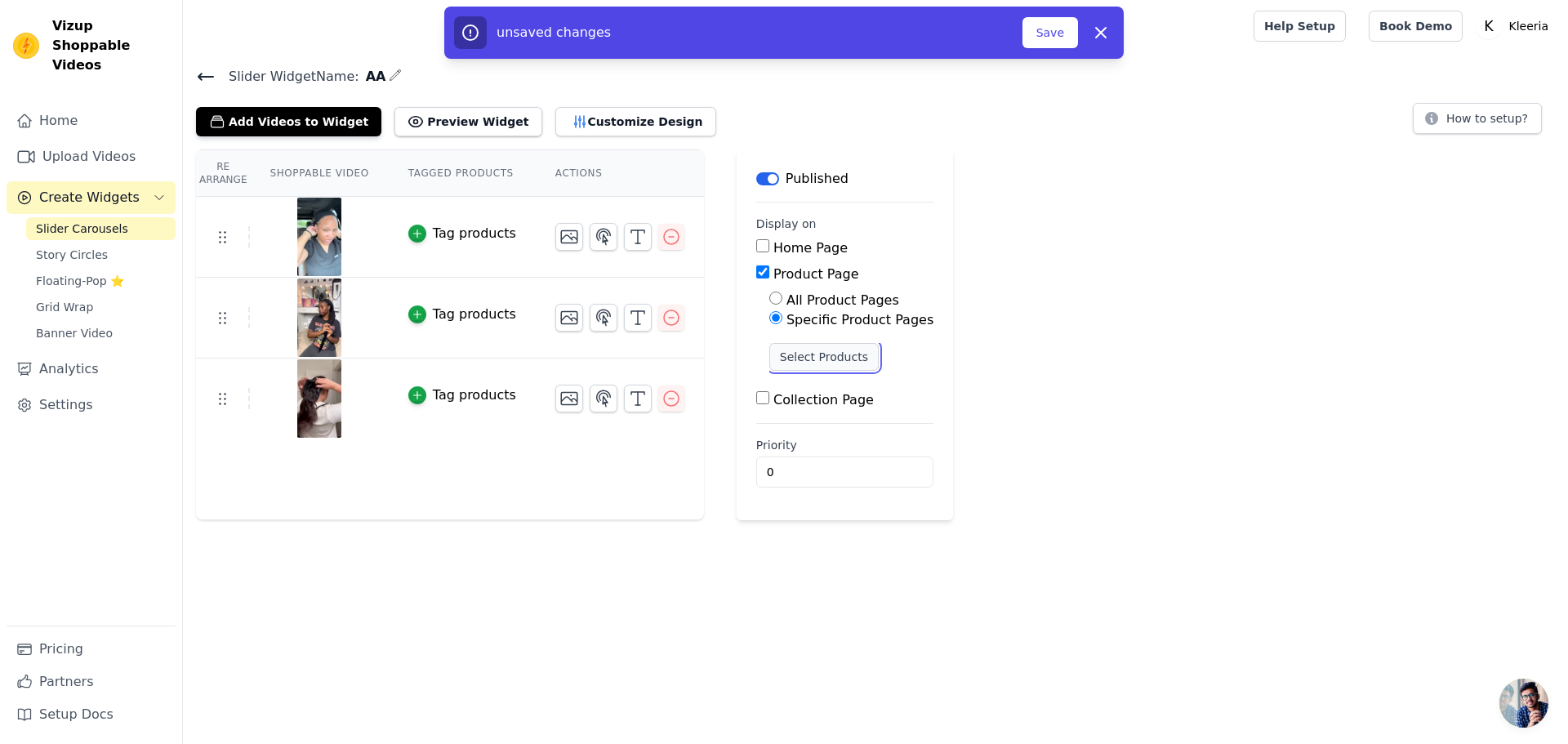
click at [804, 361] on button "Select Products" at bounding box center [824, 356] width 109 height 27
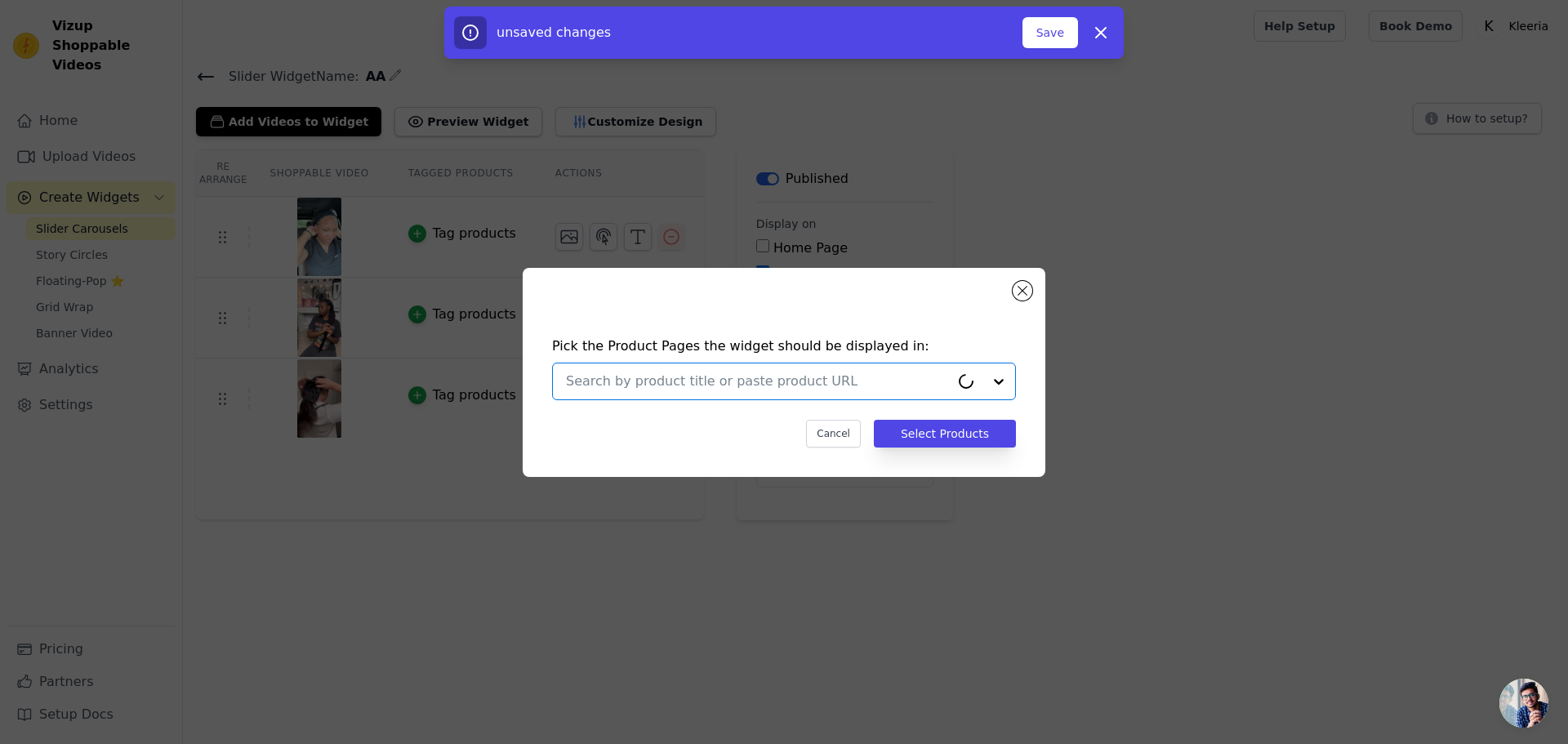
click at [753, 382] on input "text" at bounding box center [757, 381] width 384 height 20
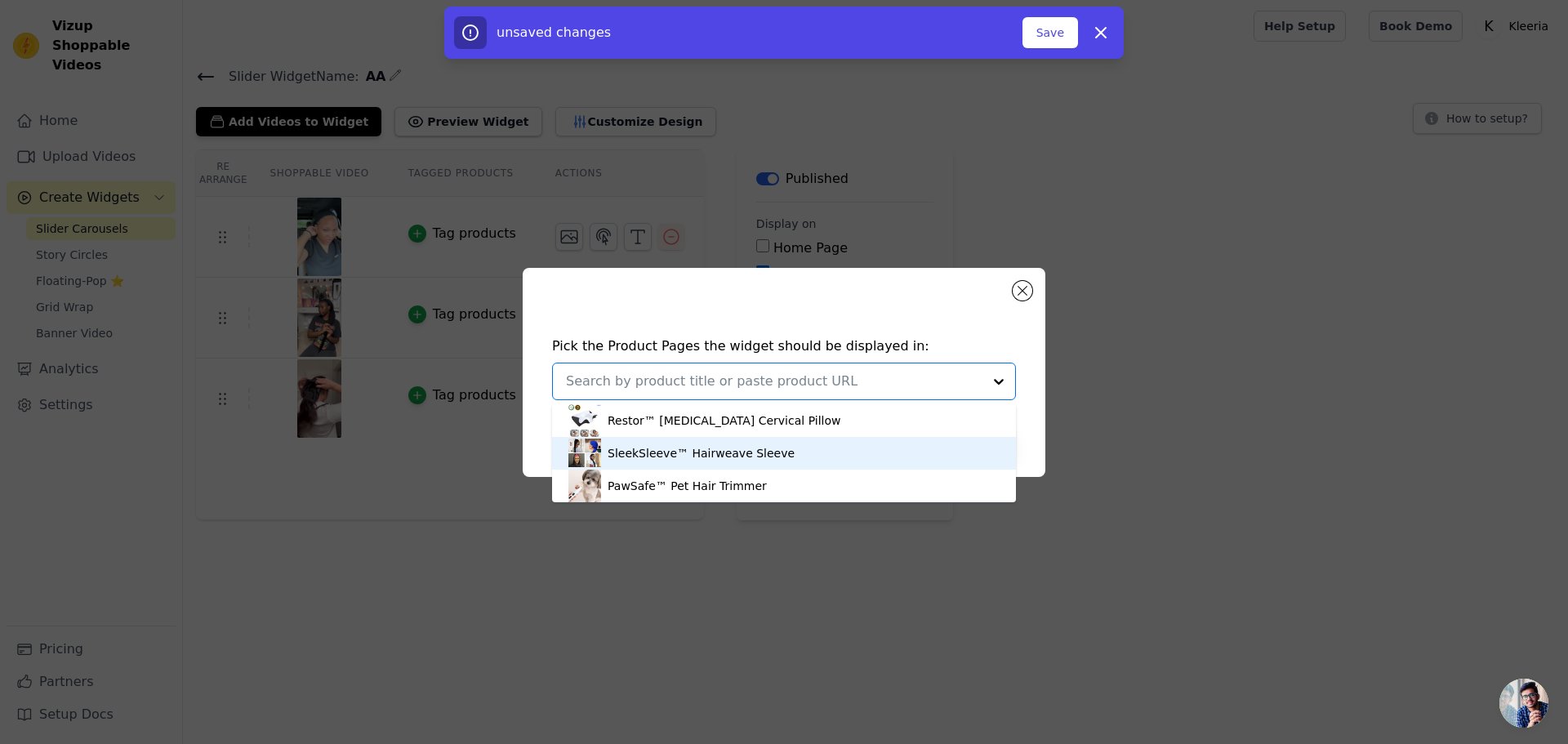
click at [638, 459] on div "SleekSleeve™ Hairweave Sleeve" at bounding box center [701, 452] width 187 height 17
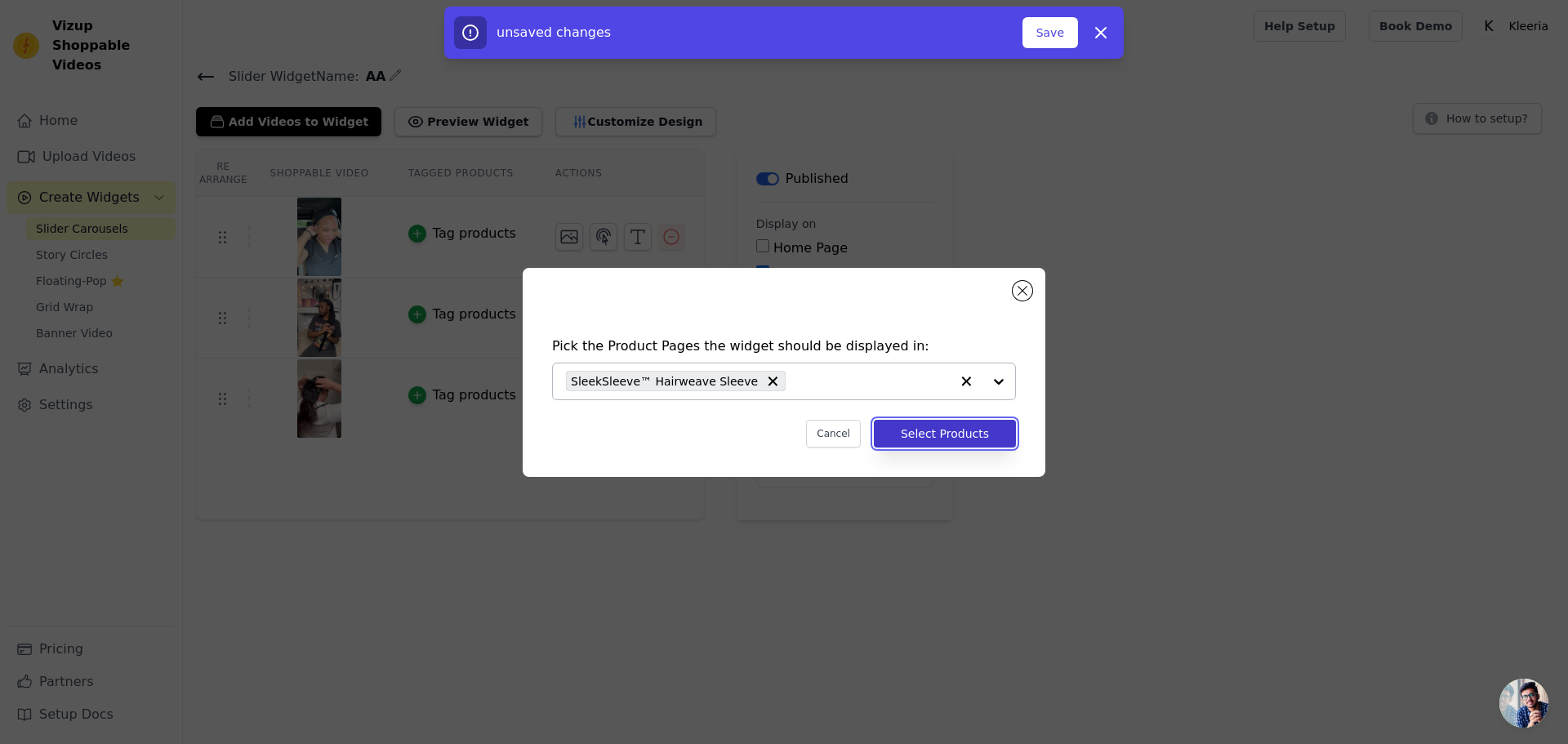
click at [970, 437] on button "Select Products" at bounding box center [945, 434] width 142 height 27
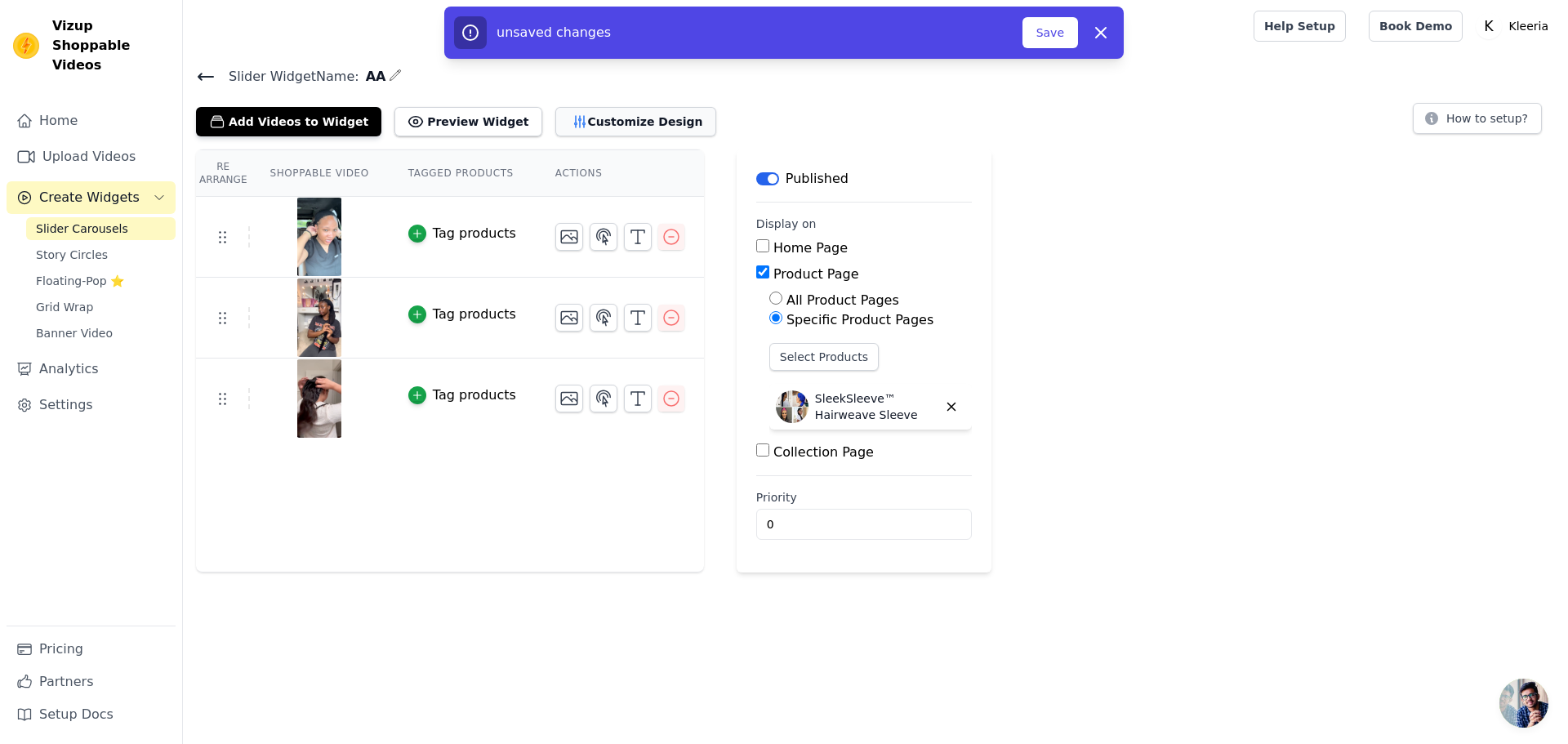
click at [565, 113] on button "Customize Design" at bounding box center [636, 122] width 161 height 29
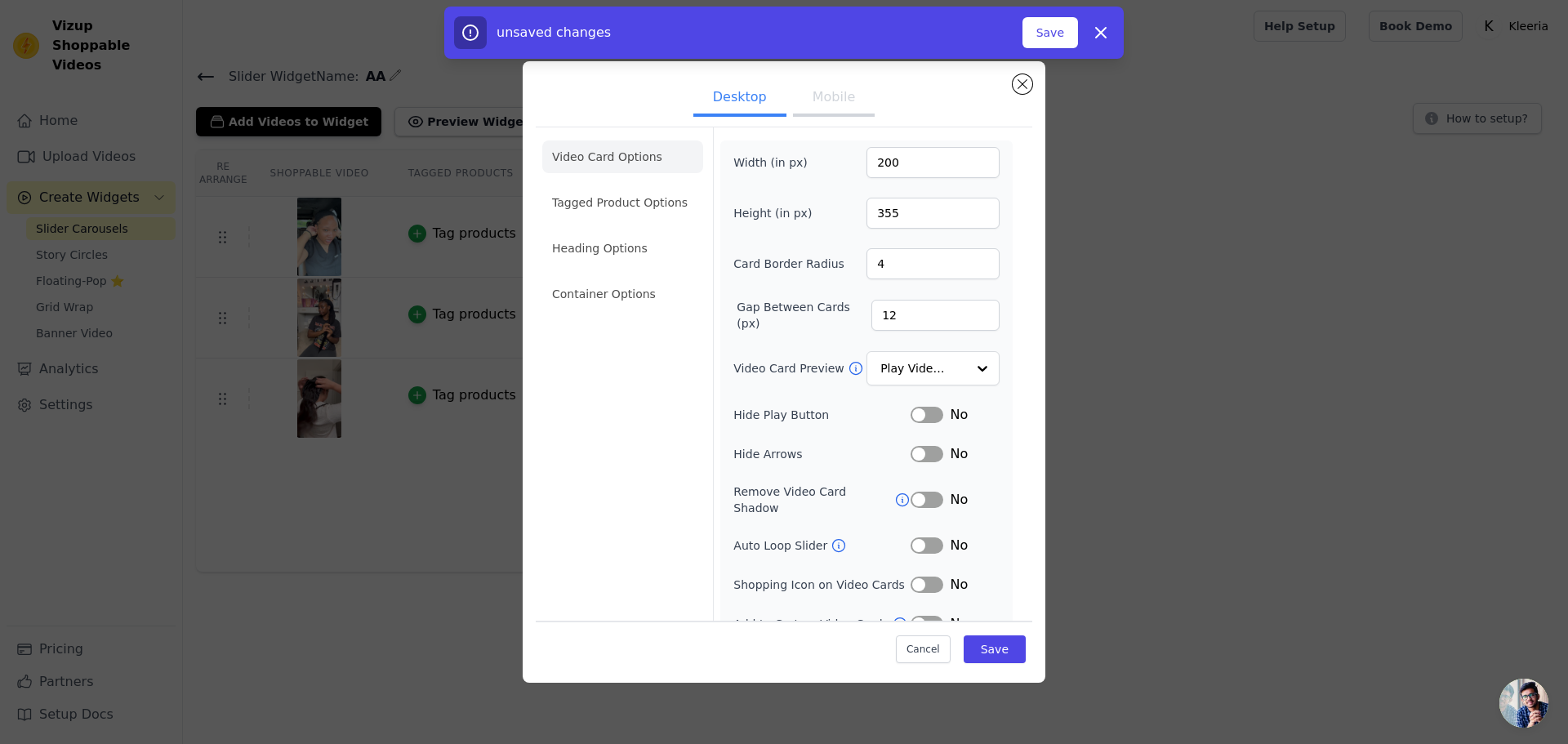
scroll to position [12, 0]
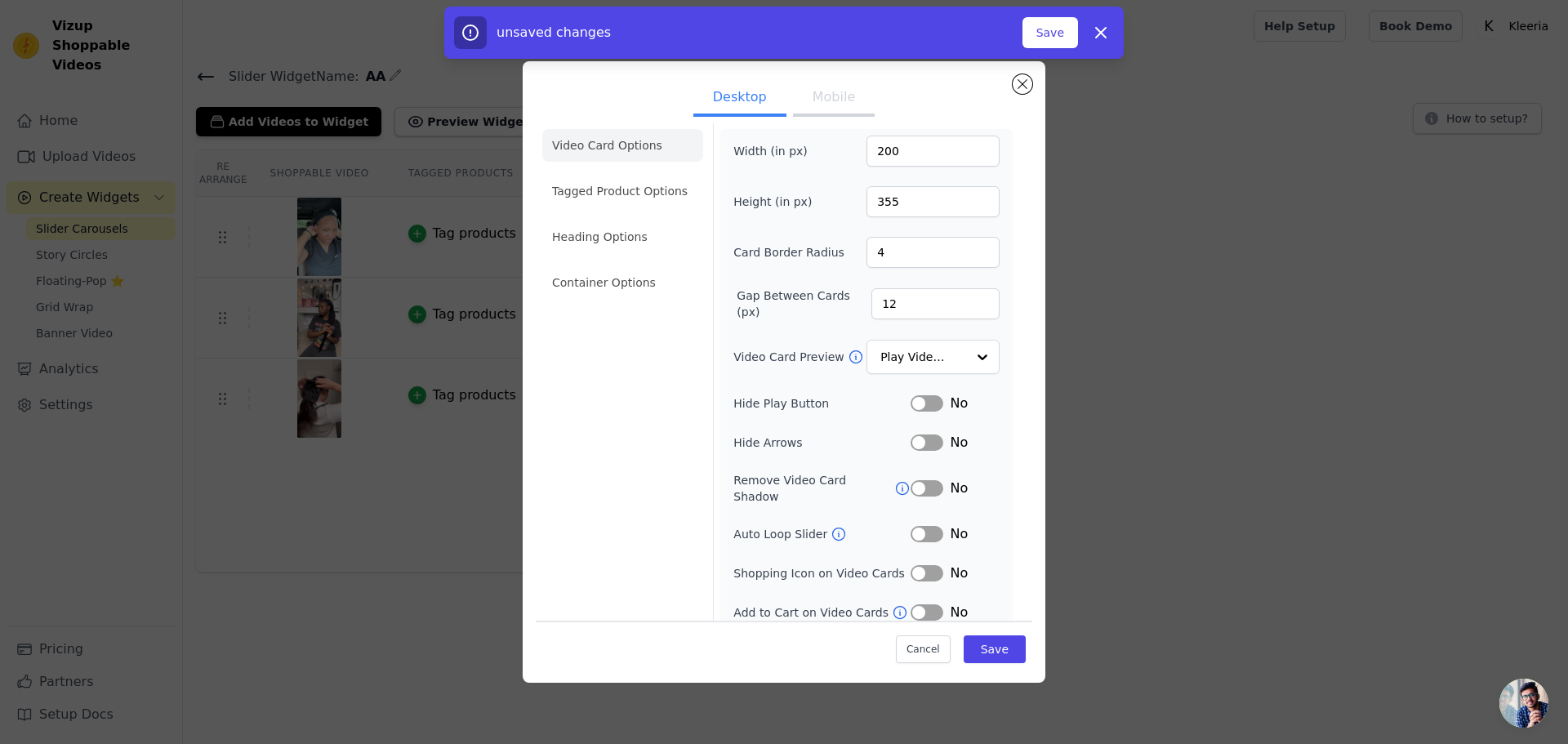
click at [920, 399] on button "Label" at bounding box center [926, 403] width 32 height 17
click at [607, 184] on li "Tagged Product Options" at bounding box center [622, 190] width 161 height 32
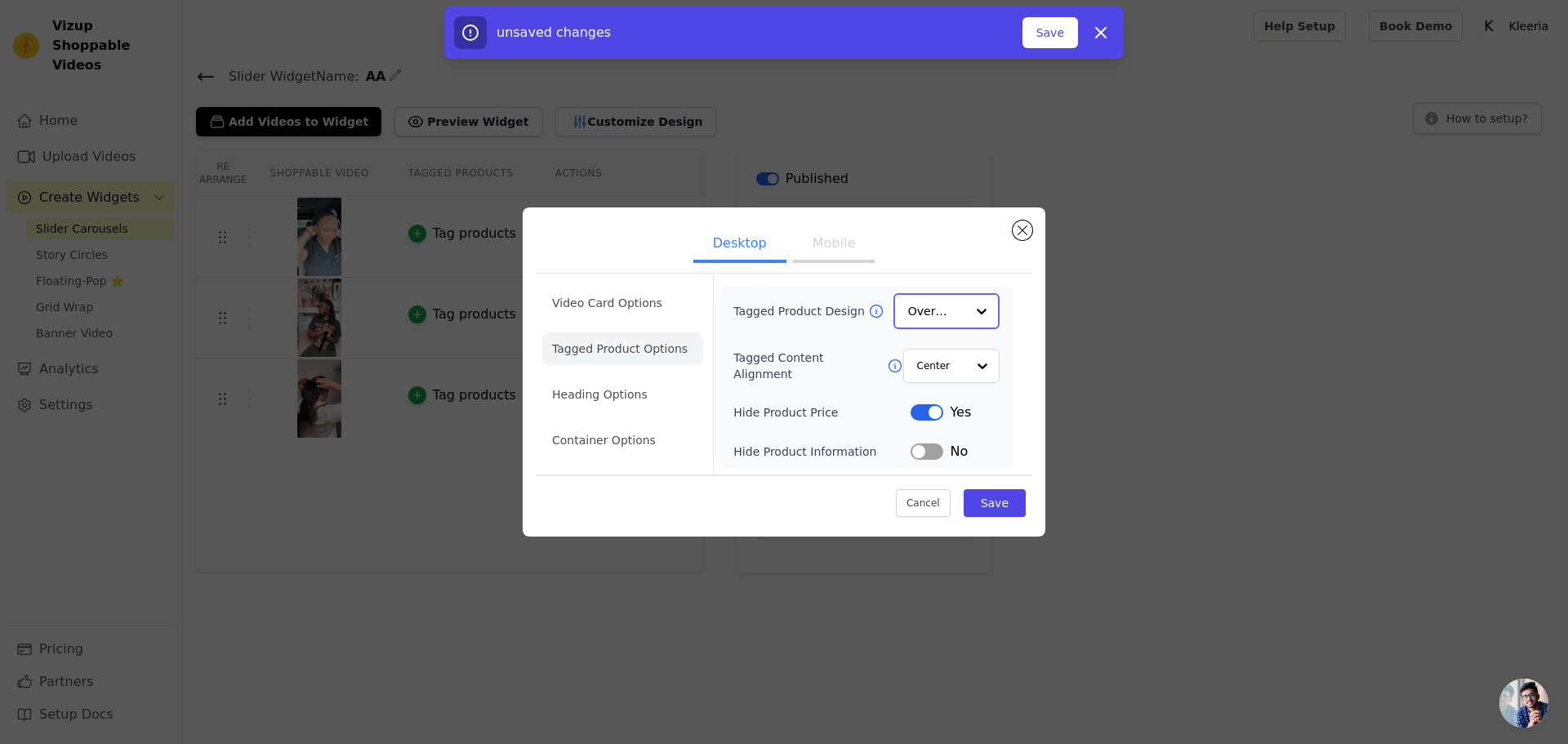
click at [954, 310] on input "Tagged Product Design" at bounding box center [937, 310] width 57 height 32
click at [951, 365] on input "Tagged Content Alignment" at bounding box center [941, 364] width 49 height 32
click at [929, 447] on button "Label" at bounding box center [926, 451] width 32 height 17
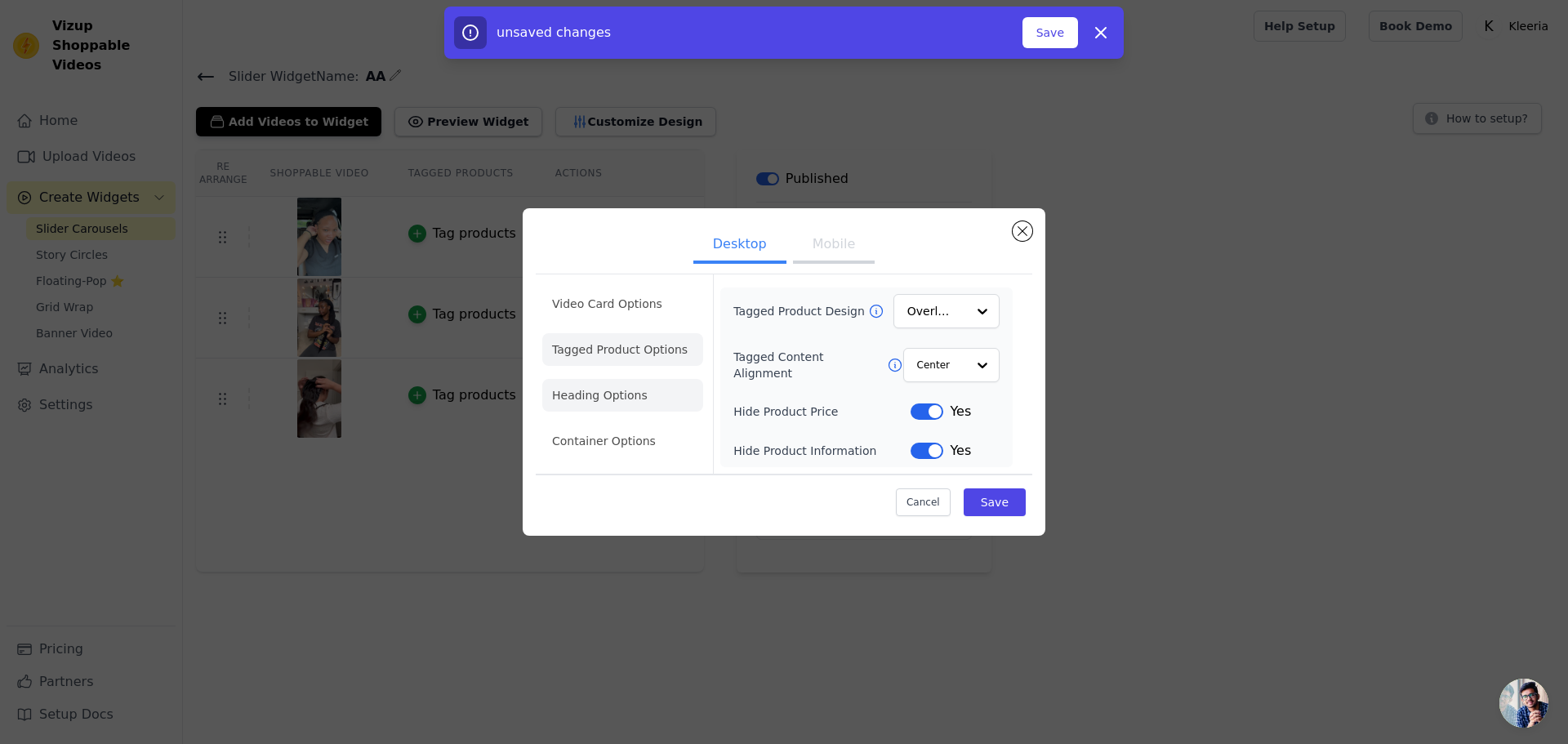
click at [628, 396] on li "Heading Options" at bounding box center [622, 395] width 161 height 32
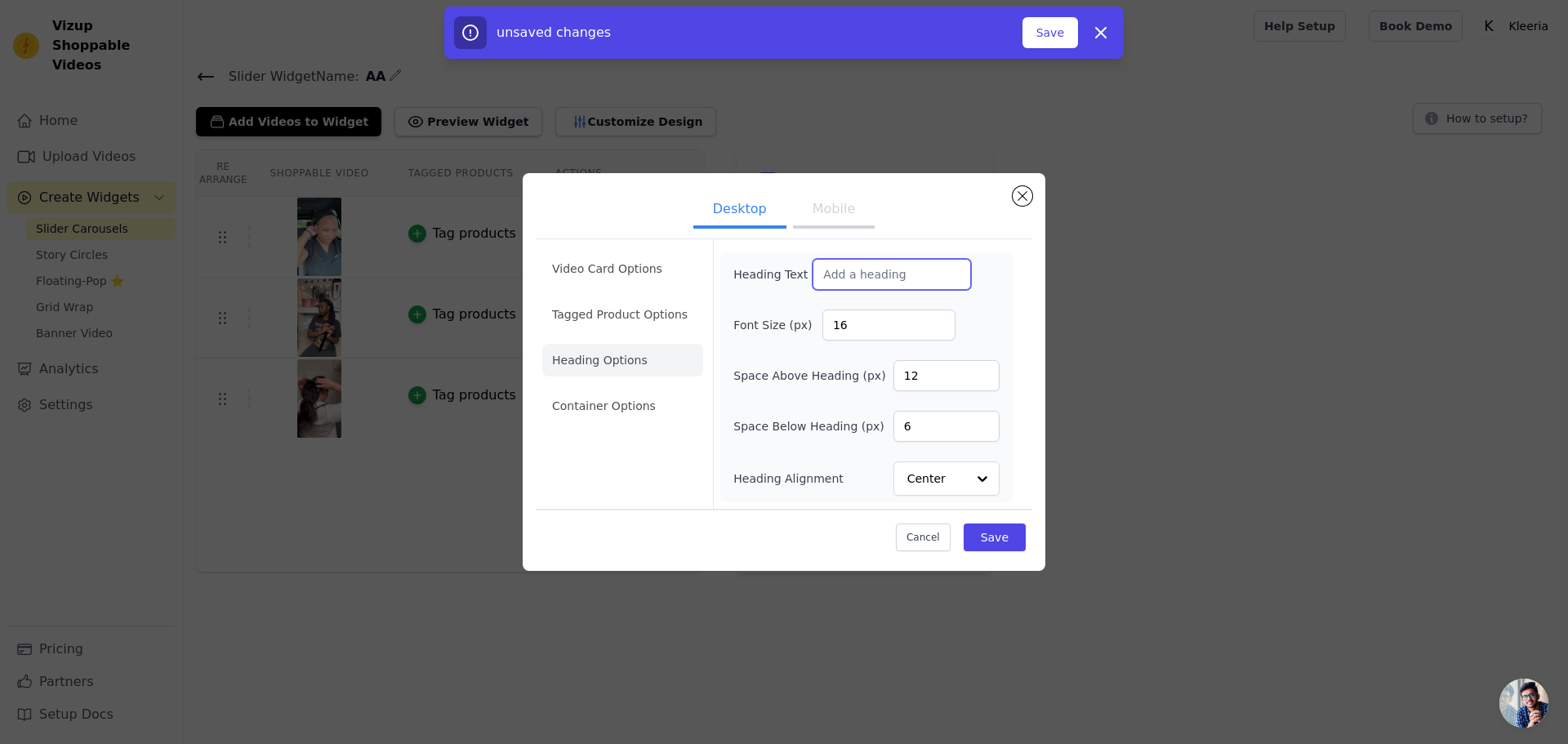
drag, startPoint x: 893, startPoint y: 269, endPoint x: 843, endPoint y: 265, distance: 50.2
click at [850, 265] on input "Heading Text" at bounding box center [892, 275] width 158 height 31
type input "We've"
click at [847, 208] on button "Mobile" at bounding box center [834, 210] width 81 height 36
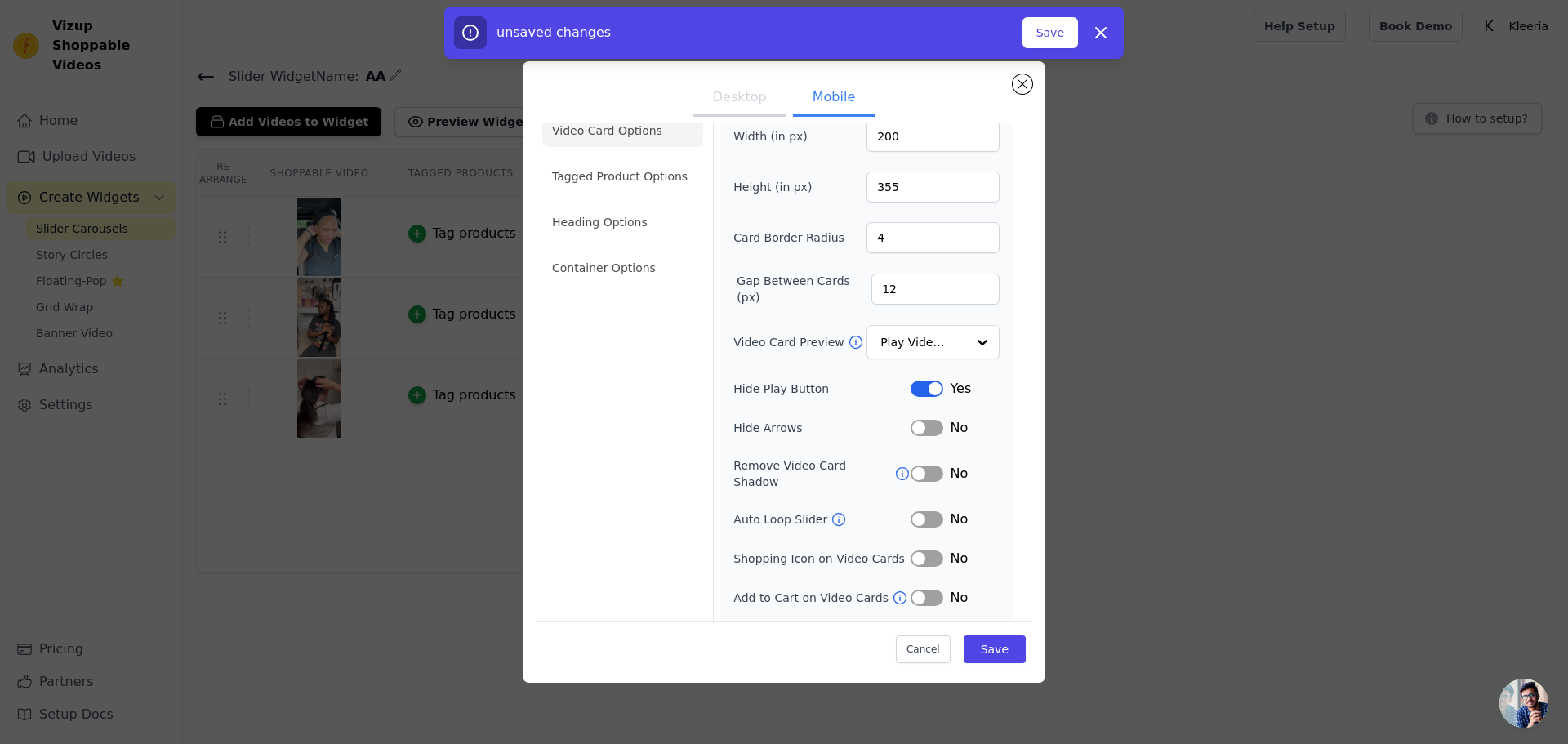
scroll to position [51, 0]
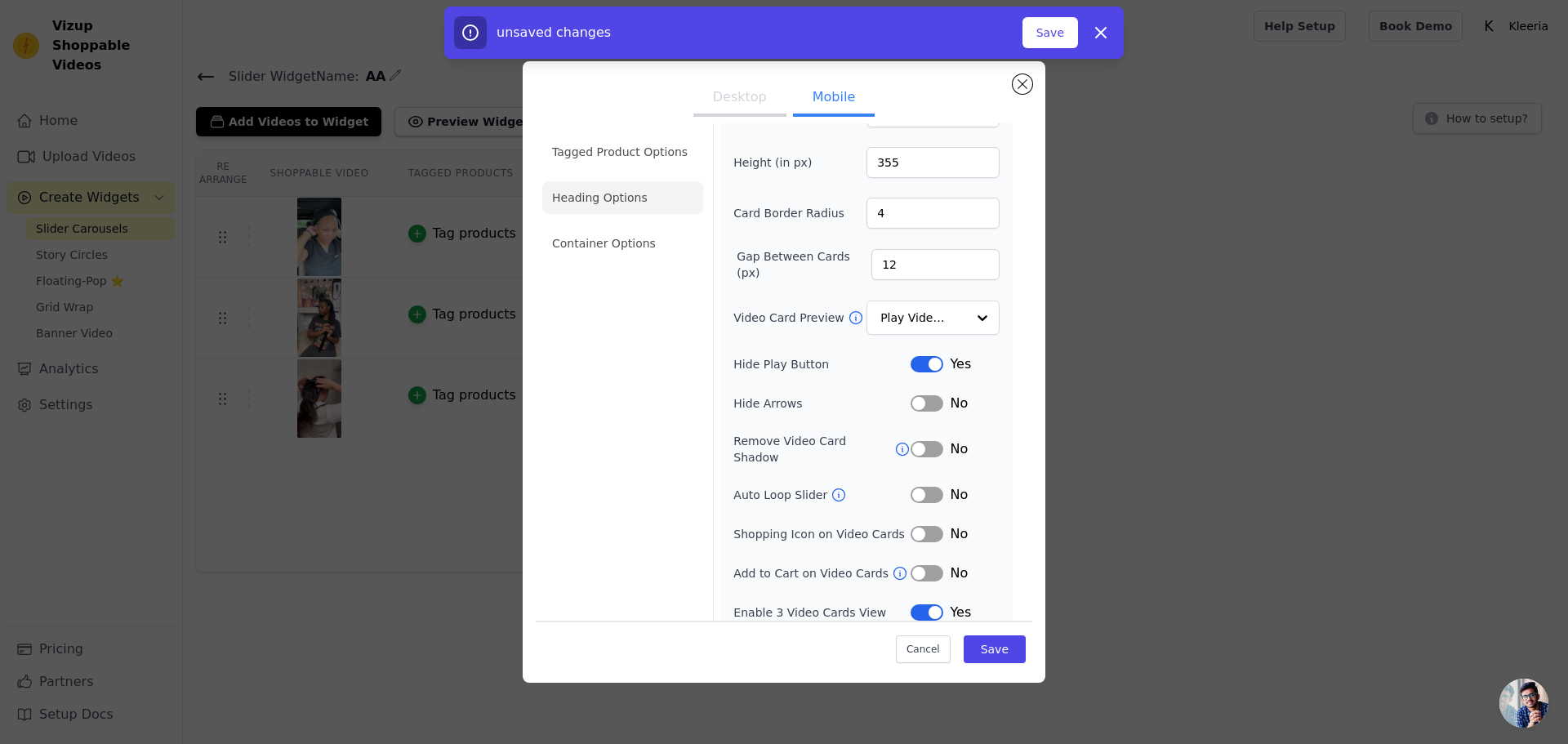
click at [610, 190] on li "Heading Options" at bounding box center [622, 197] width 161 height 32
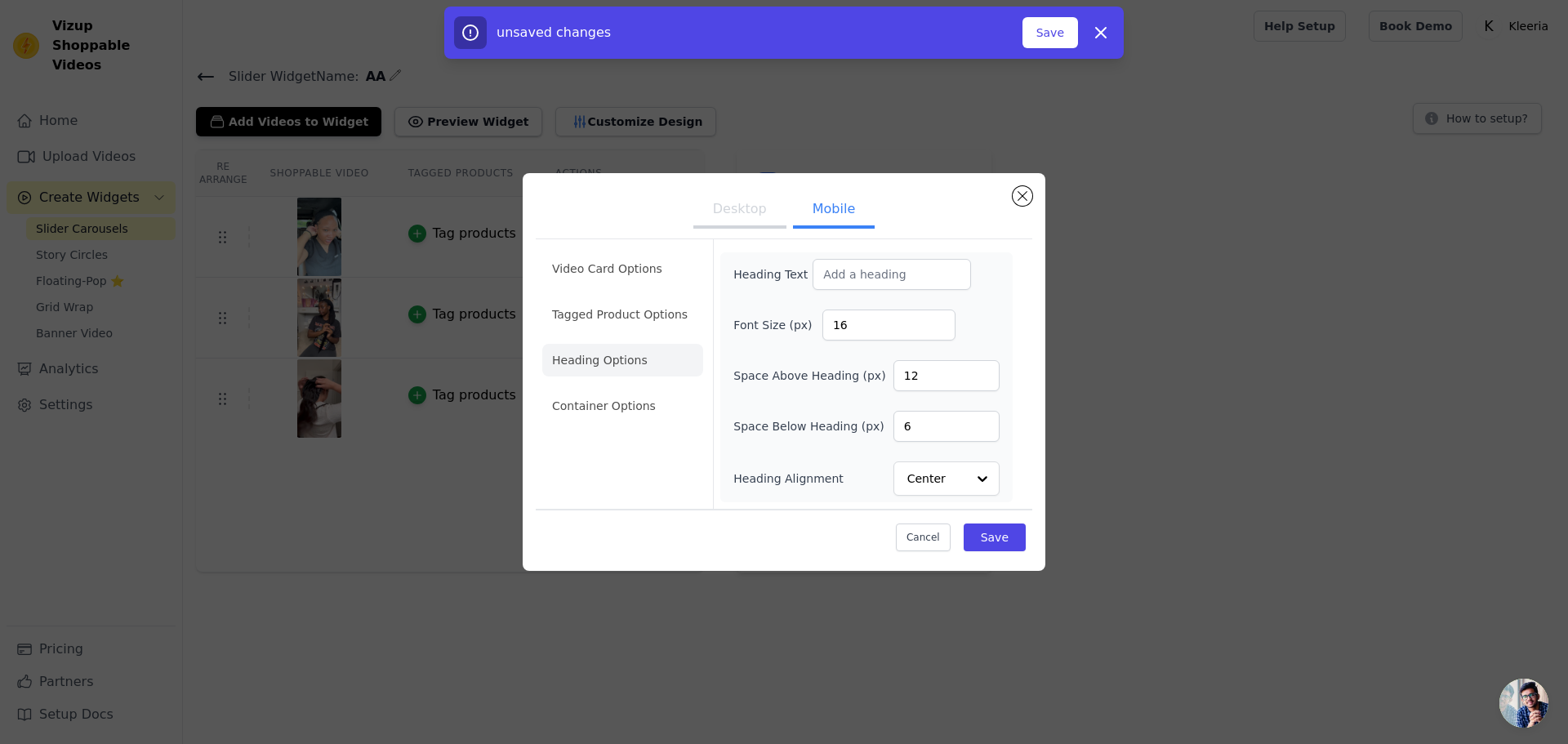
scroll to position [0, 0]
click at [913, 270] on input "Heading Text" at bounding box center [892, 275] width 158 height 31
type input "We've Gone Viral!"
click at [1000, 307] on div "Heading Text We've Gone Viral! Font Size (px) 16 Space Above Heading (px) 12 Sp…" at bounding box center [867, 377] width 293 height 250
click at [633, 404] on li "Container Options" at bounding box center [622, 405] width 161 height 32
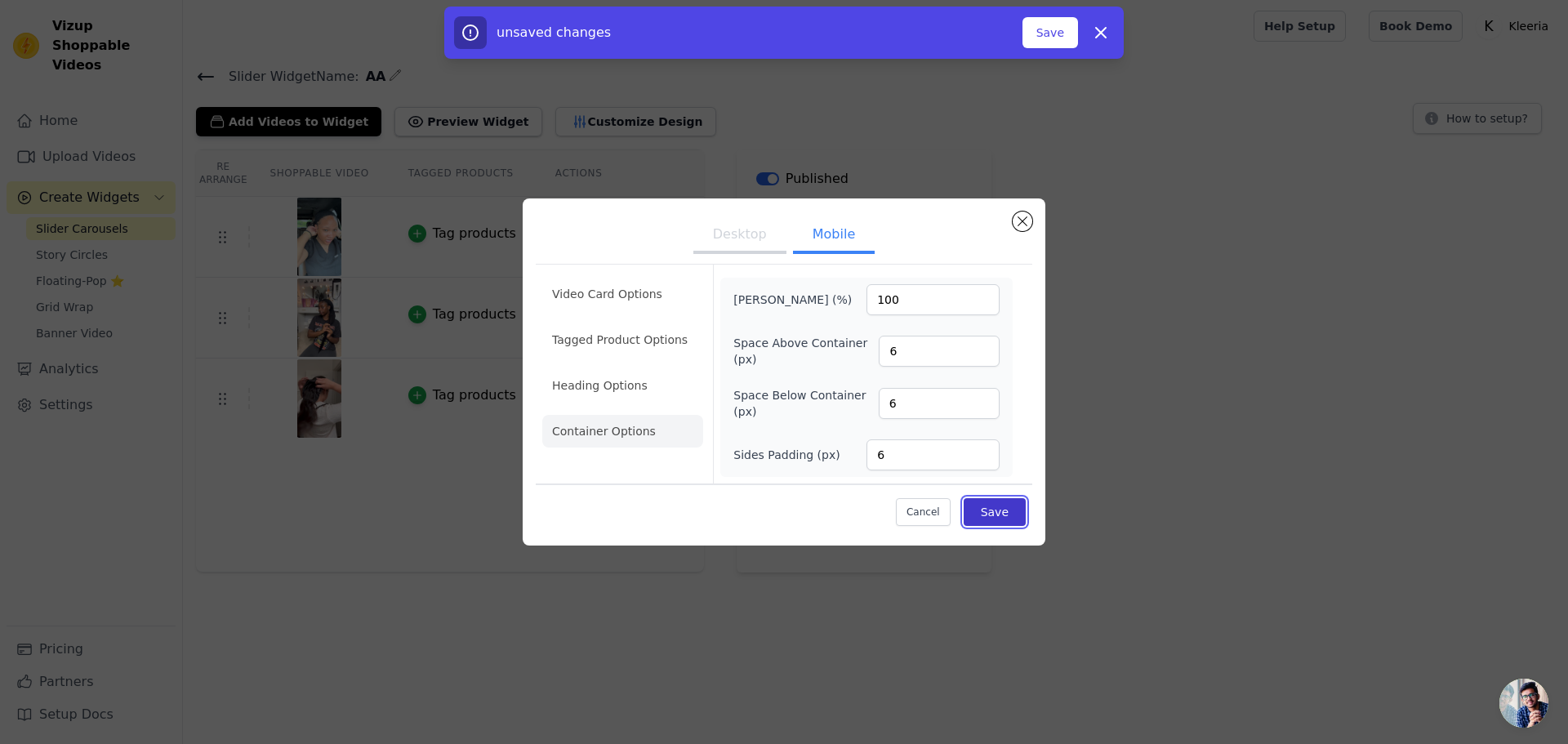
click at [993, 506] on button "Save" at bounding box center [995, 511] width 62 height 27
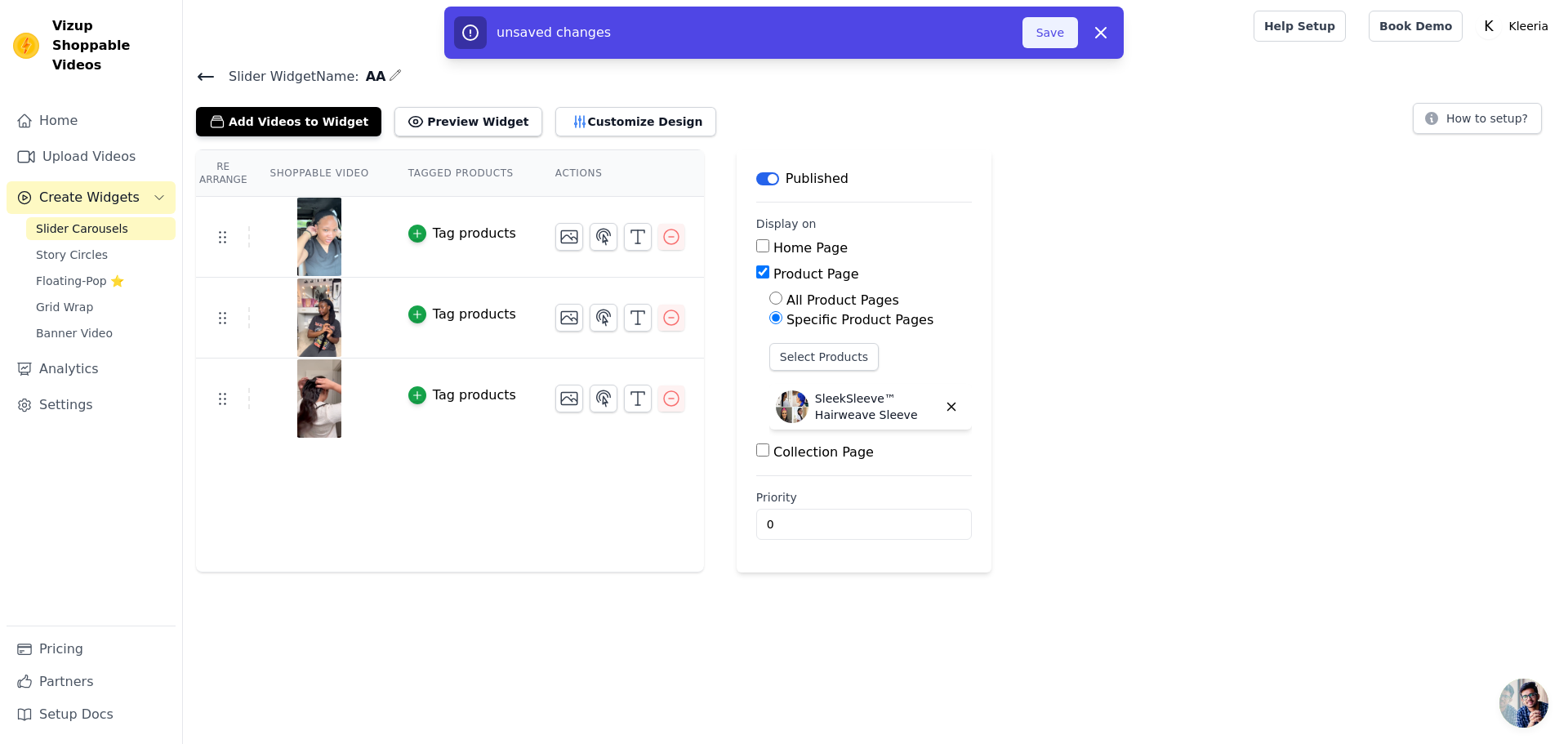
click at [1050, 30] on button "Save" at bounding box center [1050, 32] width 56 height 31
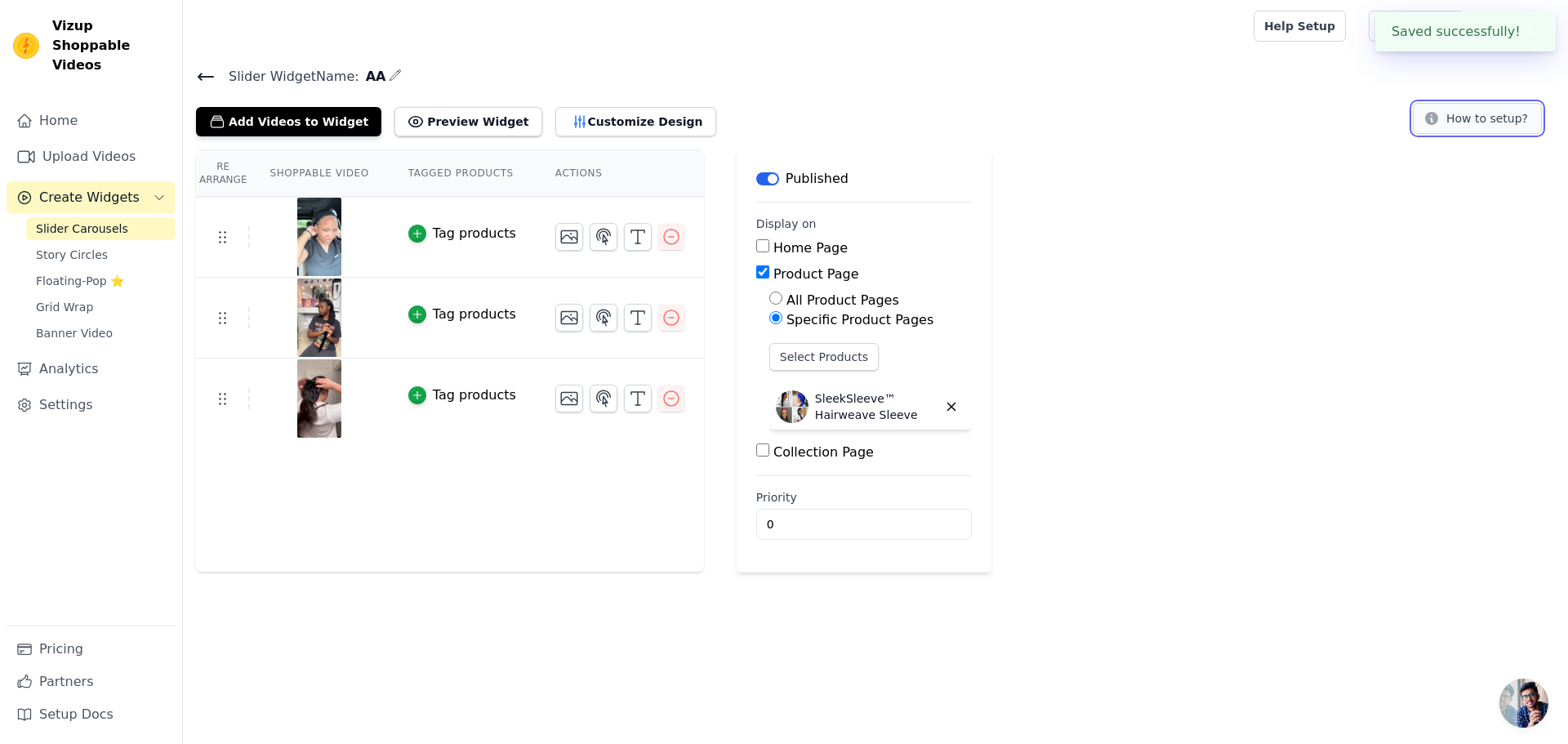
click at [1473, 116] on button "How to setup?" at bounding box center [1477, 119] width 129 height 31
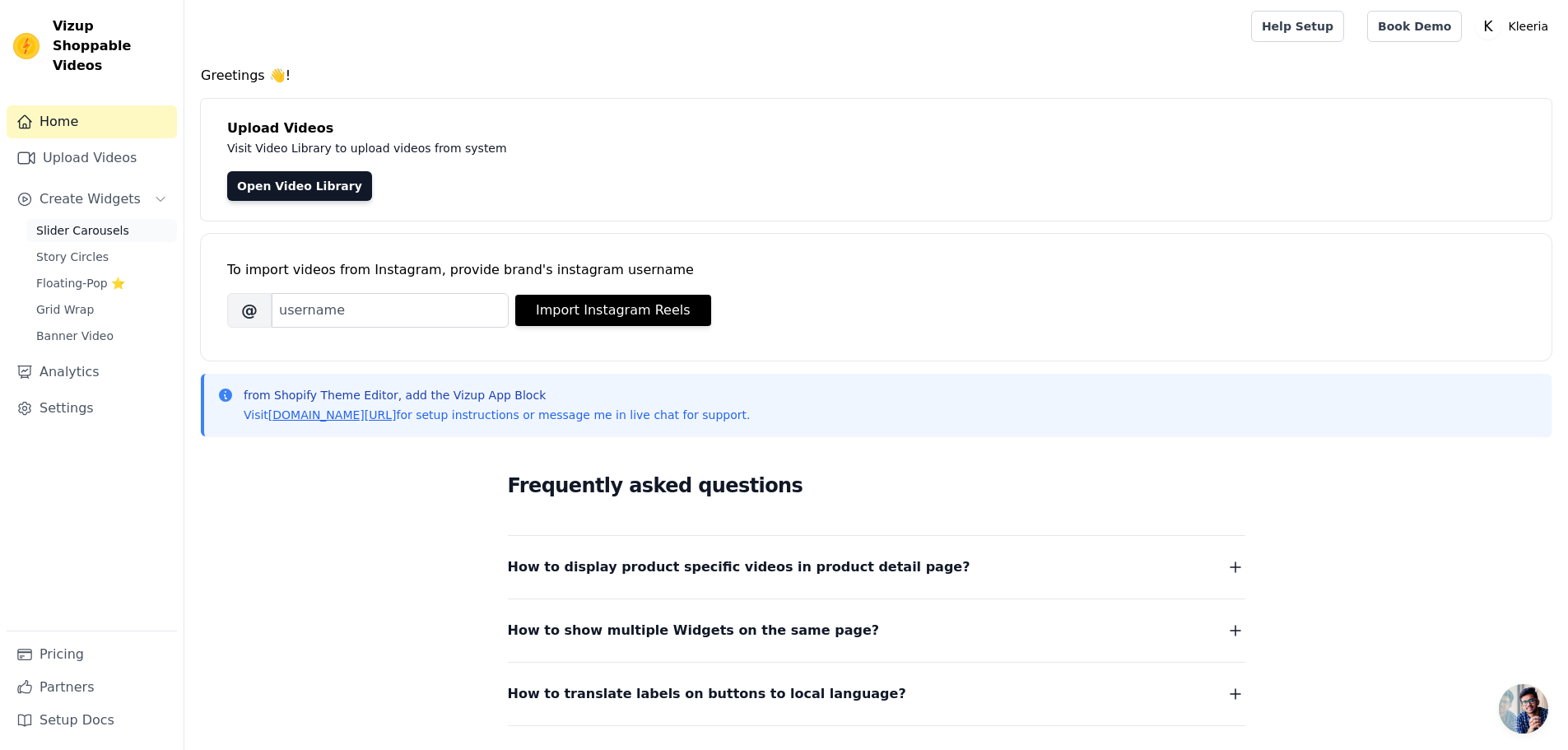
click at [103, 223] on span "Slider Carousels" at bounding box center [83, 231] width 93 height 17
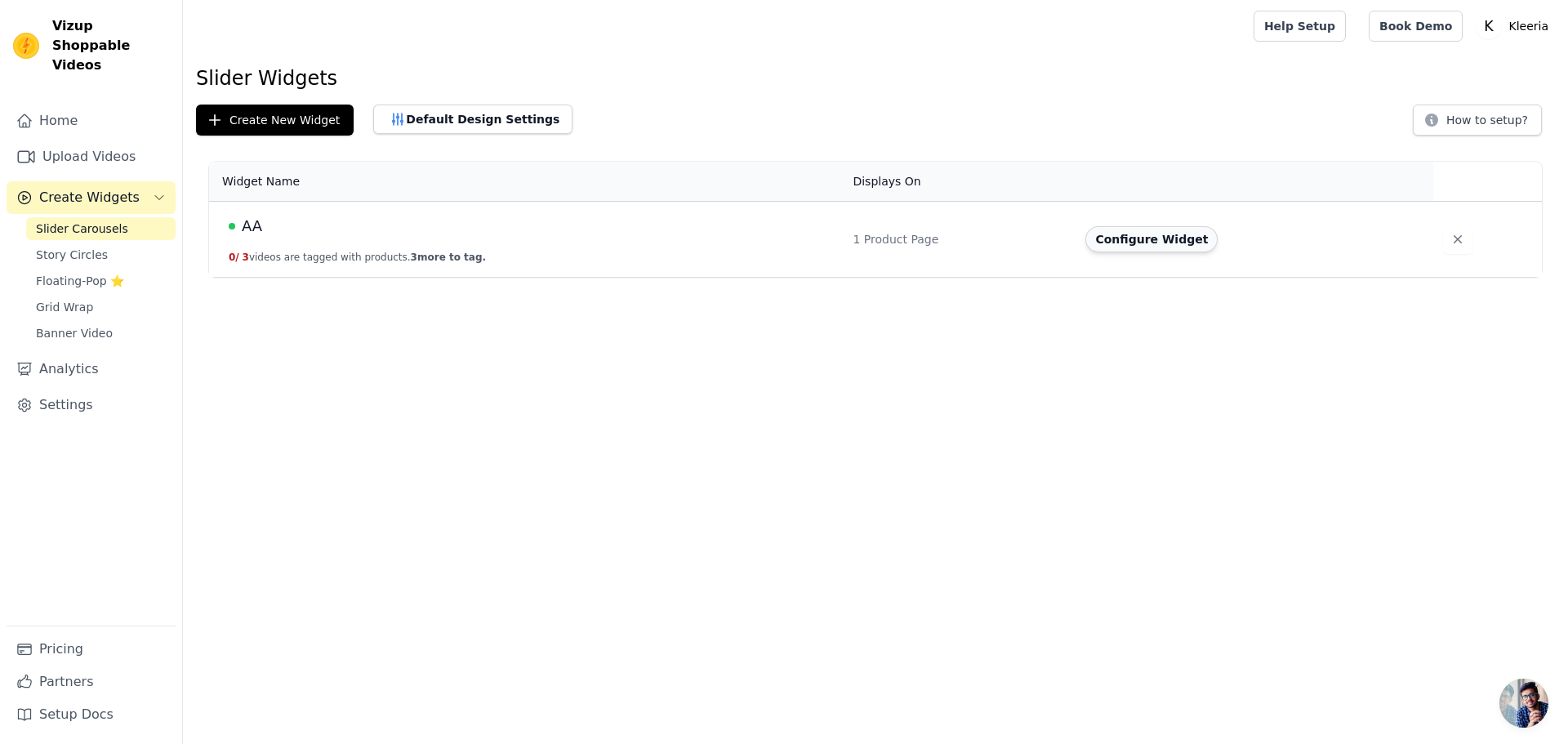
click at [1119, 238] on button "Configure Widget" at bounding box center [1151, 239] width 133 height 27
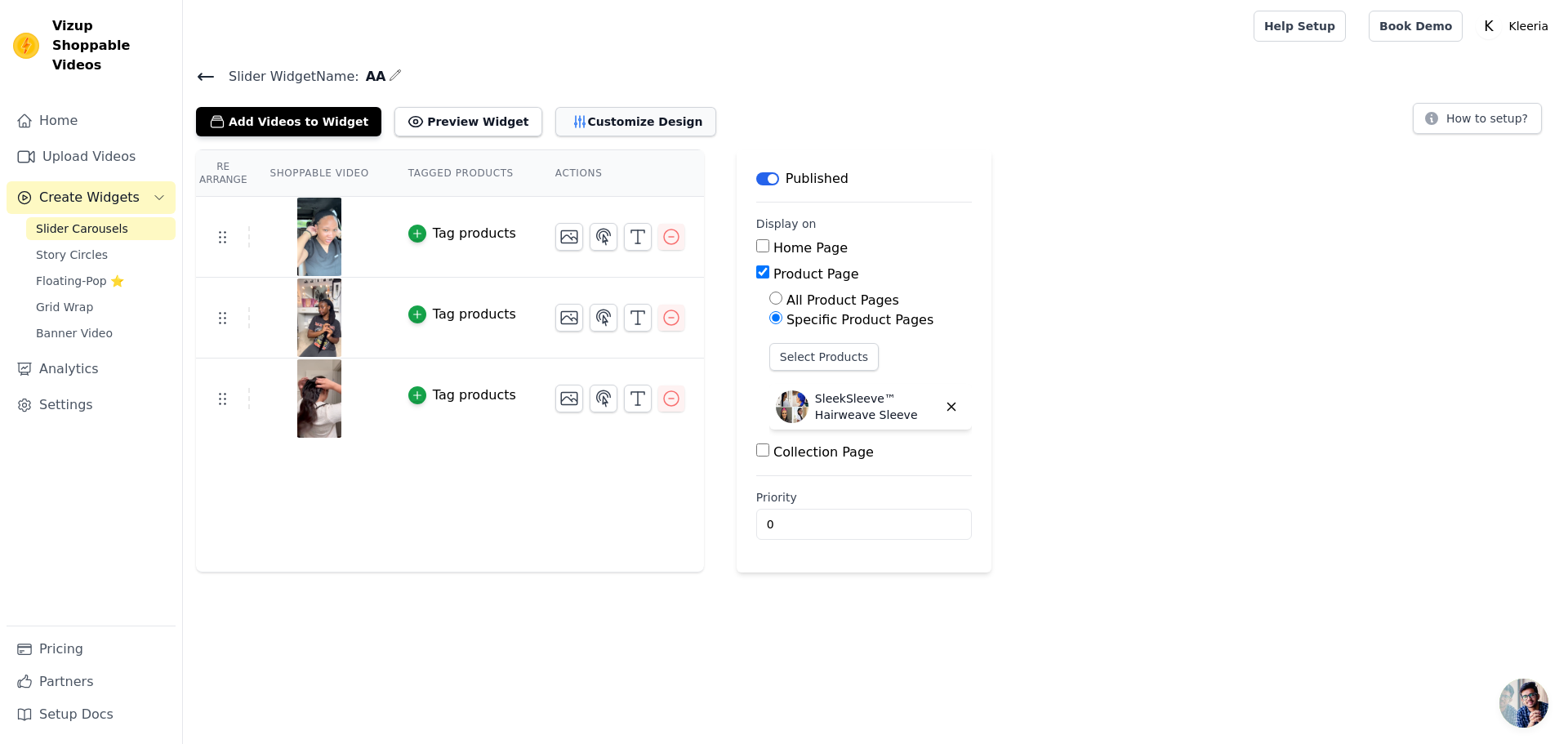
click at [615, 126] on button "Customize Design" at bounding box center [636, 122] width 161 height 29
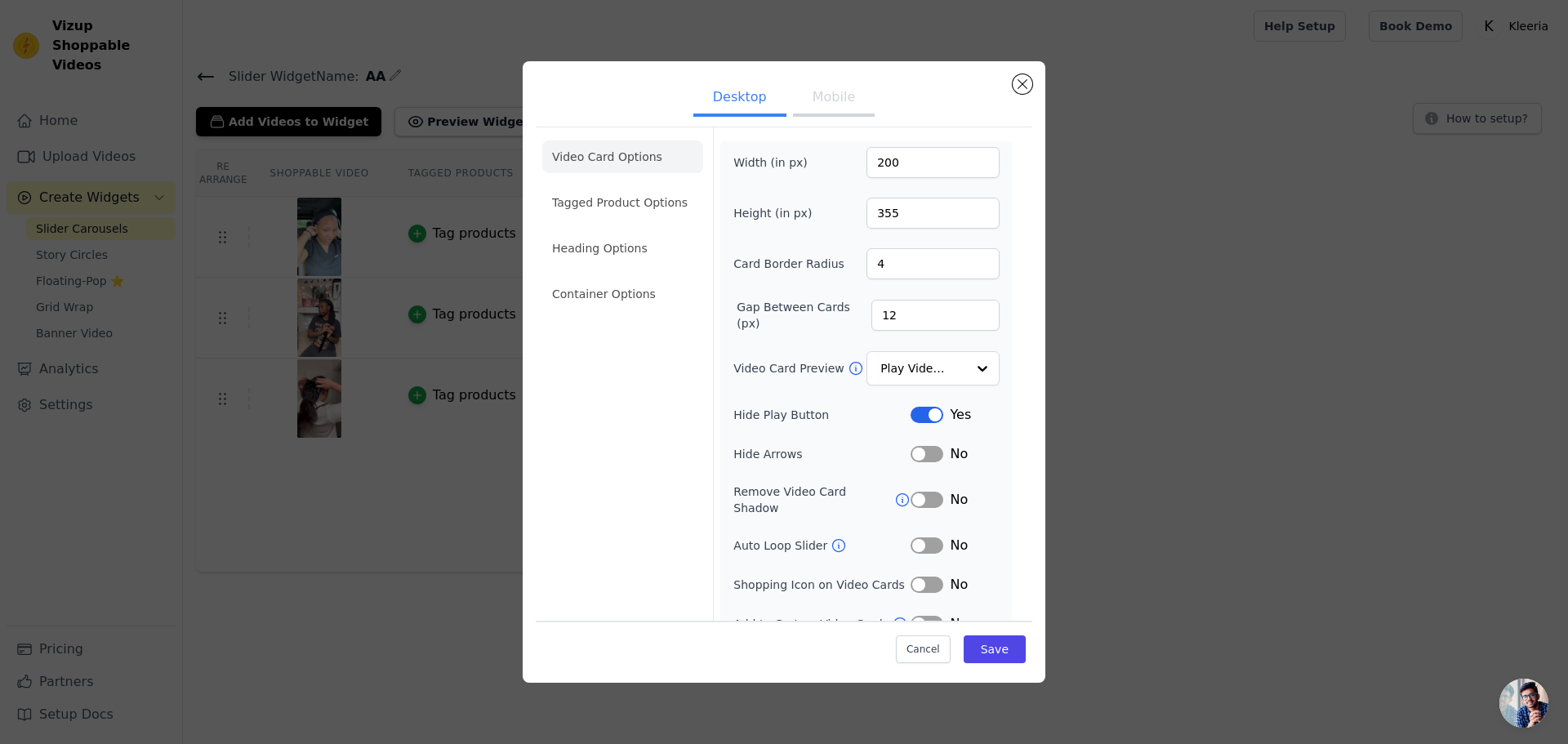
scroll to position [12, 0]
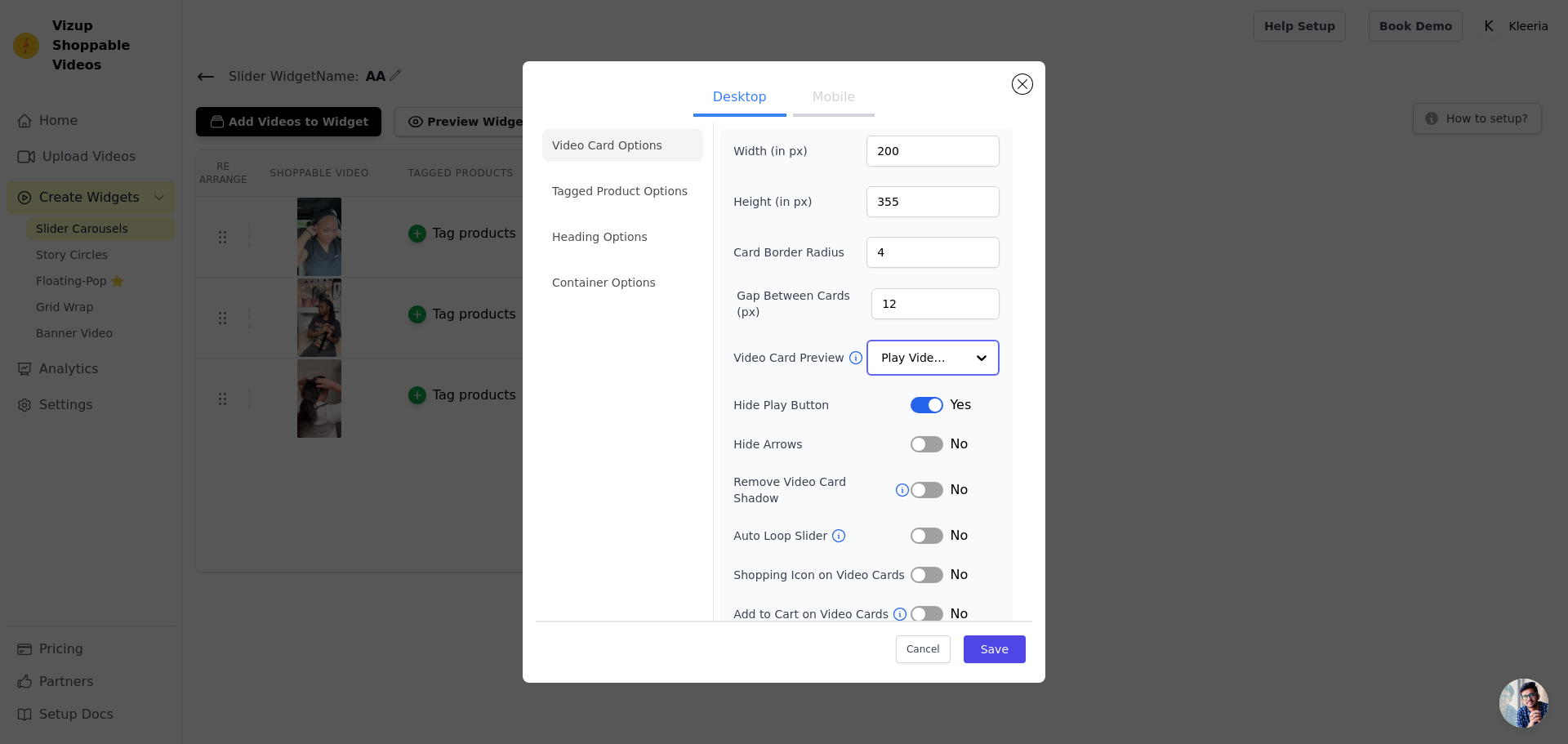
click at [952, 356] on input "Video Card Preview" at bounding box center [924, 357] width 84 height 32
click at [608, 186] on li "Tagged Product Options" at bounding box center [622, 190] width 161 height 32
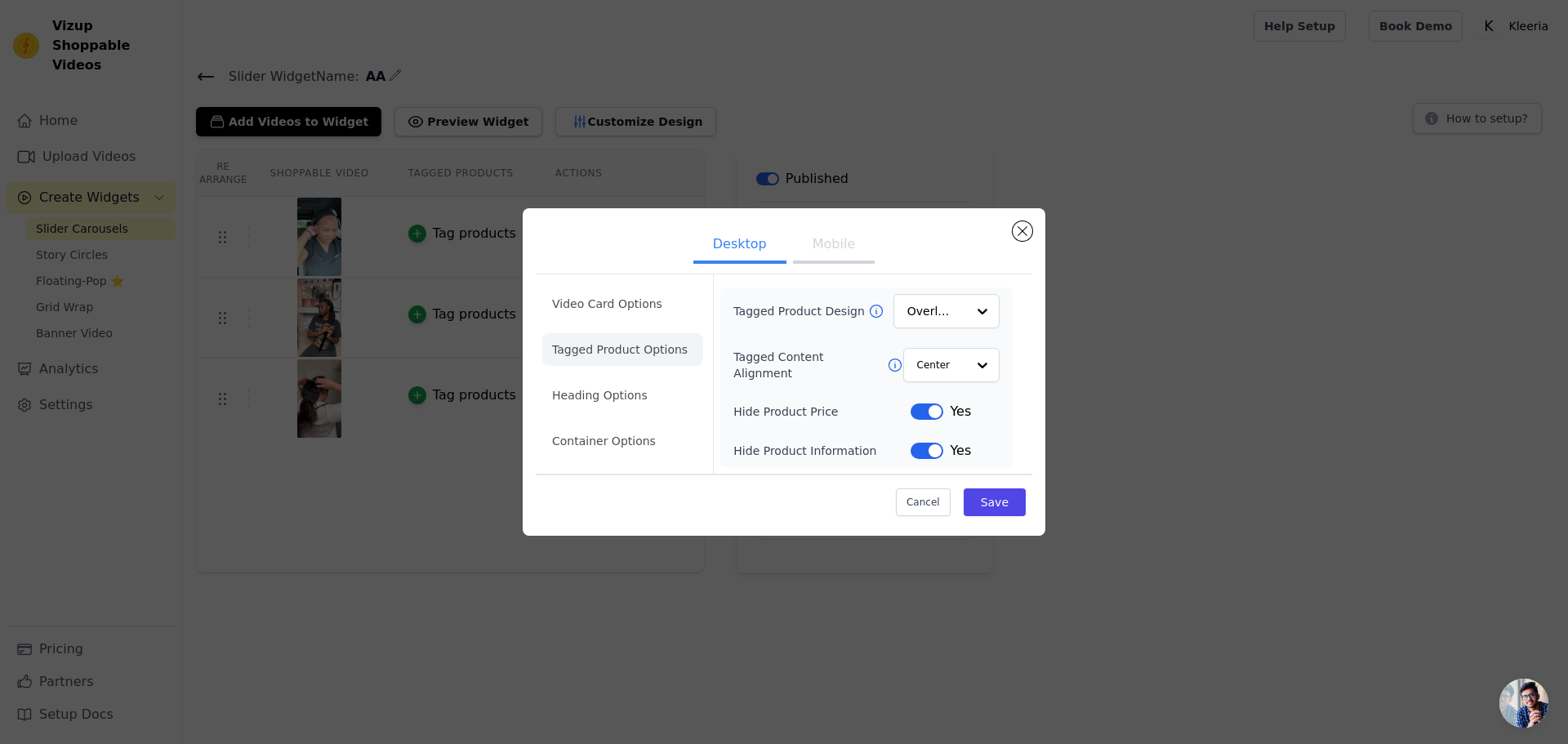
scroll to position [0, 0]
click at [600, 387] on li "Heading Options" at bounding box center [622, 395] width 161 height 32
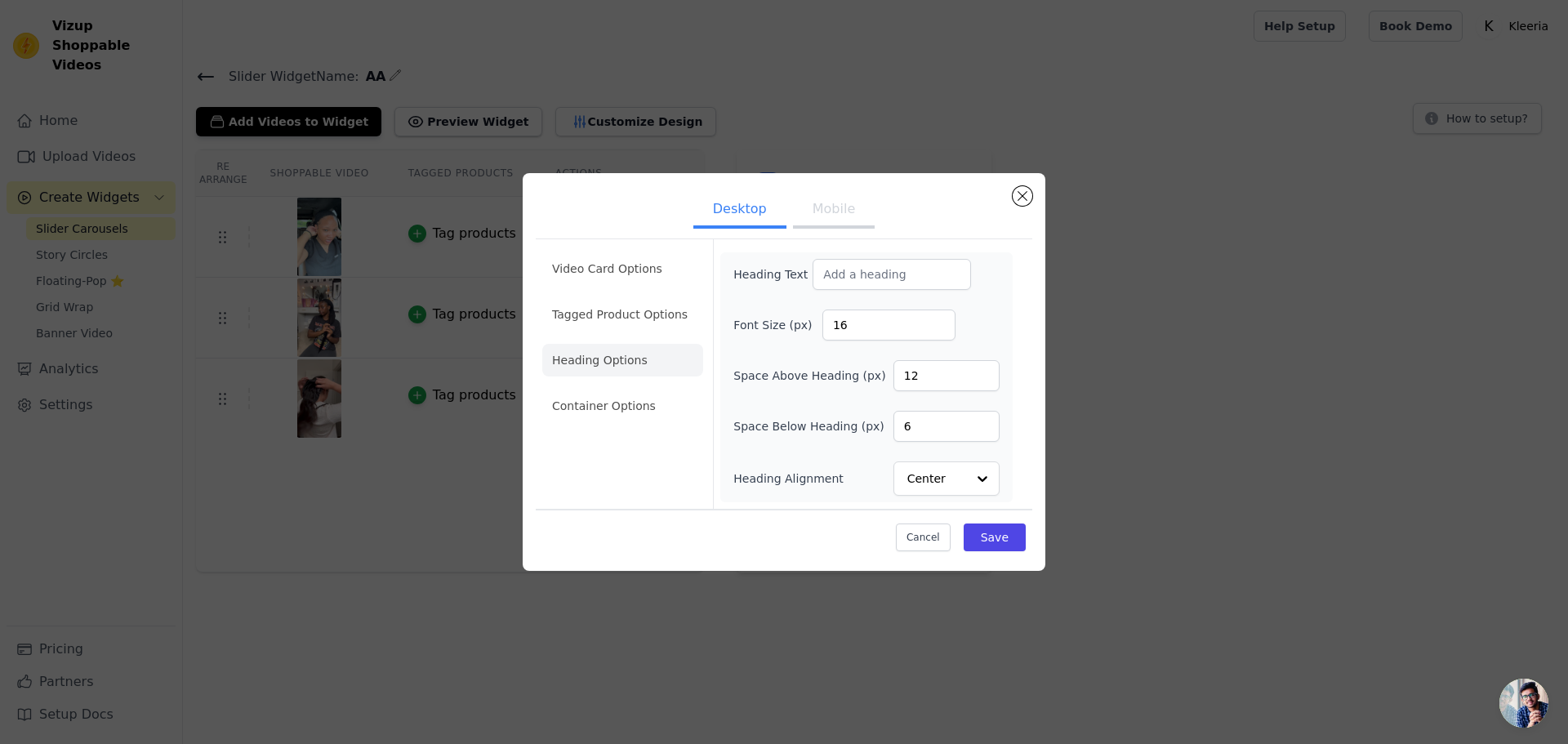
click at [804, 217] on button "Mobile" at bounding box center [834, 210] width 81 height 36
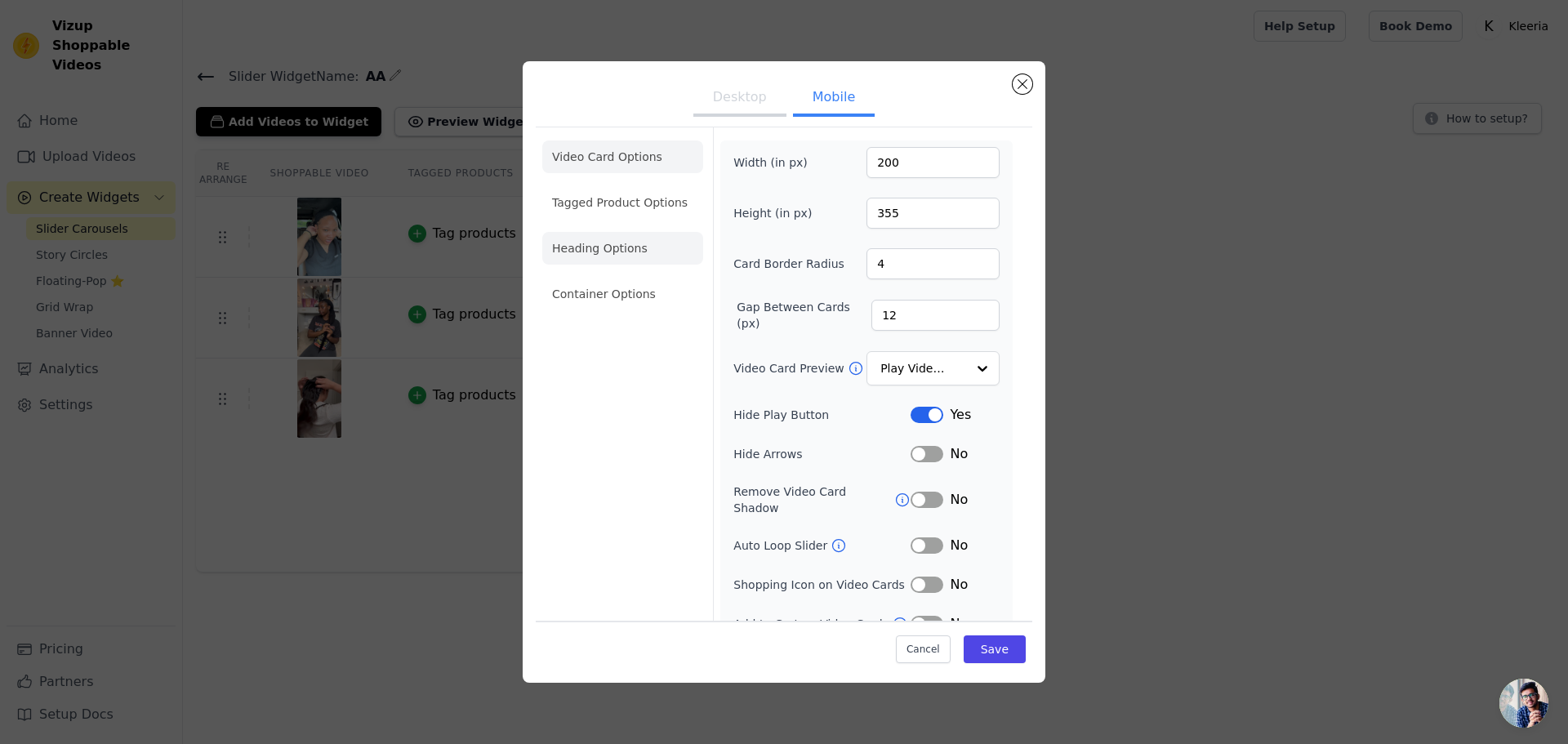
click at [605, 247] on li "Heading Options" at bounding box center [622, 247] width 161 height 32
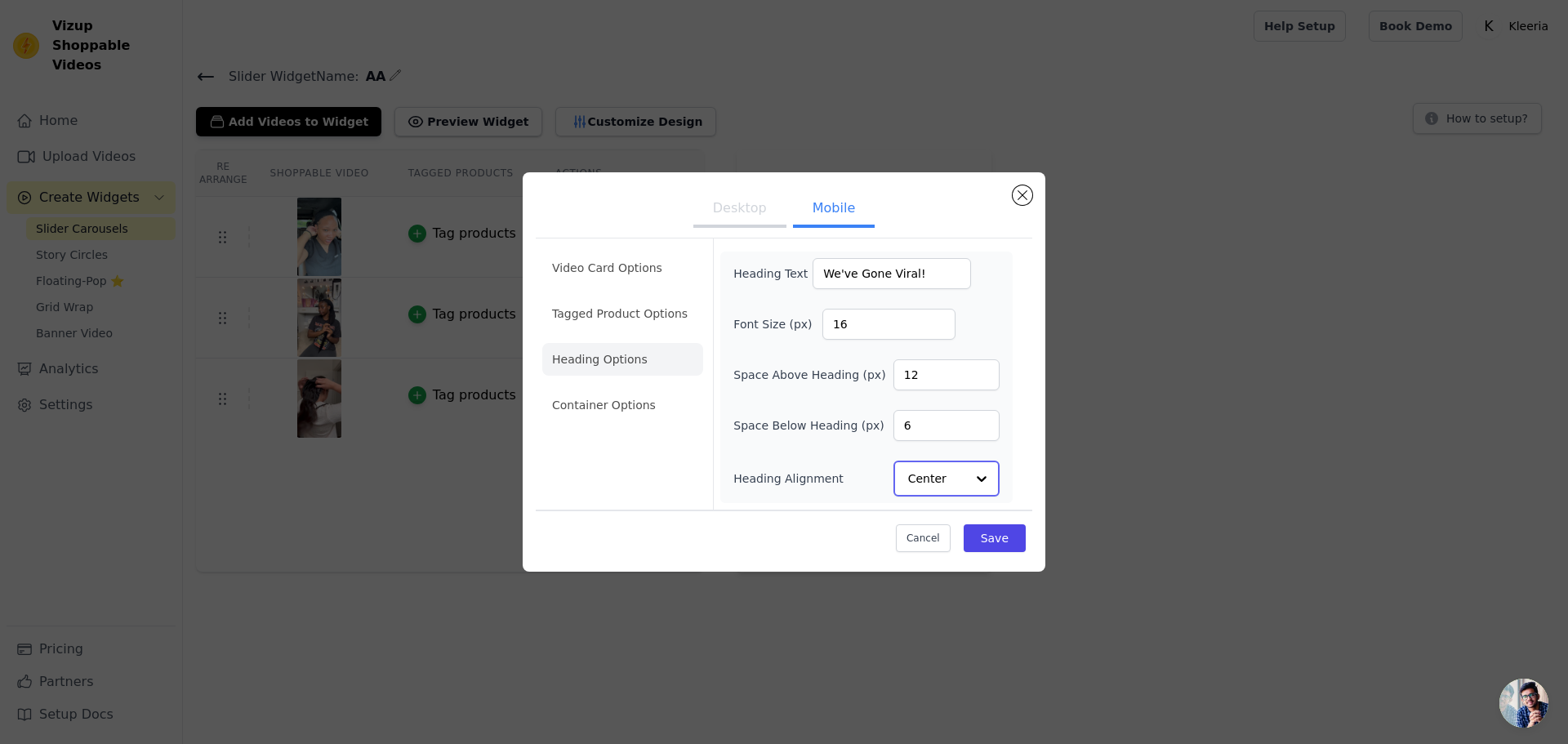
click at [938, 478] on input "Heading Alignment" at bounding box center [937, 478] width 57 height 32
click at [878, 331] on input "16" at bounding box center [890, 325] width 134 height 31
click at [940, 318] on input "17" at bounding box center [890, 325] width 134 height 31
click at [940, 318] on input "18" at bounding box center [890, 325] width 134 height 31
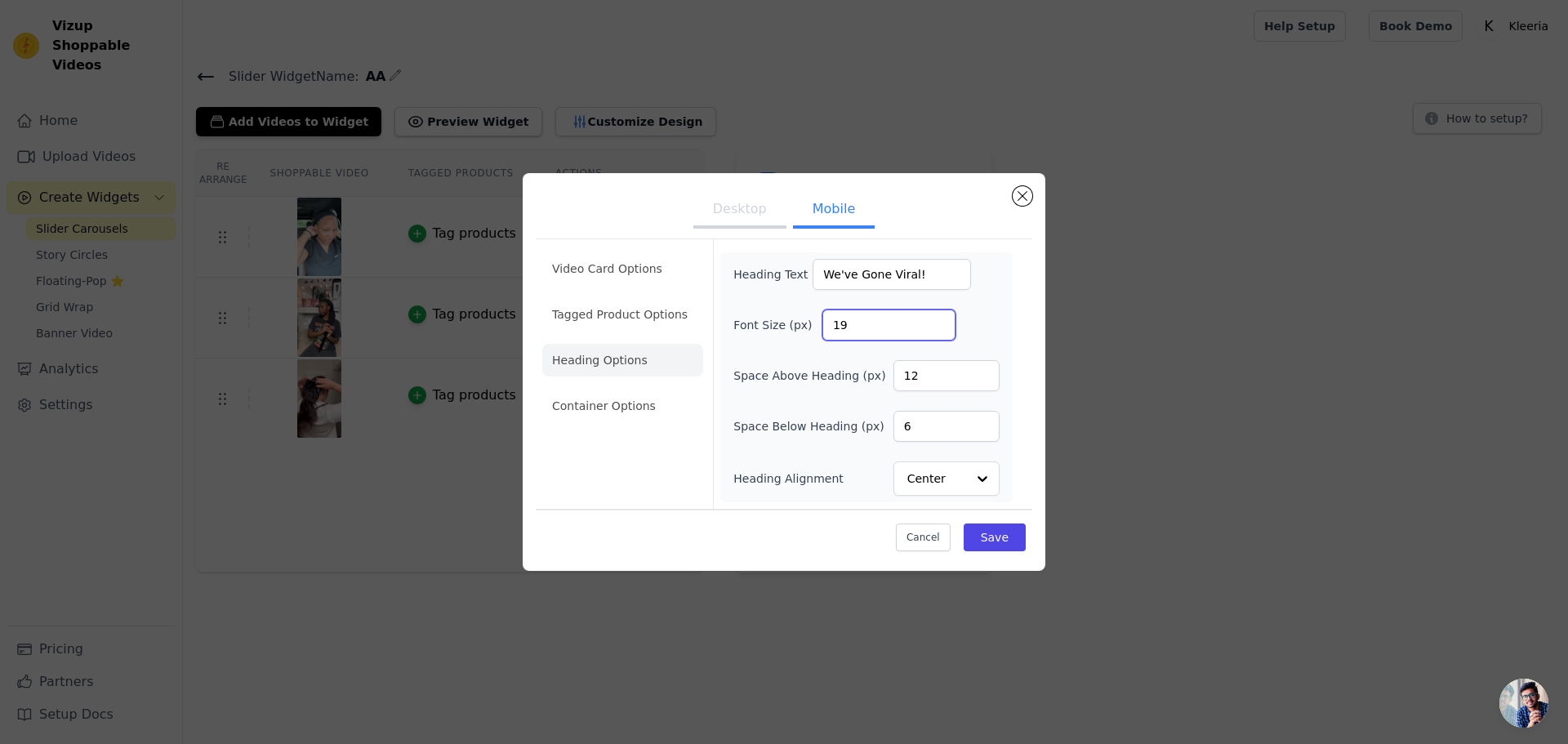
click at [940, 318] on input "19" at bounding box center [890, 325] width 134 height 31
type input "20"
click at [940, 318] on input "20" at bounding box center [890, 325] width 134 height 31
click at [998, 541] on button "Save" at bounding box center [995, 537] width 62 height 27
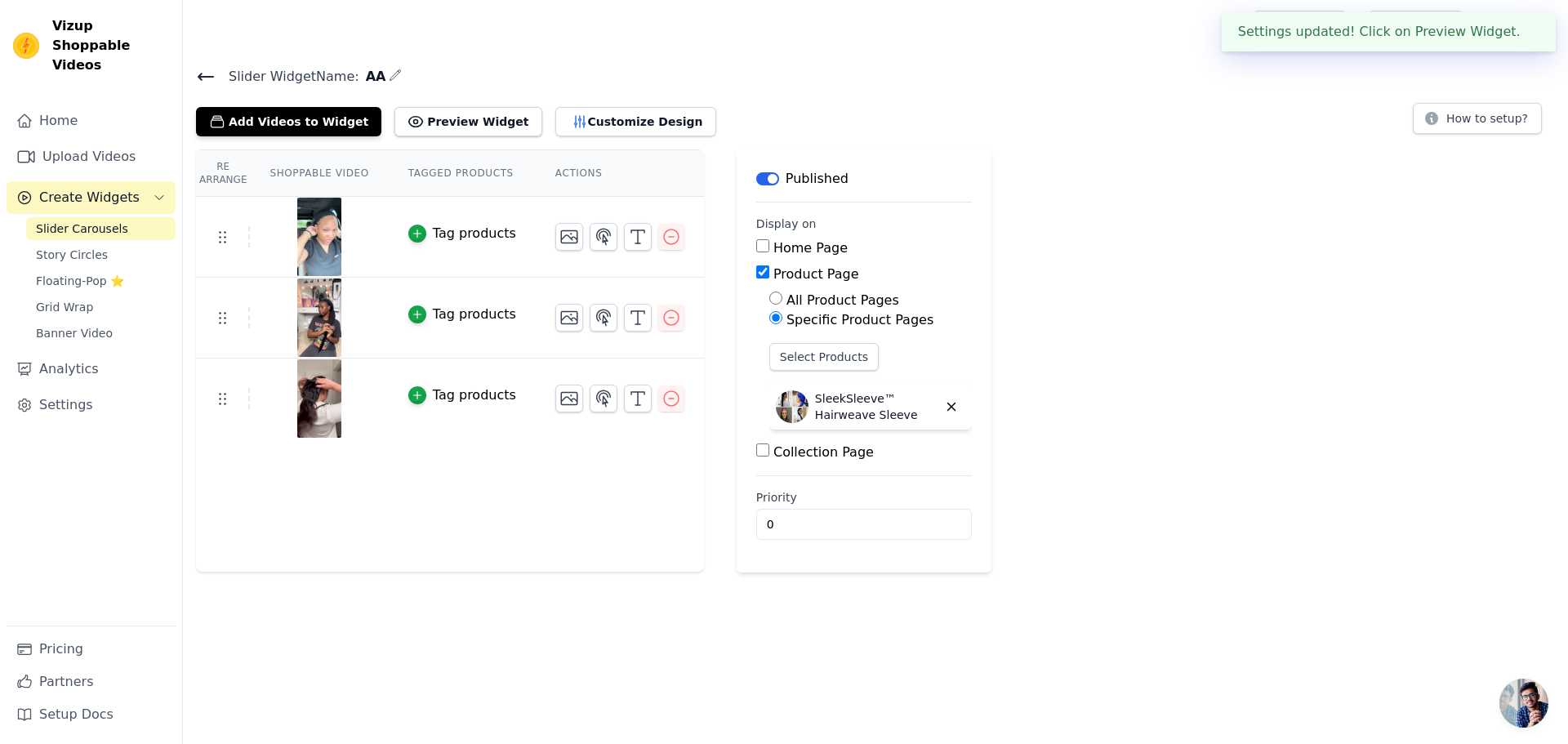
click at [945, 384] on div "SleekSleeve™ Hairweave Sleeve" at bounding box center [871, 406] width 202 height 46
click at [1117, 368] on div "Re Arrange Shoppable Video Tagged Products Actions Tag products Tag products Ta…" at bounding box center [875, 360] width 1385 height 423
click at [582, 120] on button "Customize Design" at bounding box center [636, 122] width 161 height 29
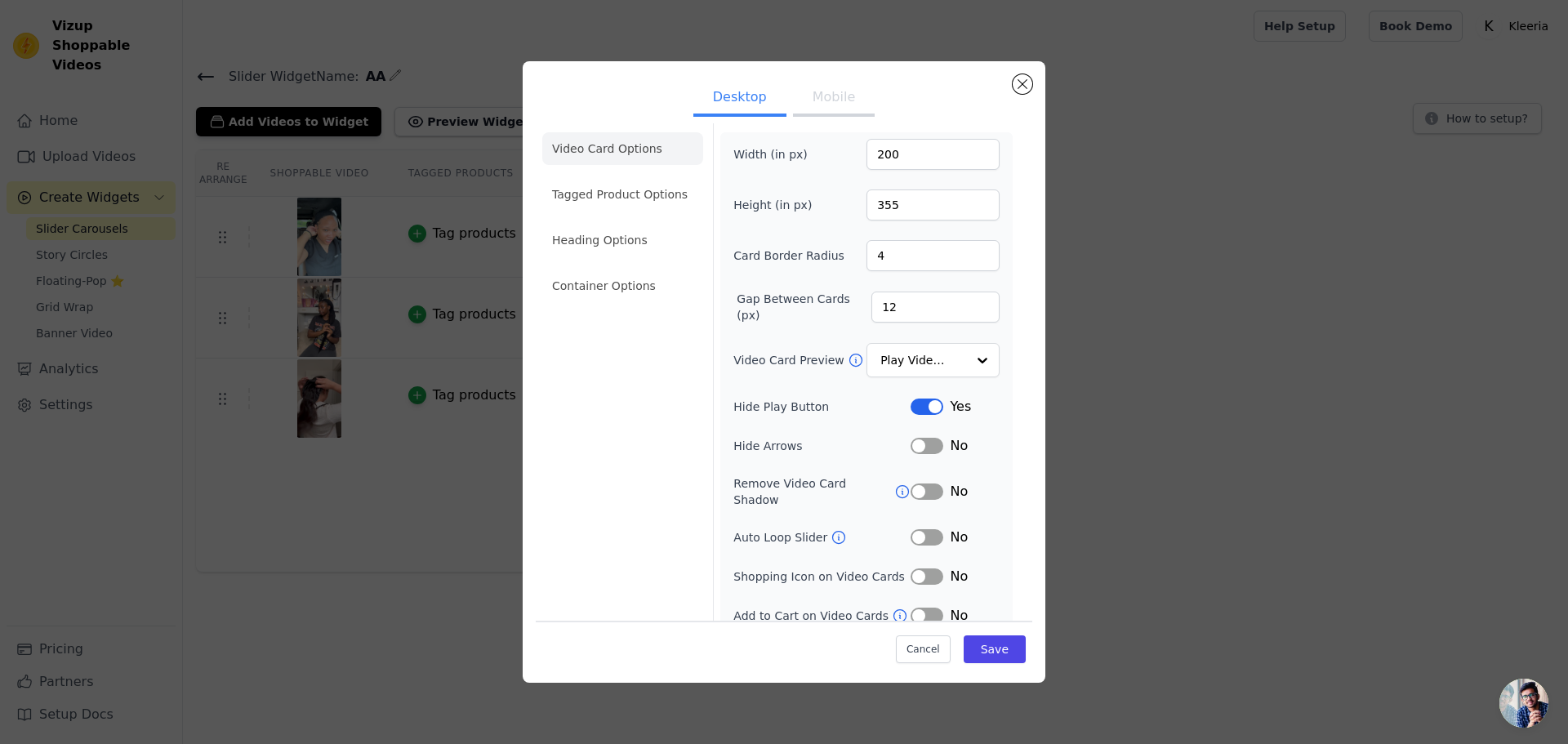
scroll to position [12, 0]
click at [821, 105] on button "Mobile" at bounding box center [834, 98] width 81 height 36
click at [630, 257] on ul "Video Card Options Tagged Product Options Heading Options Container Options" at bounding box center [622, 214] width 161 height 183
click at [629, 238] on li "Heading Options" at bounding box center [622, 237] width 161 height 32
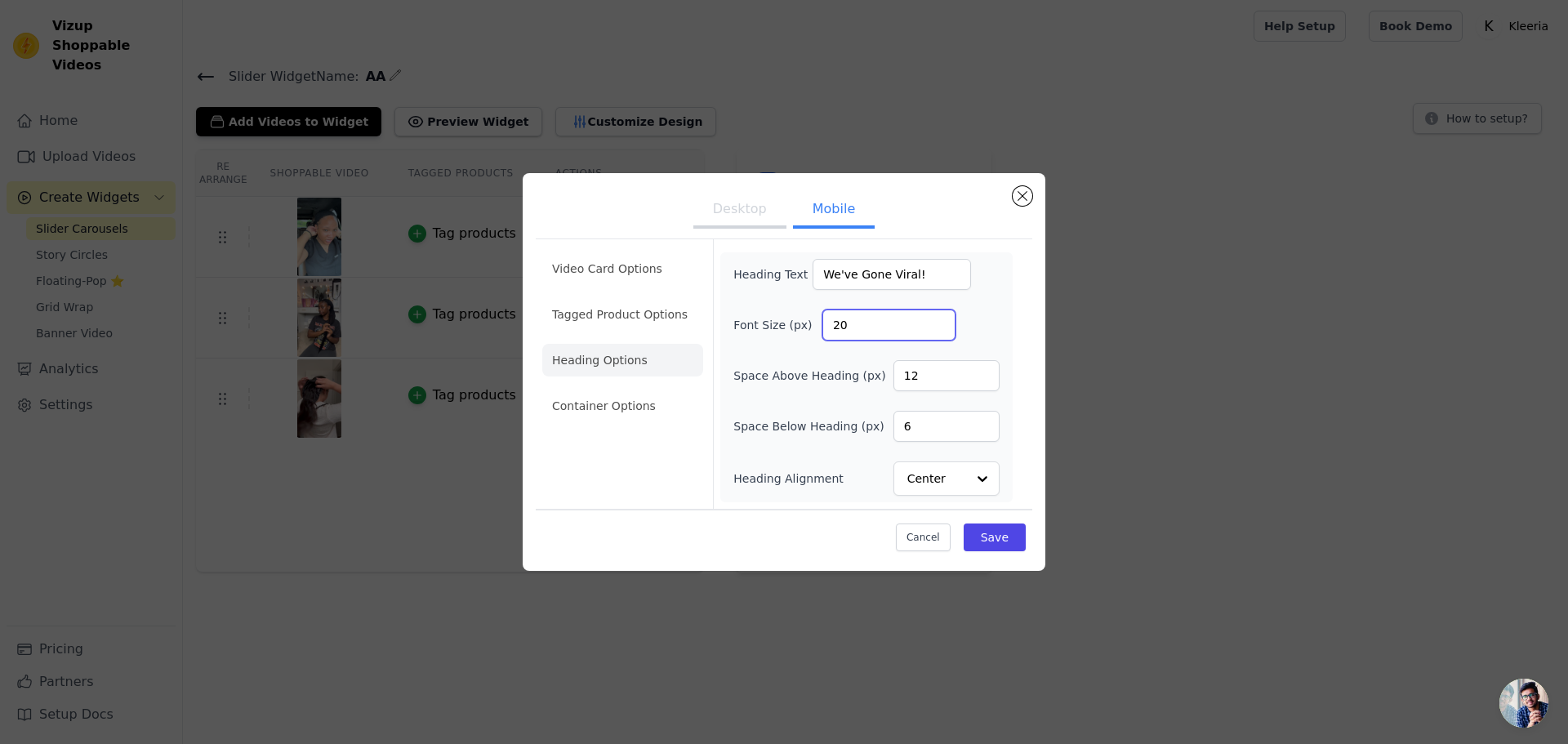
click at [890, 332] on input "20" at bounding box center [890, 325] width 134 height 31
drag, startPoint x: 926, startPoint y: 385, endPoint x: 897, endPoint y: 376, distance: 30.4
click at [898, 376] on input "12" at bounding box center [946, 376] width 106 height 31
type input "6"
type input "19"
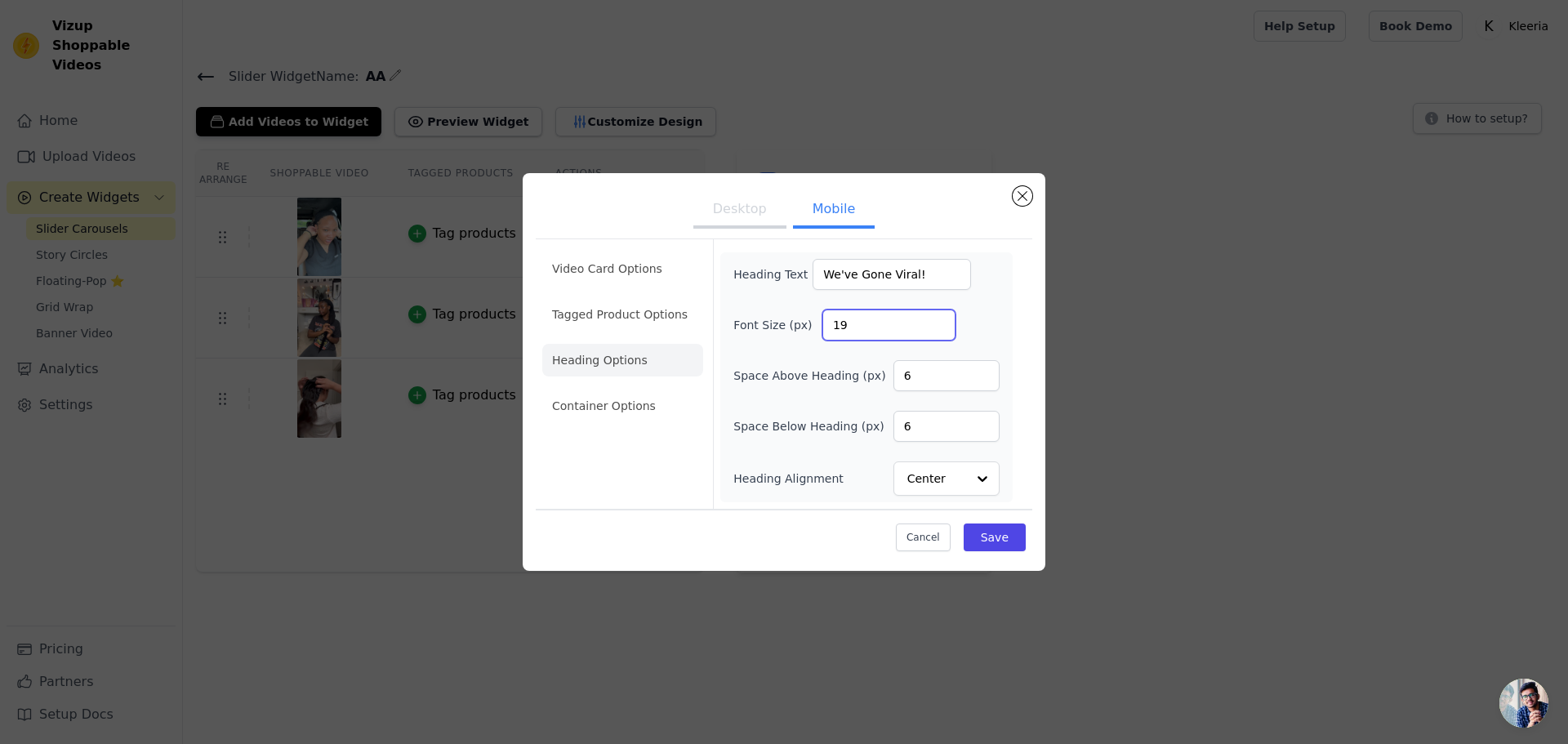
click at [938, 333] on input "19" at bounding box center [890, 325] width 134 height 31
click at [613, 400] on li "Container Options" at bounding box center [622, 405] width 161 height 32
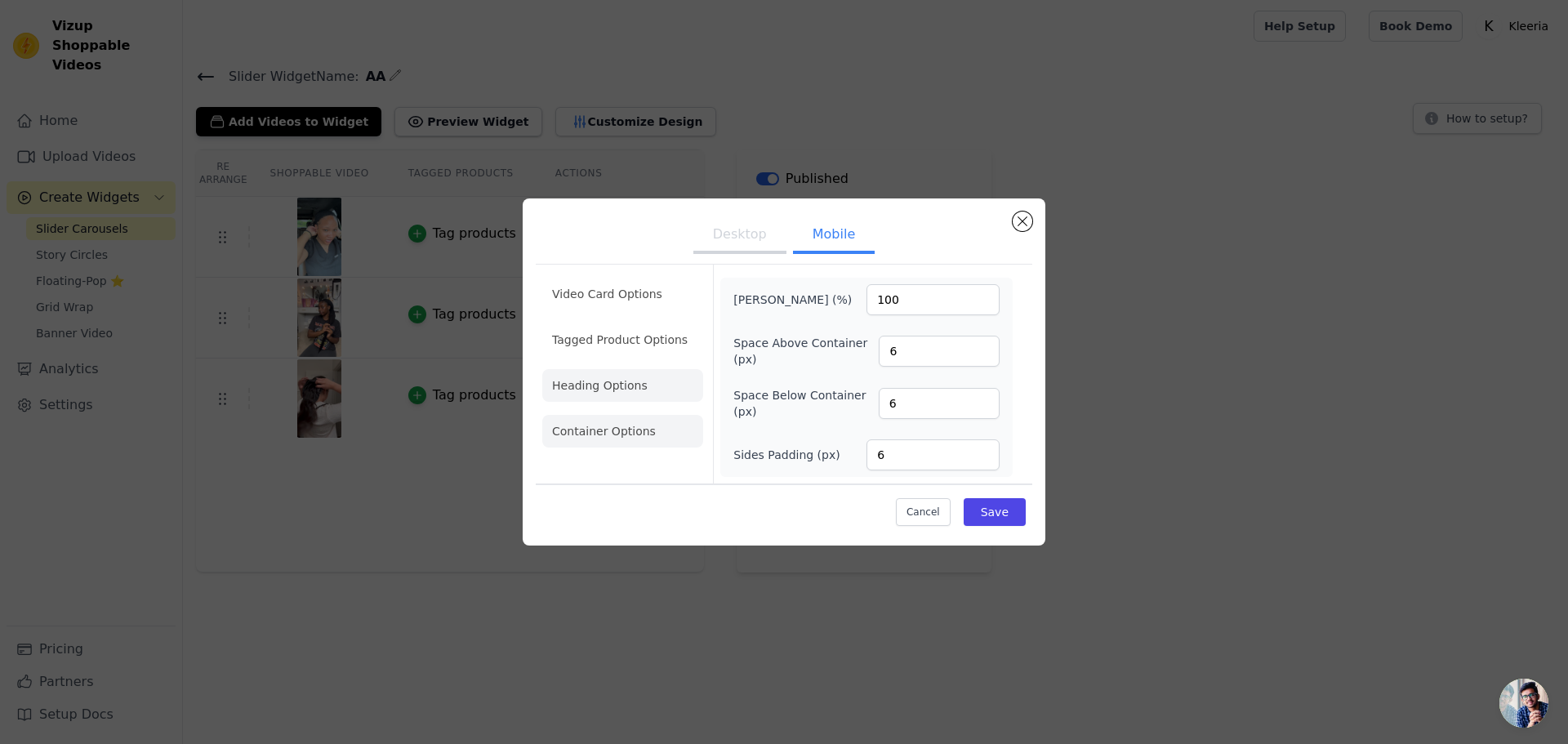
click at [648, 373] on li "Heading Options" at bounding box center [622, 385] width 161 height 32
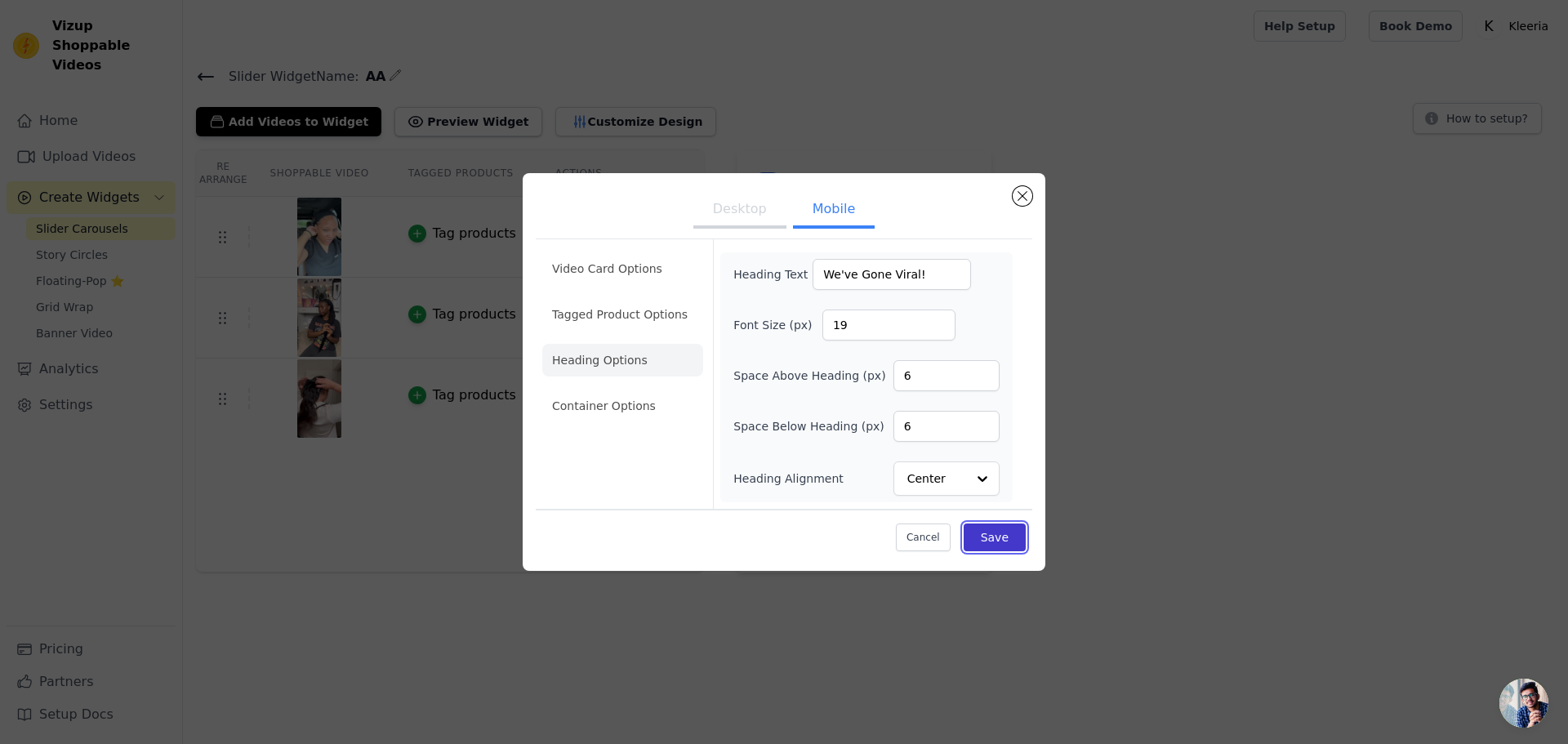
click at [1005, 536] on button "Save" at bounding box center [995, 537] width 62 height 27
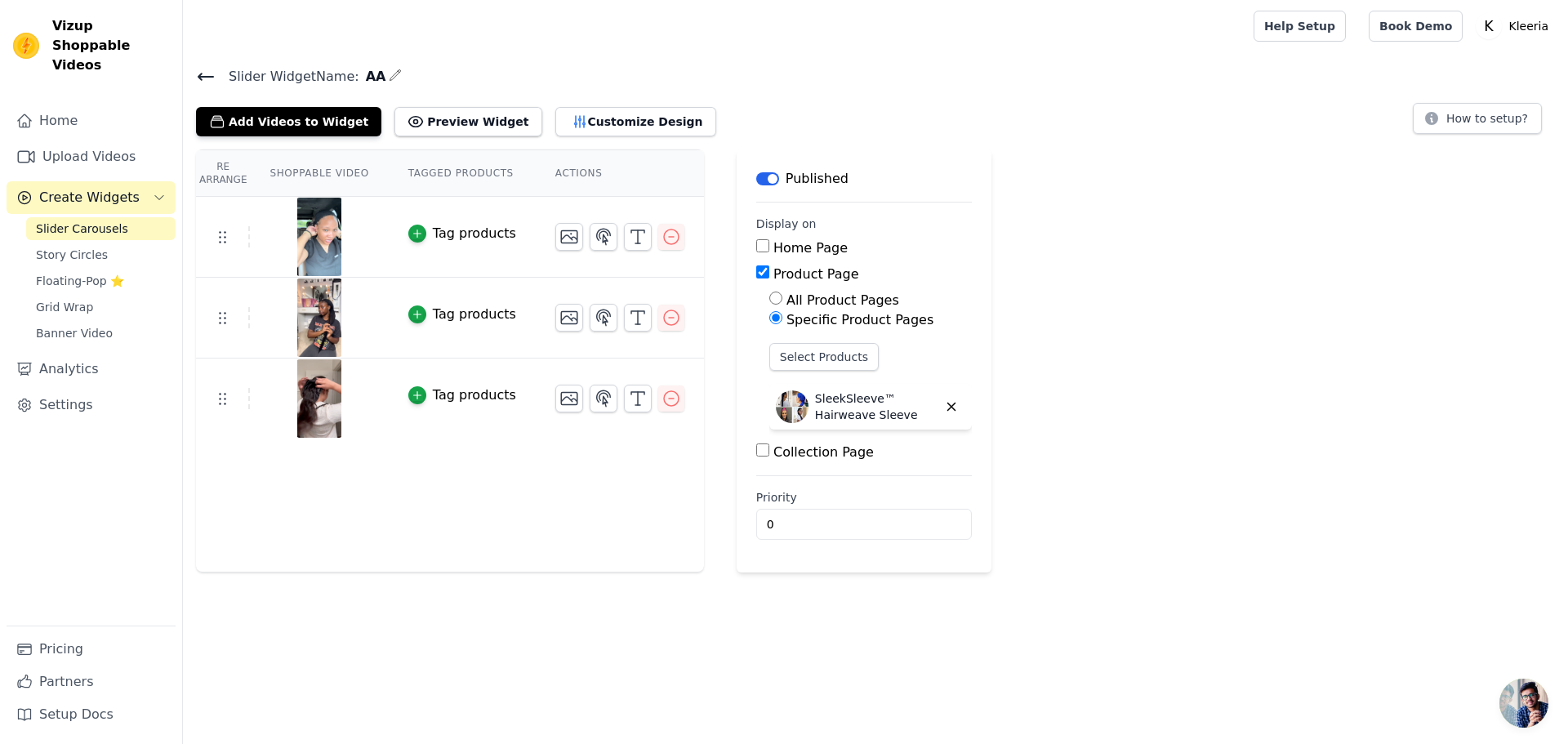
click at [1530, 706] on span "Open chat" at bounding box center [1524, 703] width 49 height 49
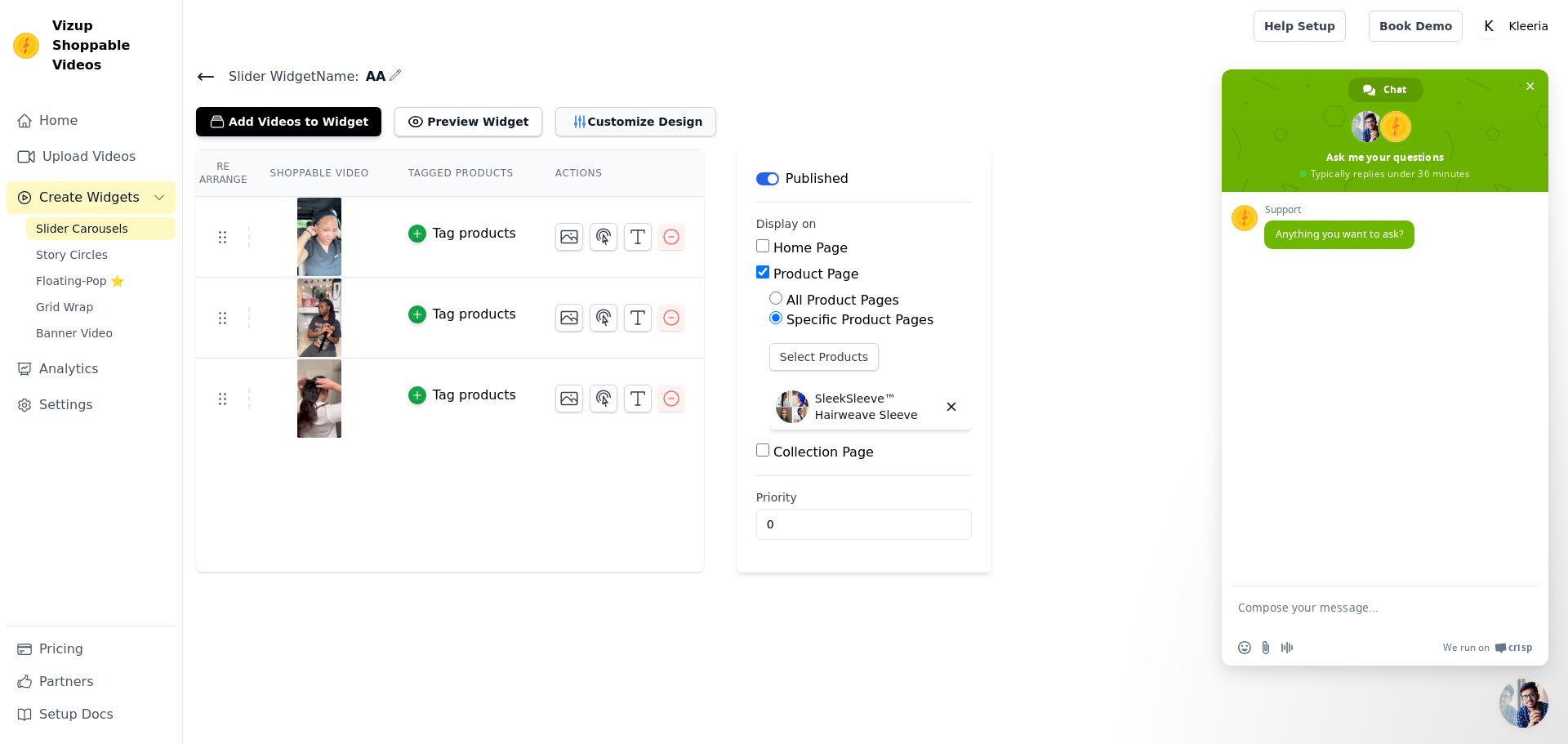
click at [556, 111] on button "Customize Design" at bounding box center [636, 122] width 161 height 29
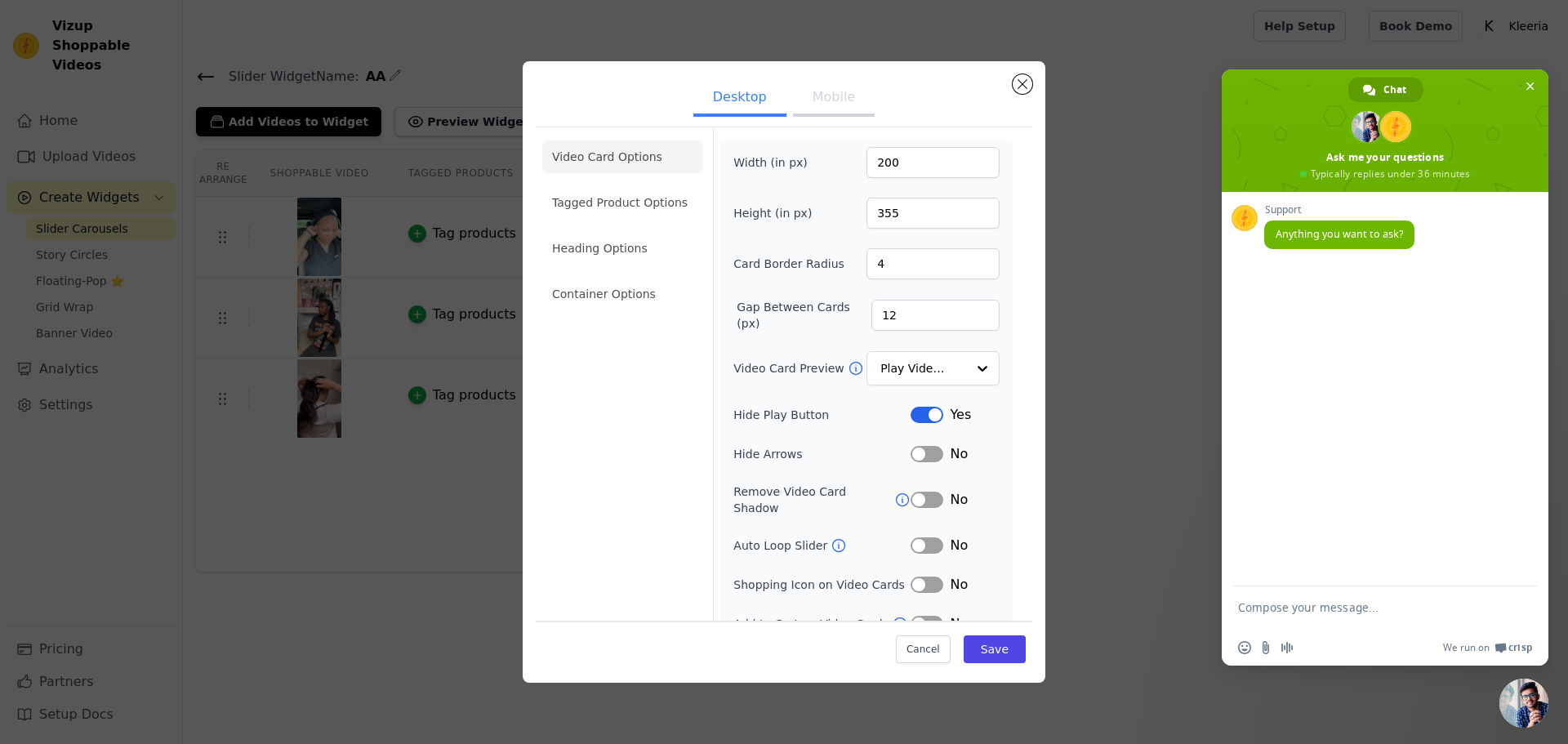
click at [833, 537] on icon at bounding box center [838, 545] width 17 height 17
click at [1528, 82] on span "Close chat" at bounding box center [1531, 86] width 8 height 8
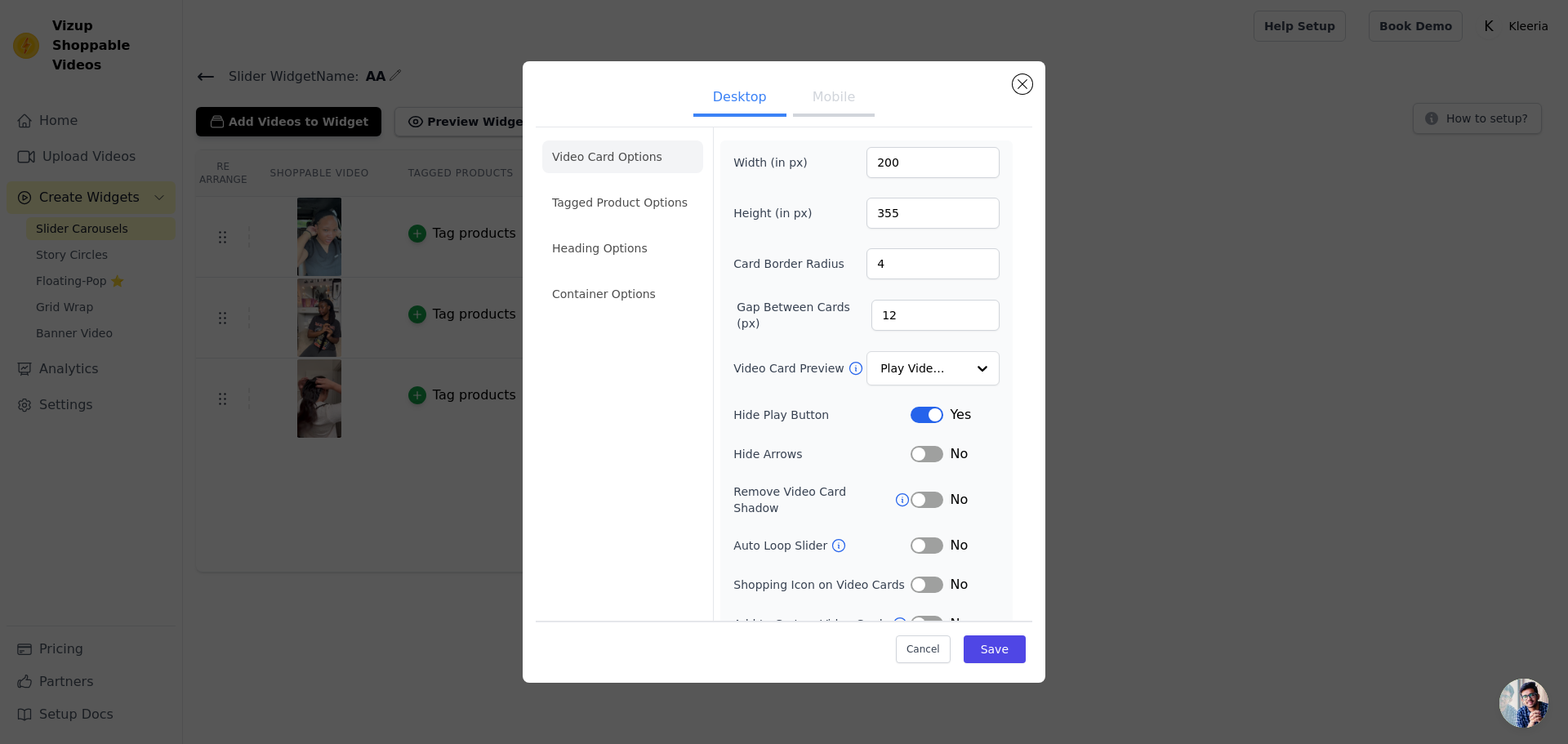
click at [920, 537] on button "Label" at bounding box center [926, 545] width 32 height 17
click at [994, 654] on button "Save" at bounding box center [995, 649] width 62 height 27
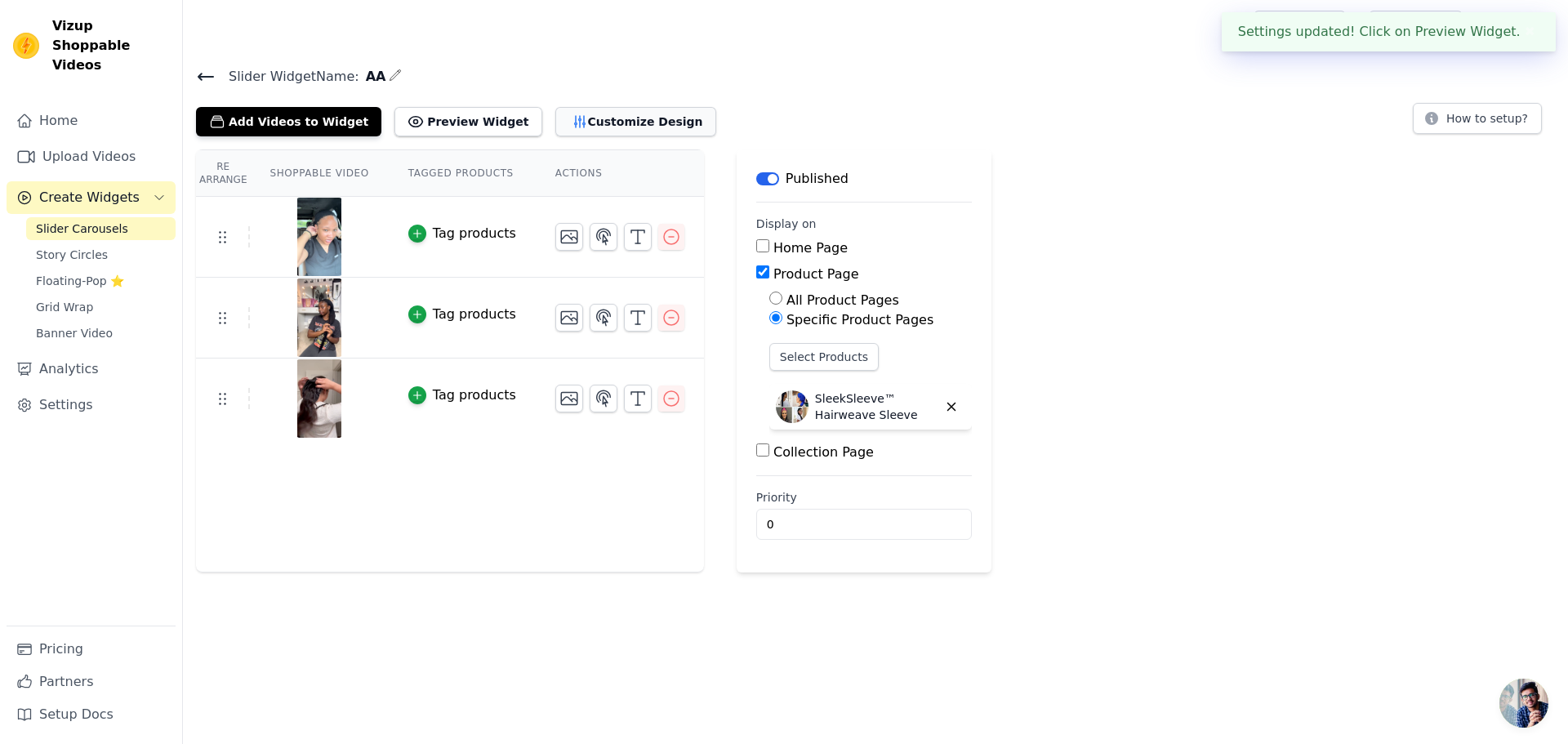
click at [556, 130] on button "Customize Design" at bounding box center [636, 122] width 161 height 29
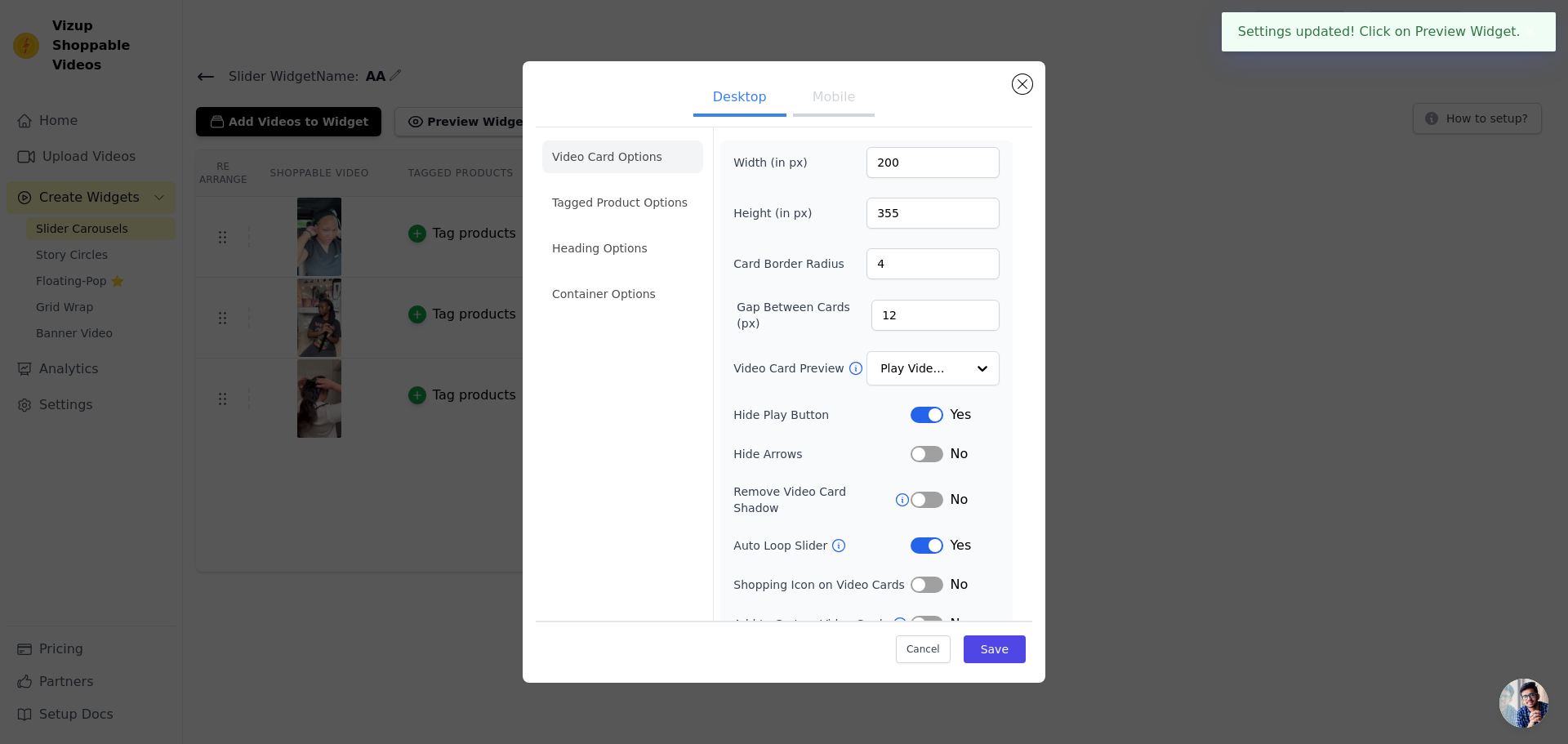
click at [829, 105] on button "Mobile" at bounding box center [834, 98] width 81 height 36
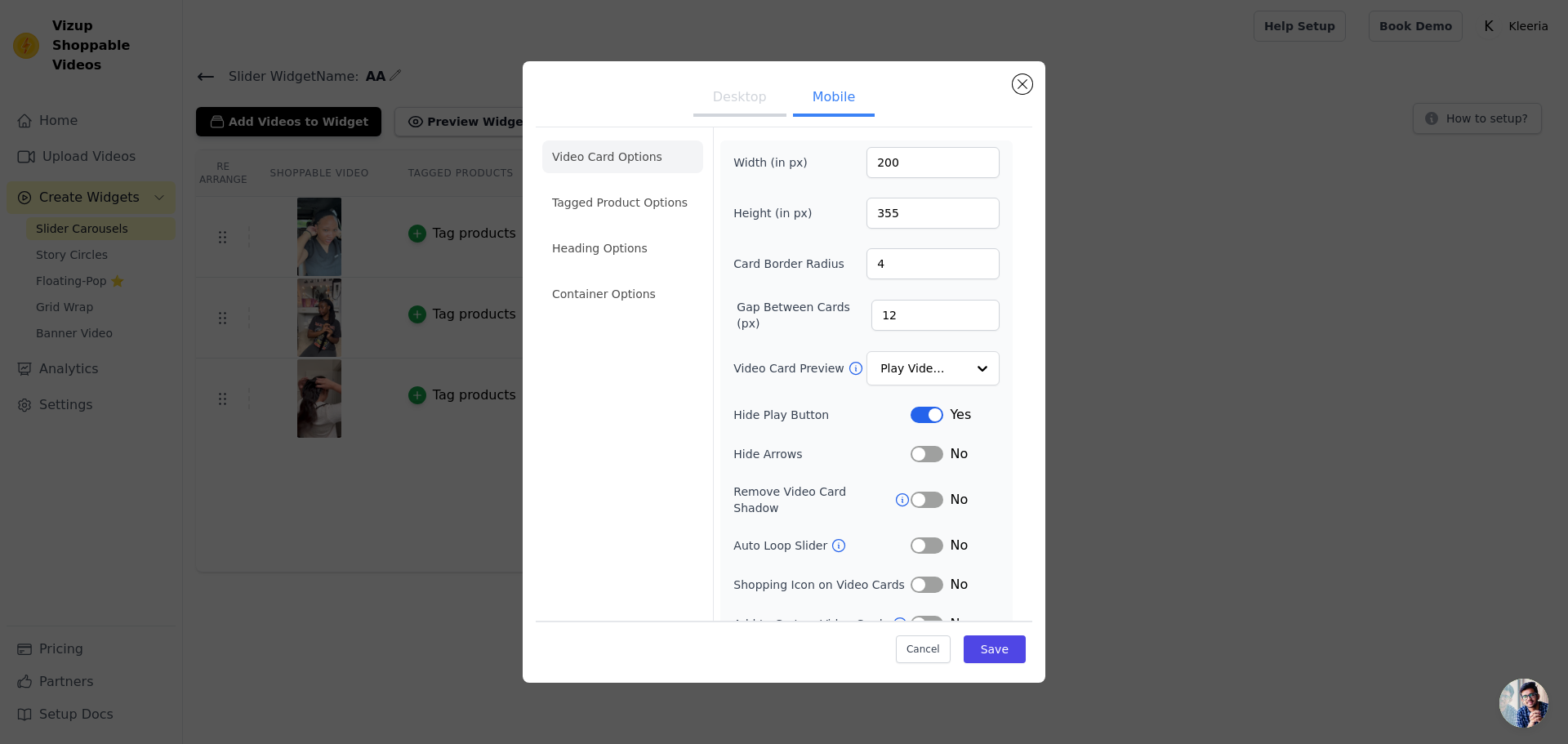
click at [919, 537] on button "Label" at bounding box center [926, 545] width 32 height 17
click at [984, 653] on button "Save" at bounding box center [995, 649] width 62 height 27
